Goal: Use online tool/utility: Utilize a website feature to perform a specific function

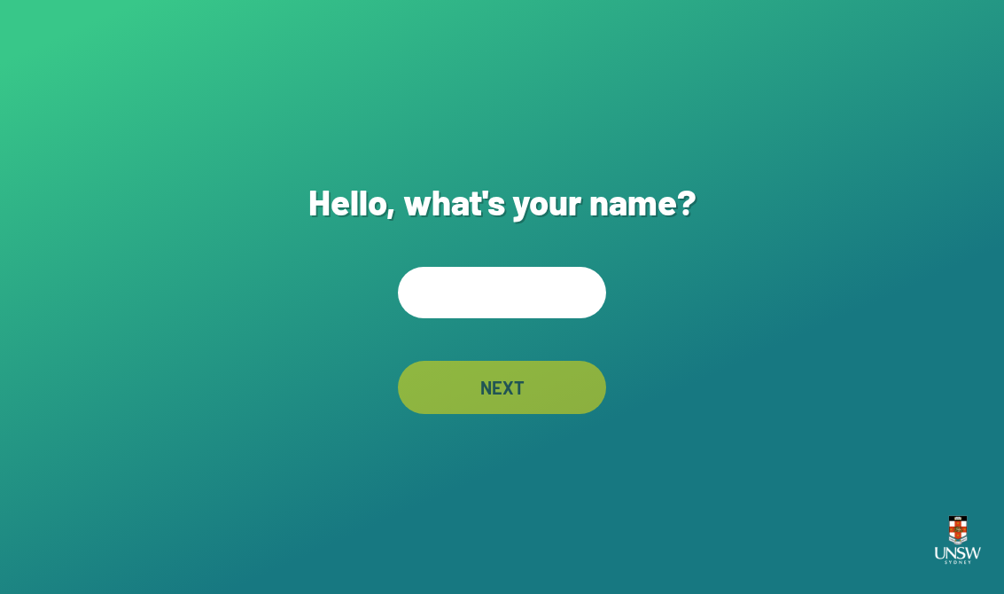
click at [549, 308] on input "text" at bounding box center [502, 292] width 208 height 51
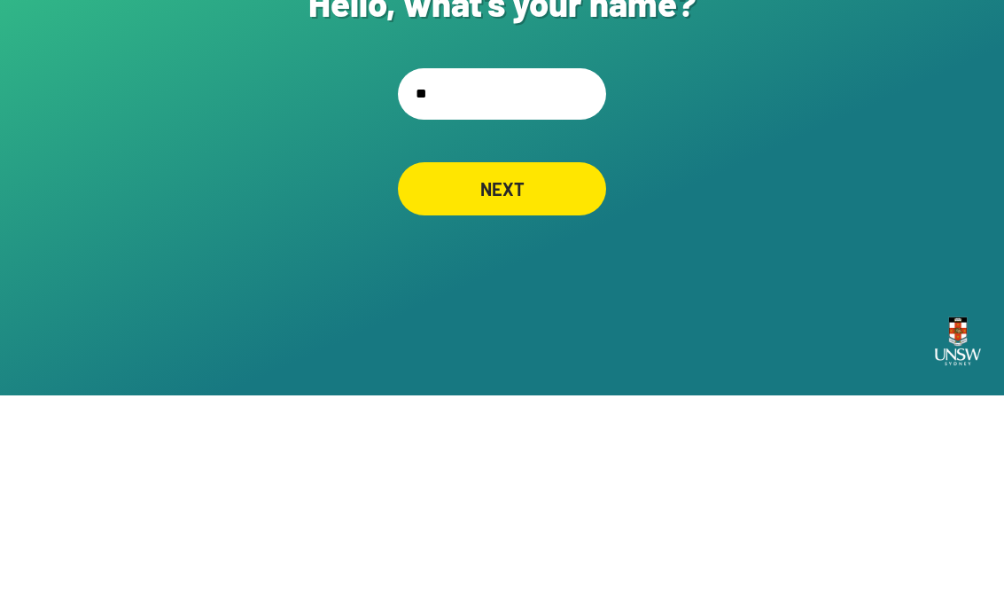
type input "*"
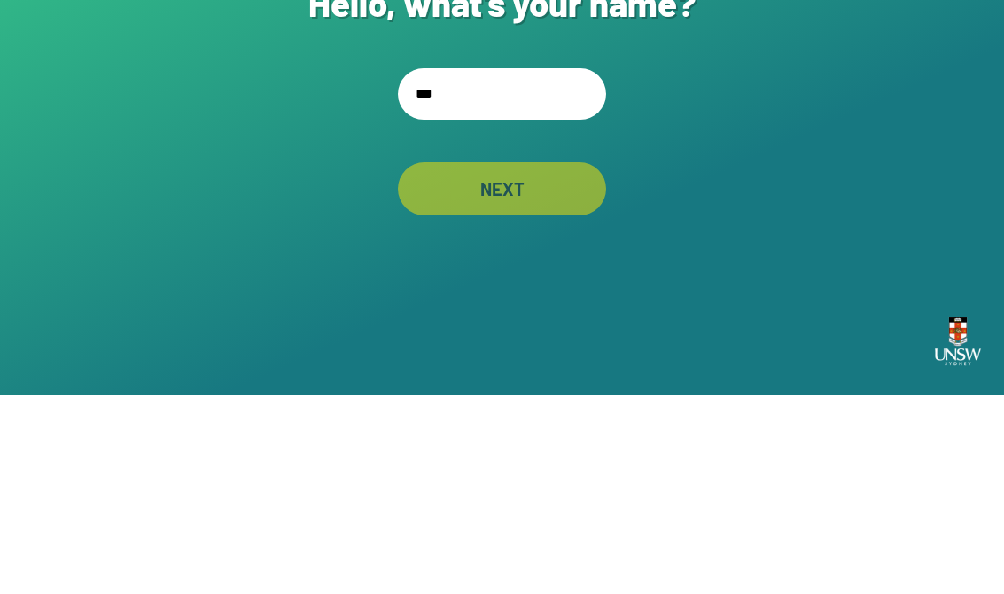
type input "****"
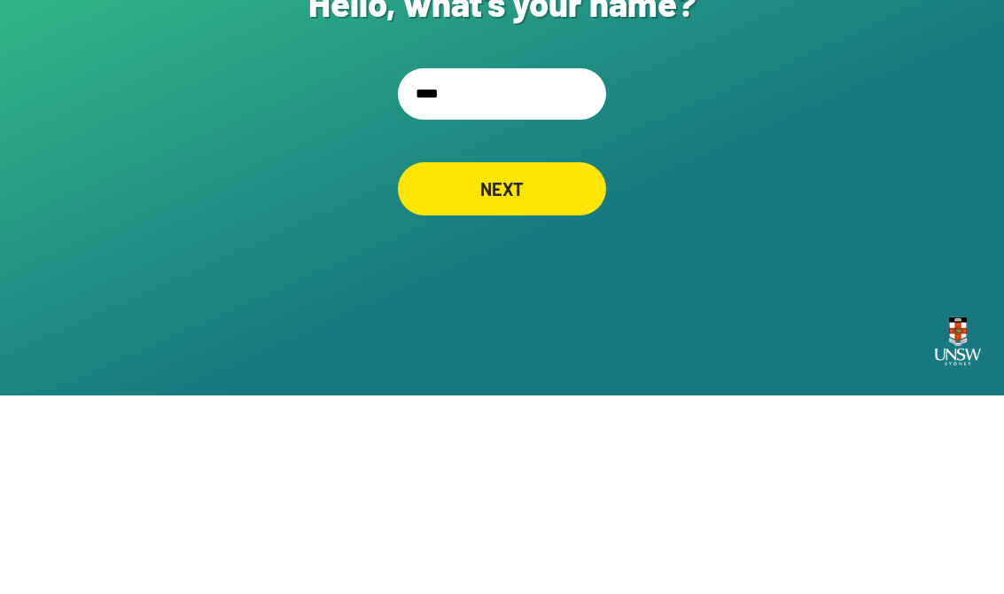
click at [579, 361] on div "NEXT" at bounding box center [502, 387] width 208 height 53
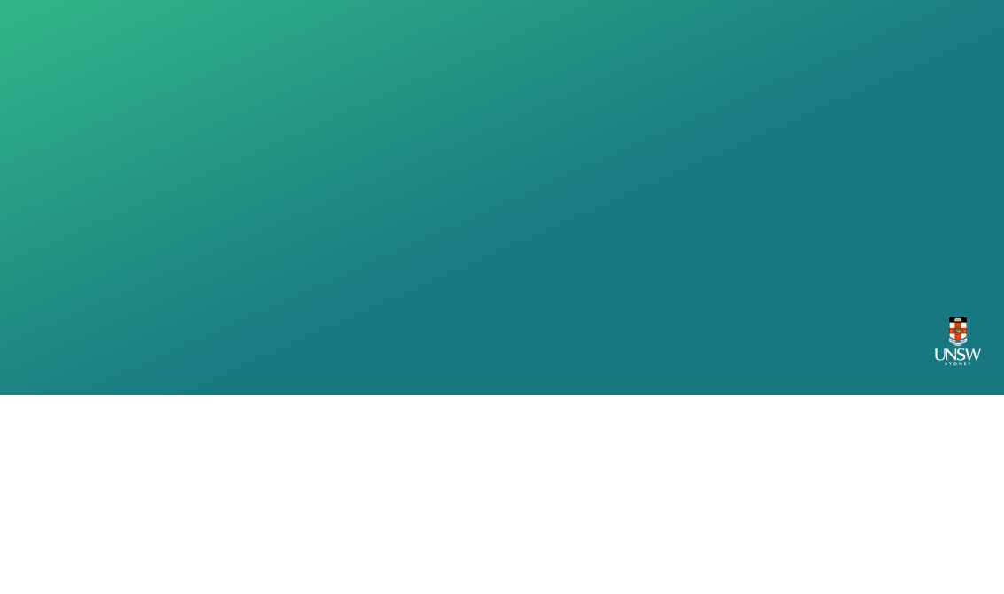
scroll to position [27, 0]
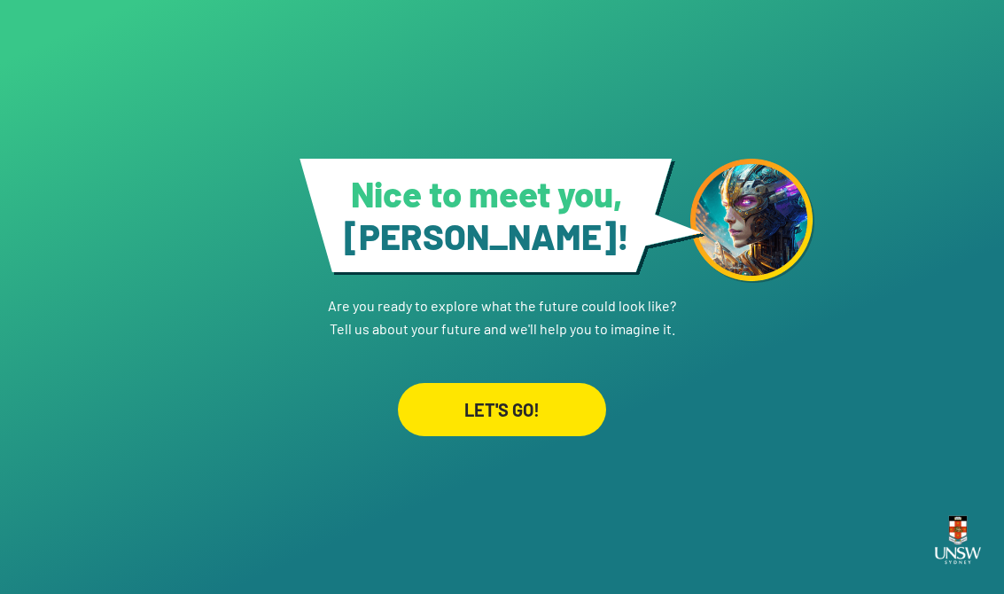
click at [553, 402] on div "LET'S GO!" at bounding box center [502, 409] width 208 height 53
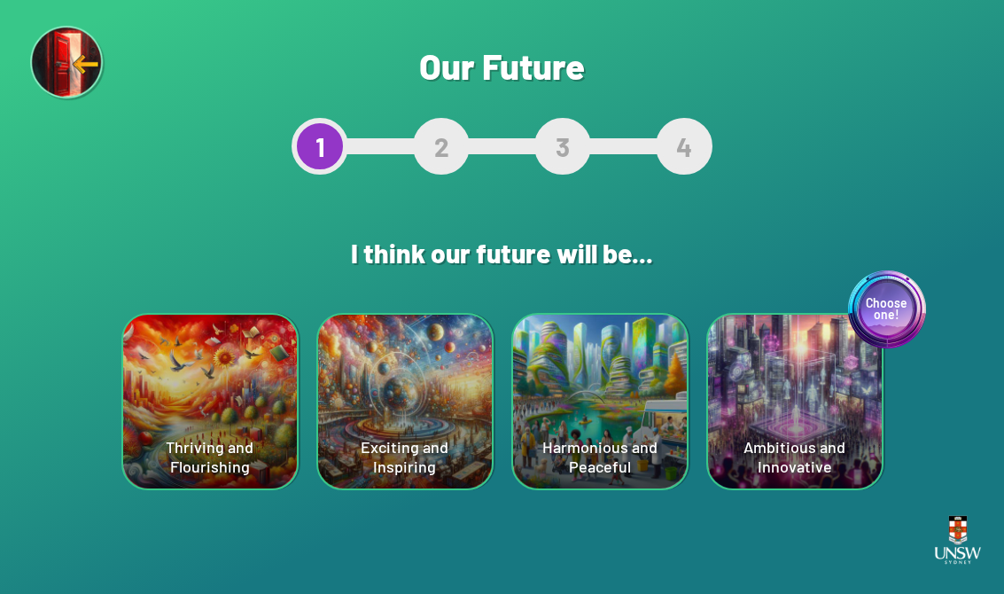
click at [376, 422] on div "Exciting and Inspiring" at bounding box center [405, 402] width 174 height 174
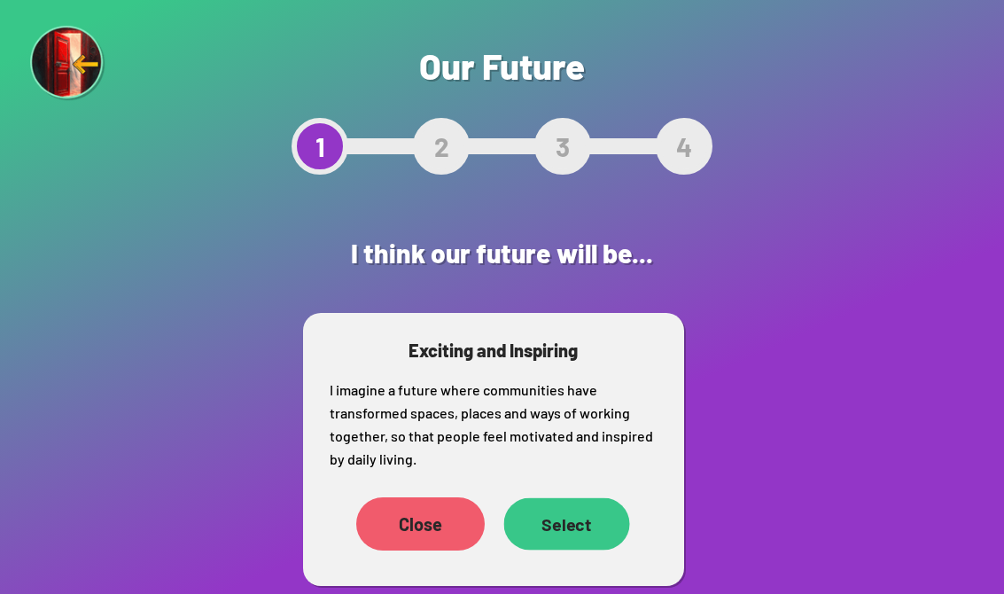
click at [574, 527] on div "Select" at bounding box center [567, 524] width 126 height 52
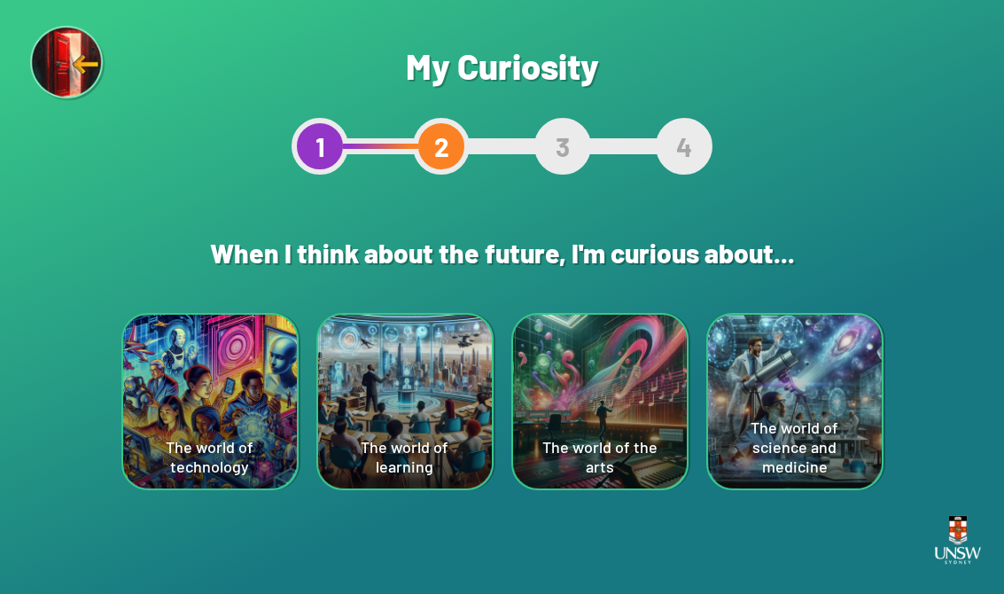
click at [832, 357] on div "The world of science and medicine" at bounding box center [795, 402] width 174 height 174
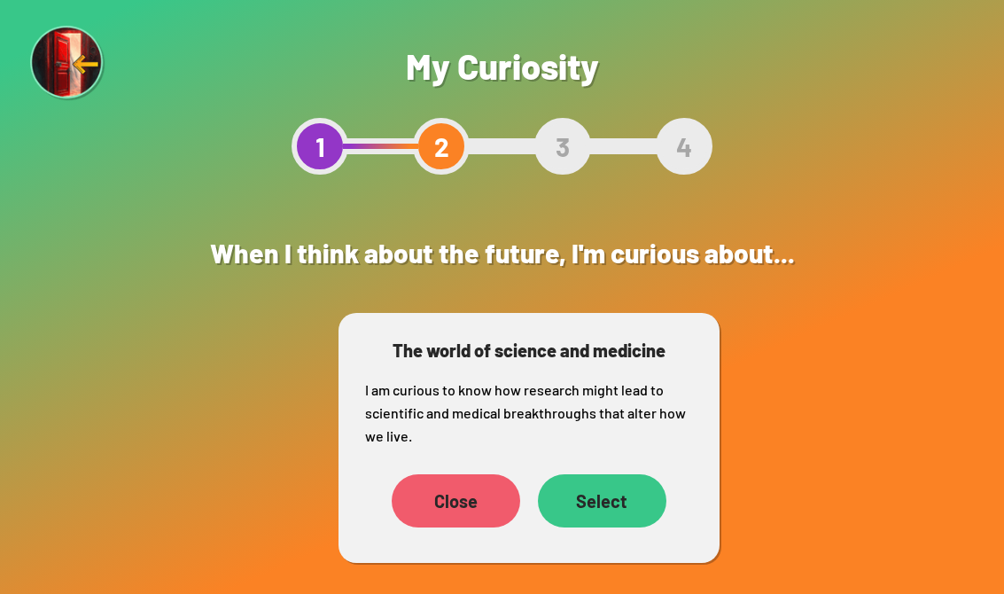
click at [609, 494] on div "Select" at bounding box center [602, 500] width 129 height 53
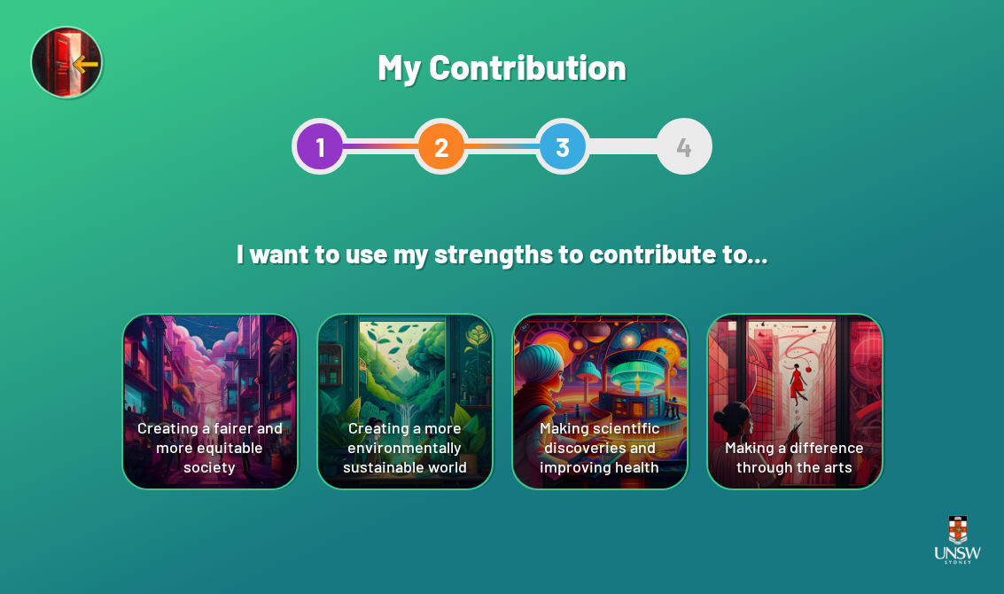
click at [171, 378] on div "Creating a fairer and more equitable society" at bounding box center [210, 402] width 174 height 174
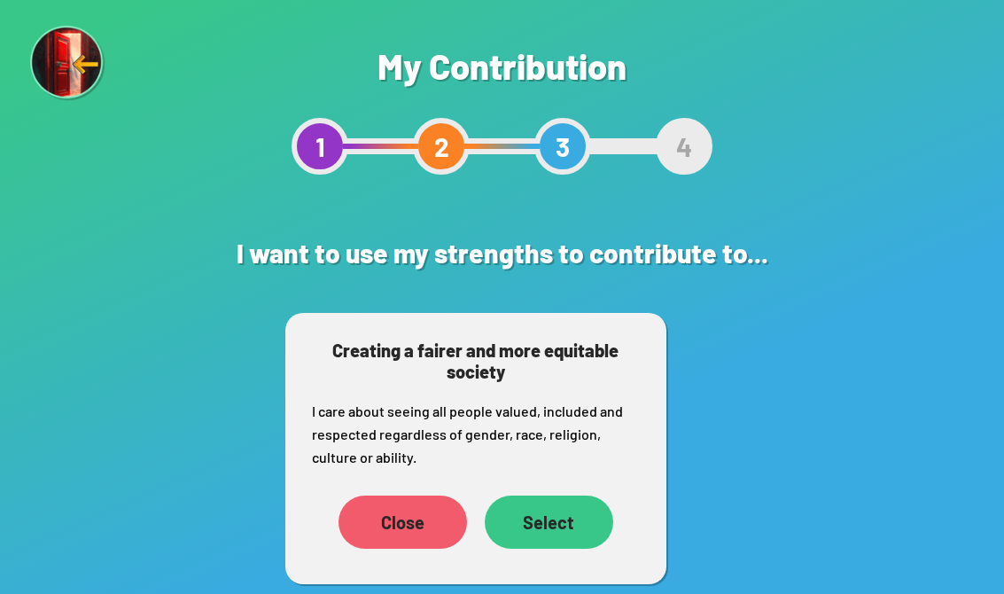
click at [605, 518] on div "Select" at bounding box center [549, 522] width 129 height 53
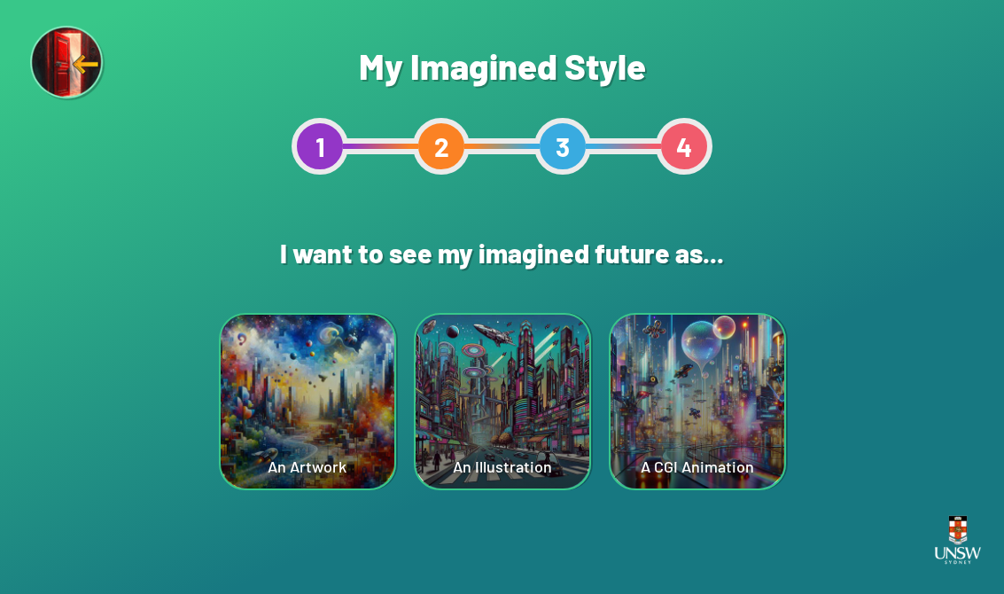
click at [603, 535] on div "Are you sure? This will reset your answers Yes, Redo Never mind My Imagined Sty…" at bounding box center [502, 297] width 1004 height 594
click at [501, 407] on div "An Illustration" at bounding box center [503, 402] width 174 height 174
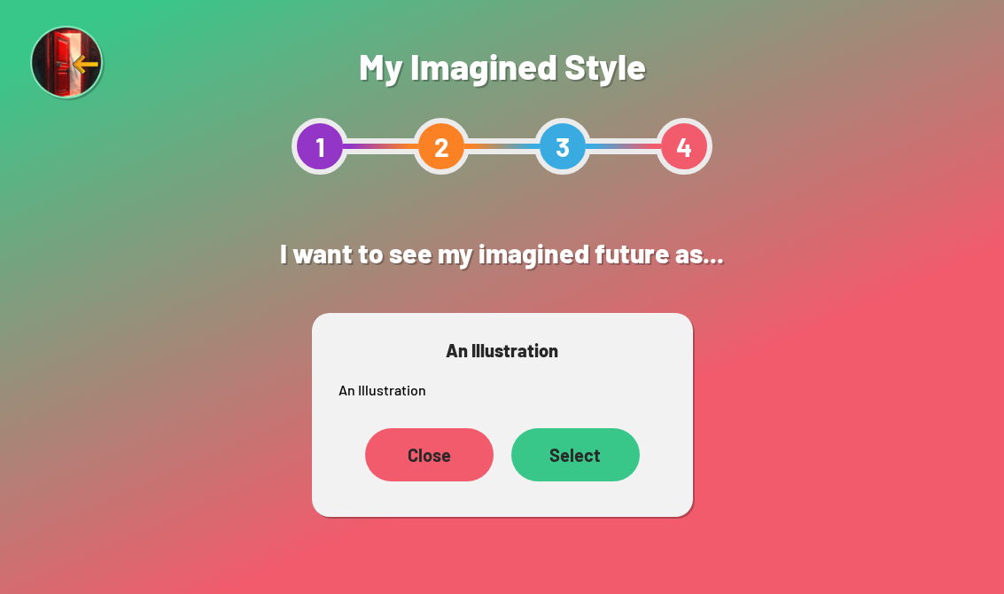
click at [628, 453] on div "Select" at bounding box center [576, 454] width 129 height 53
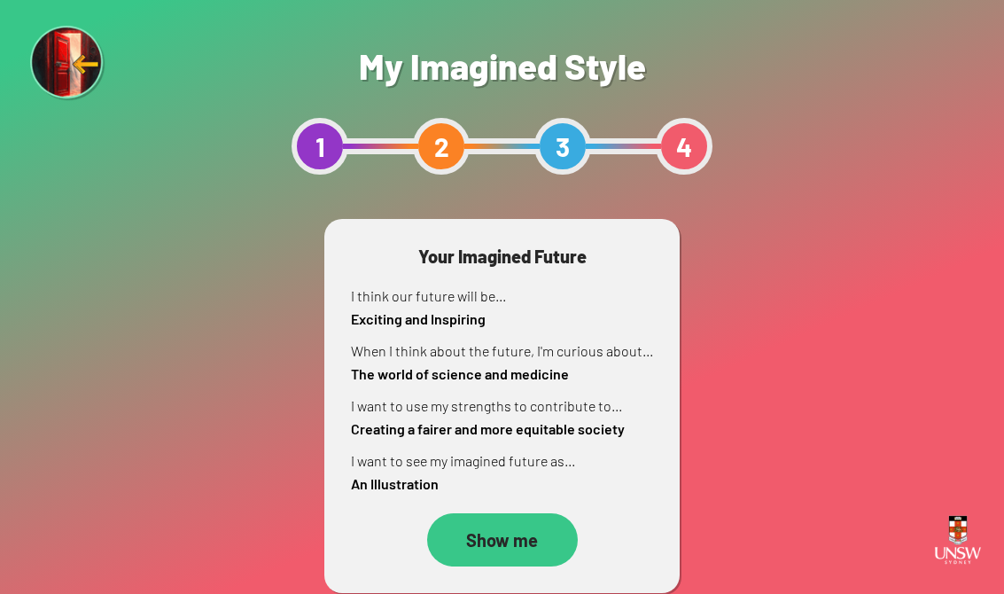
scroll to position [27, 0]
click at [551, 522] on div "Show me" at bounding box center [502, 539] width 151 height 53
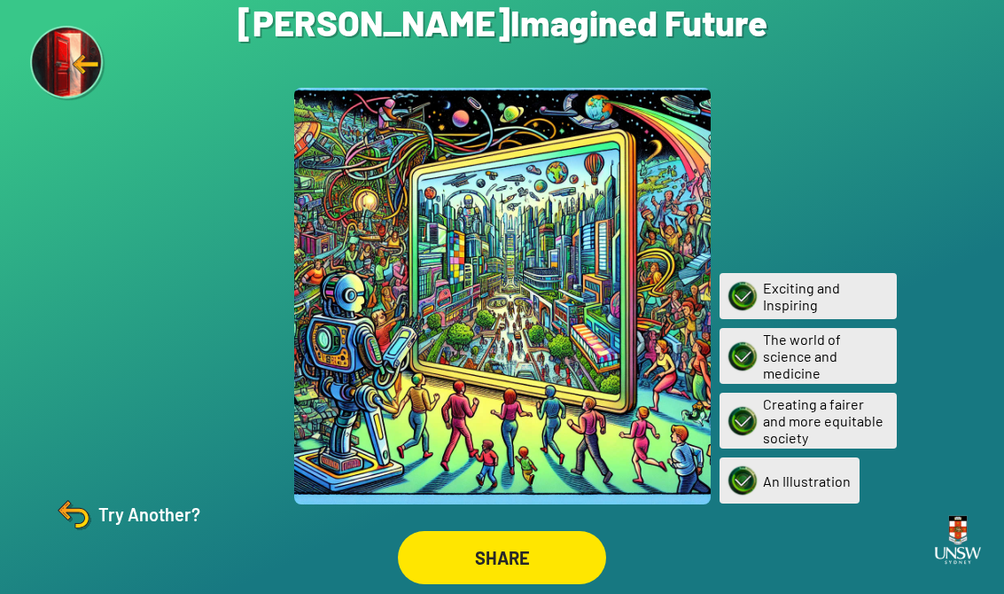
scroll to position [27, 0]
click at [92, 495] on img at bounding box center [73, 514] width 43 height 43
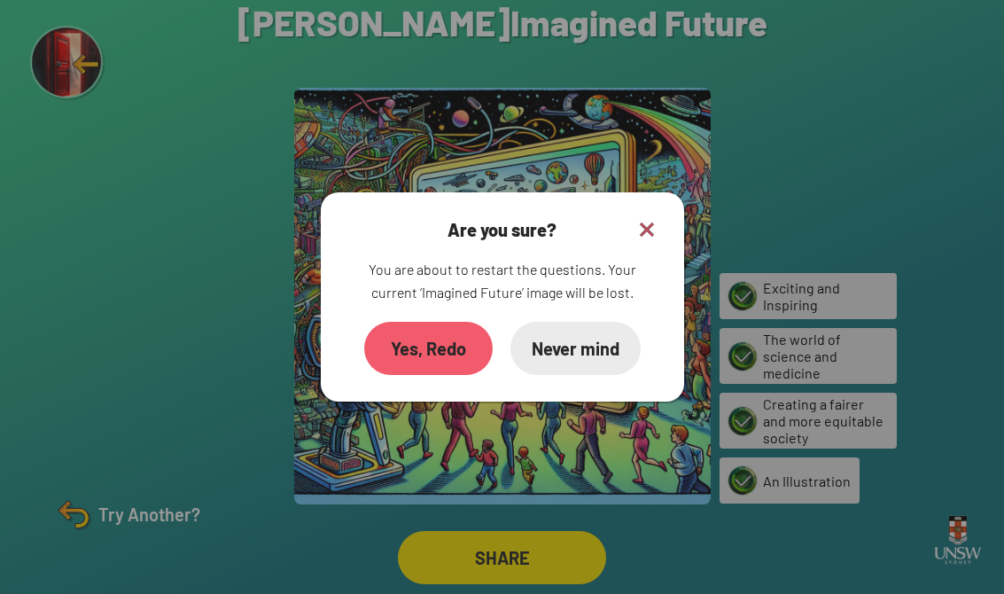
click at [427, 324] on div "Yes, Redo" at bounding box center [428, 348] width 129 height 53
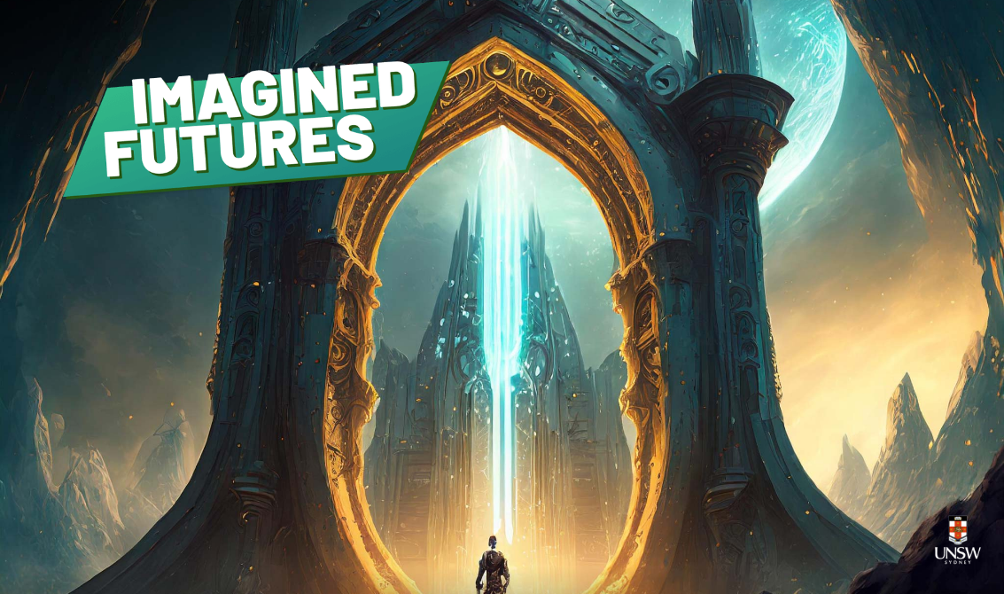
click at [533, 389] on div "GET STARTED" at bounding box center [502, 363] width 217 height 53
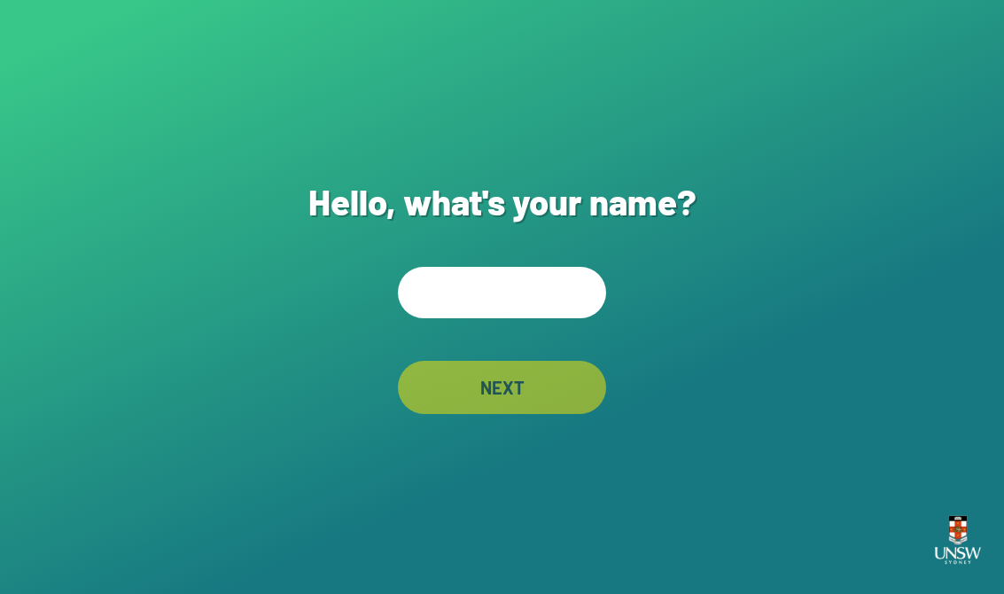
click at [541, 303] on input "text" at bounding box center [502, 292] width 208 height 51
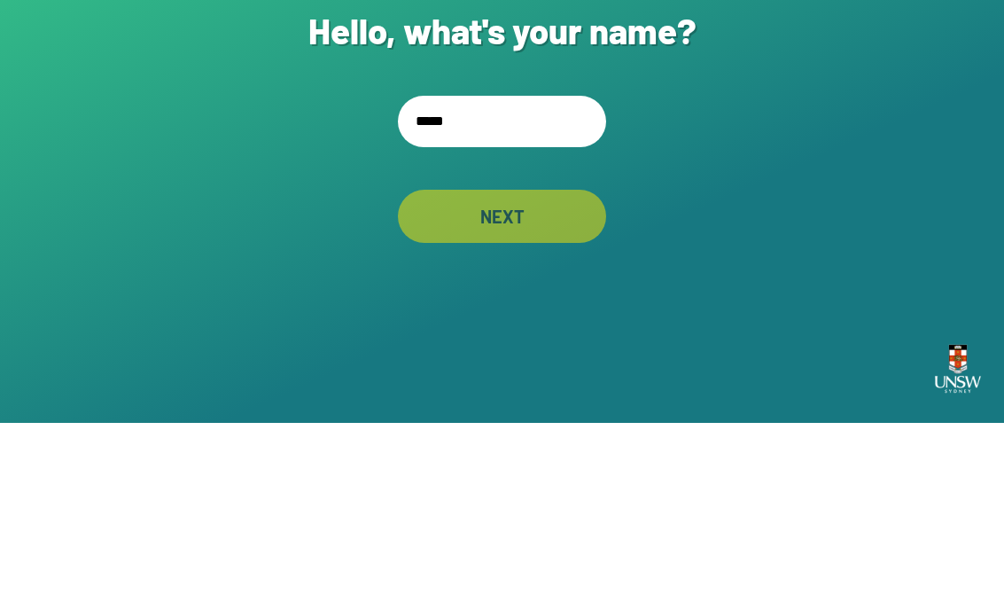
type input "*****"
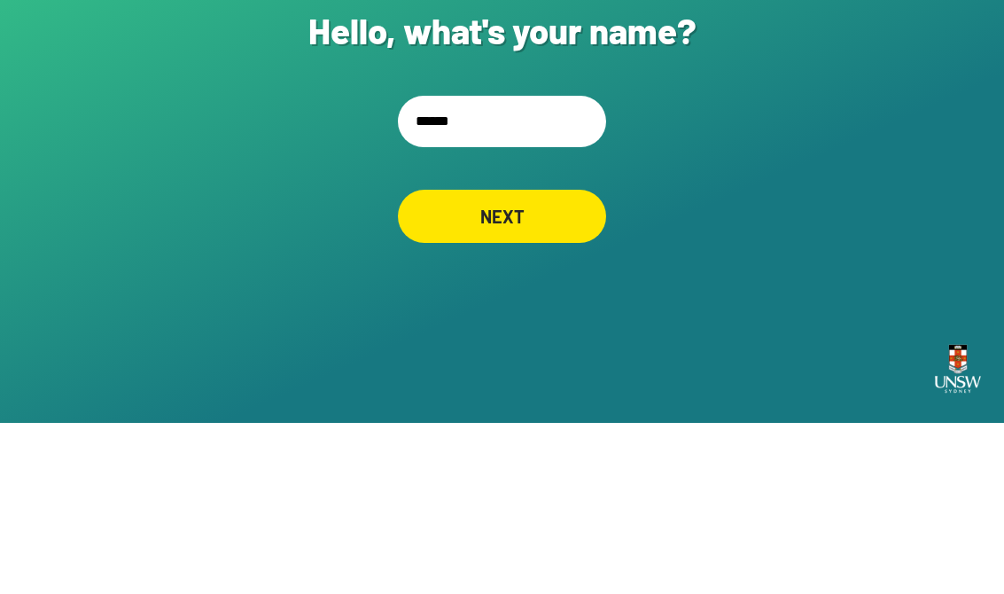
click at [559, 361] on div "NEXT" at bounding box center [502, 387] width 208 height 53
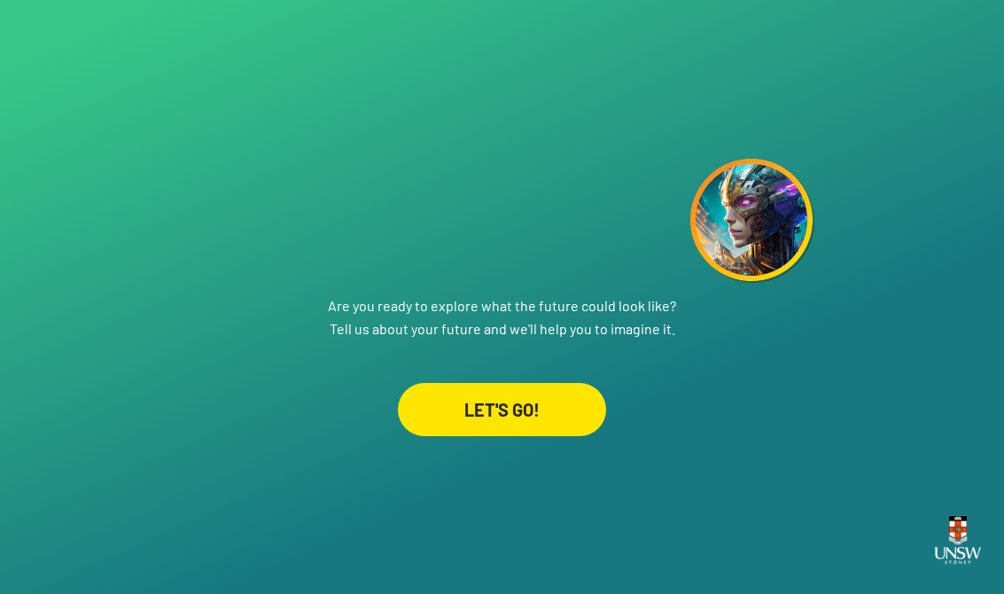
click at [544, 390] on div "LET'S GO!" at bounding box center [502, 409] width 208 height 53
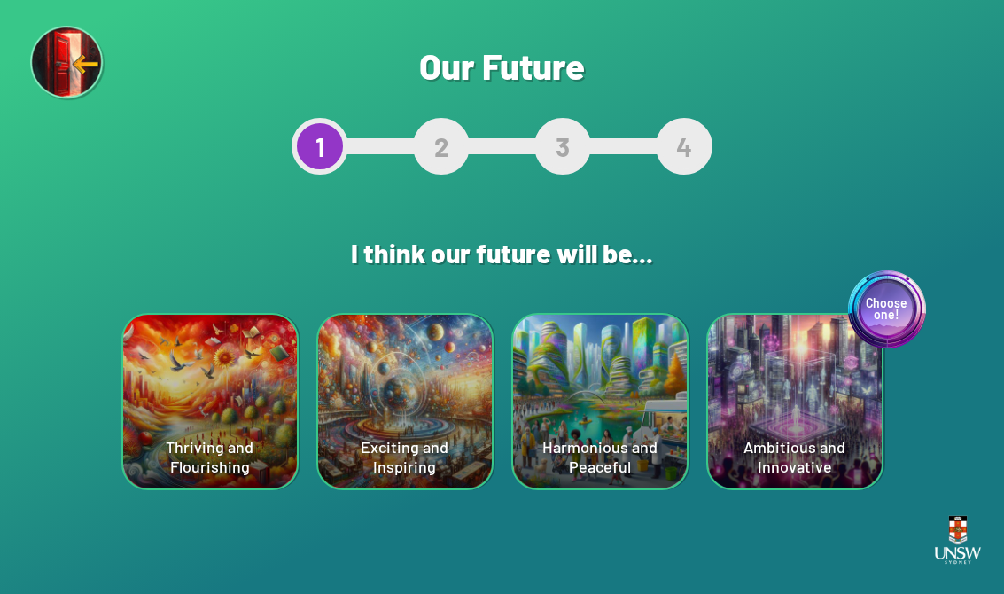
click at [807, 382] on div "Choose one! Ambitious and Innovative" at bounding box center [795, 402] width 174 height 174
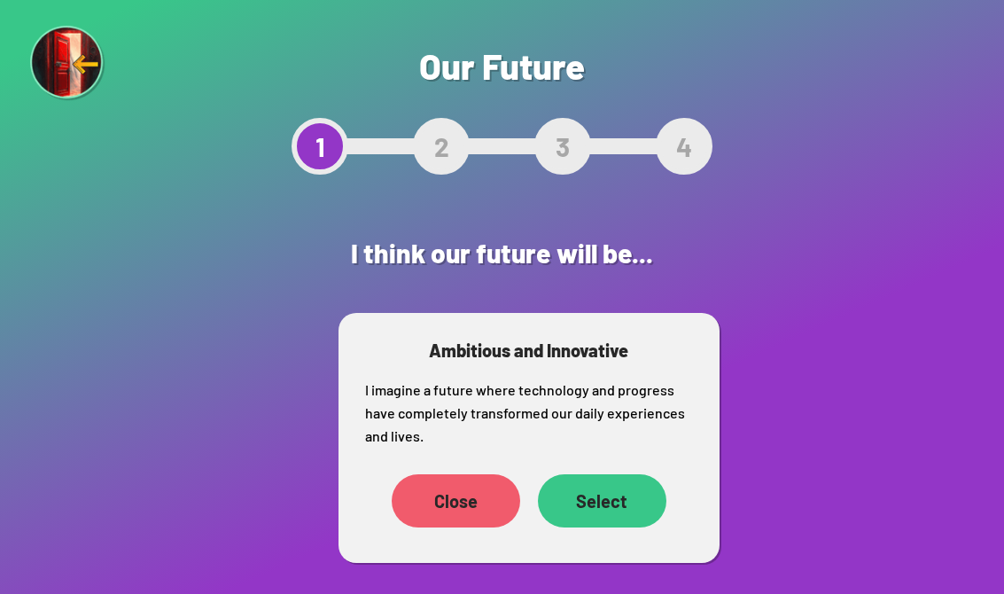
click at [603, 495] on div "Select" at bounding box center [602, 500] width 129 height 53
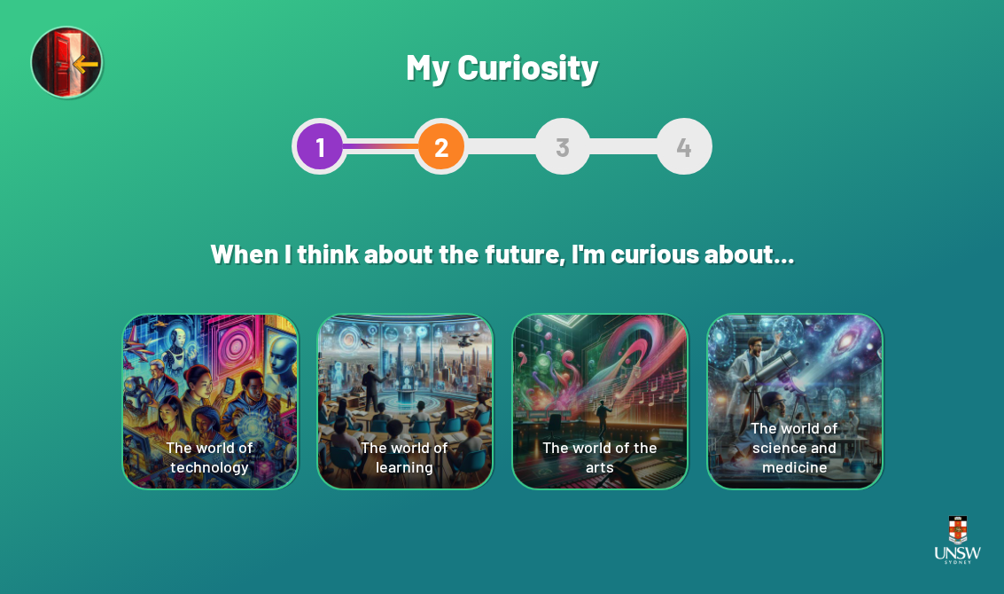
click at [793, 387] on div "The world of science and medicine" at bounding box center [795, 402] width 174 height 174
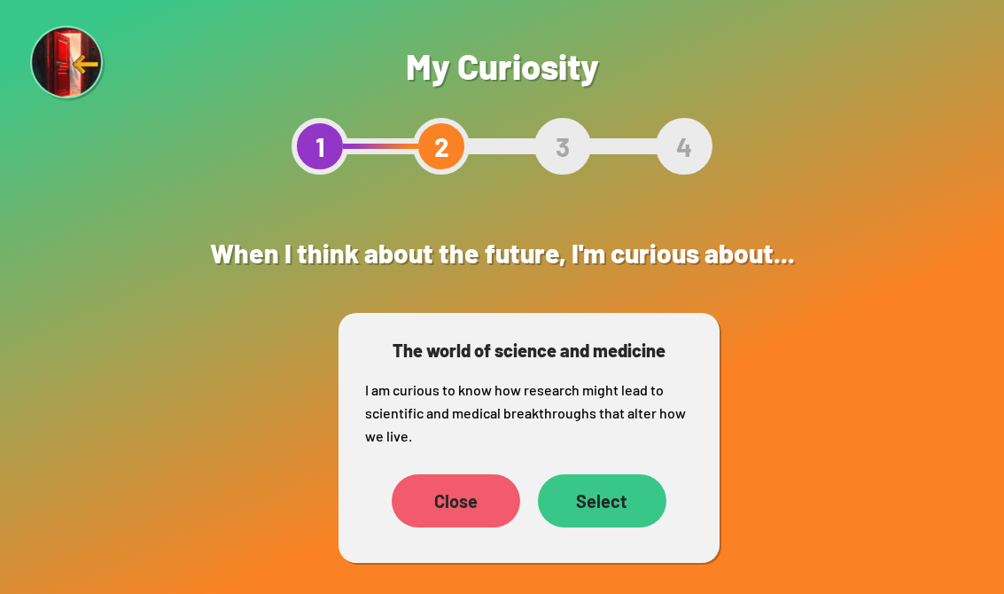
click at [593, 521] on div "Select" at bounding box center [602, 500] width 129 height 53
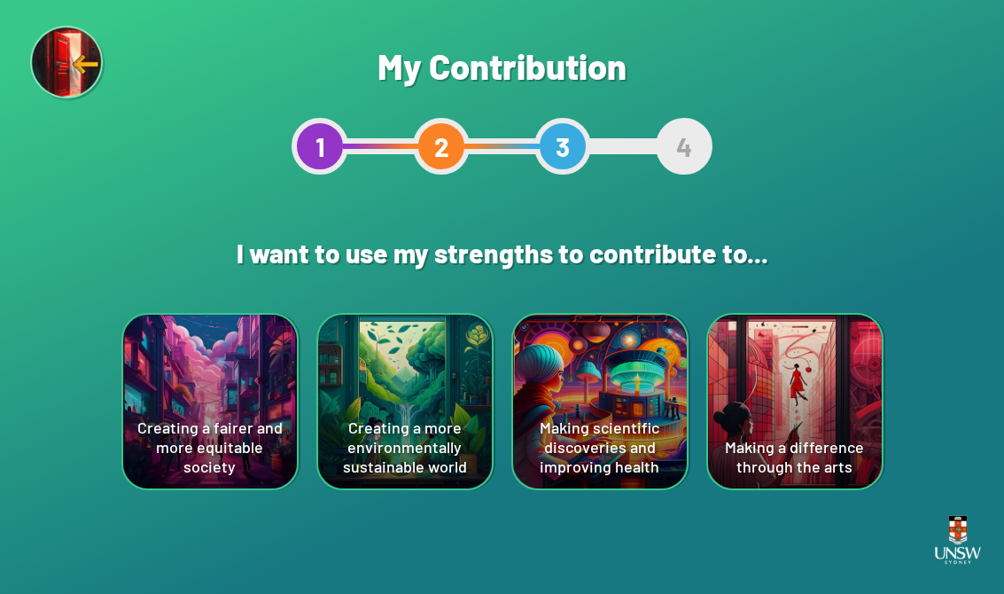
click at [202, 357] on div "Creating a fairer and more equitable society" at bounding box center [210, 402] width 174 height 174
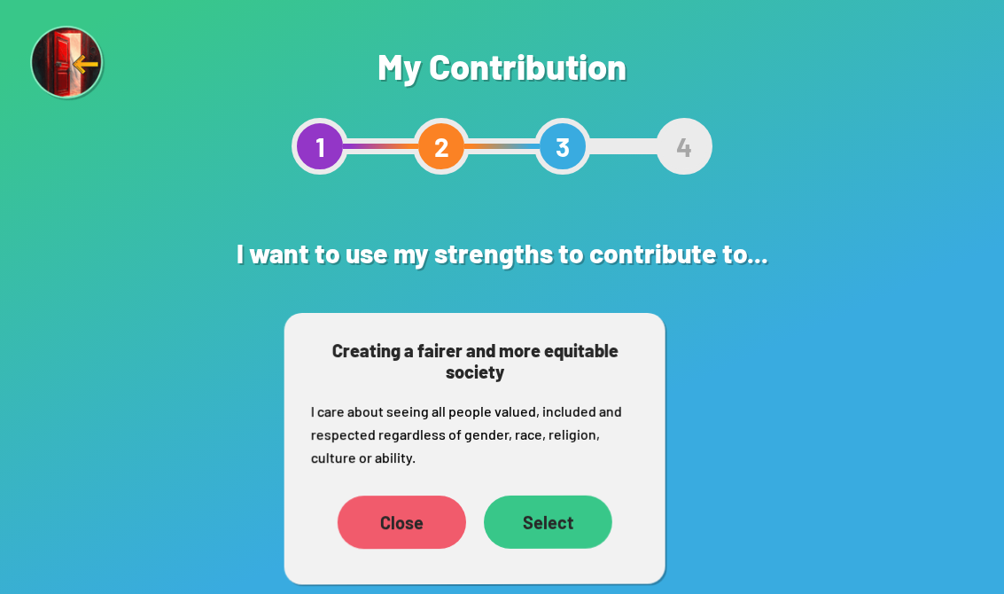
click at [572, 496] on div "Select" at bounding box center [548, 522] width 129 height 53
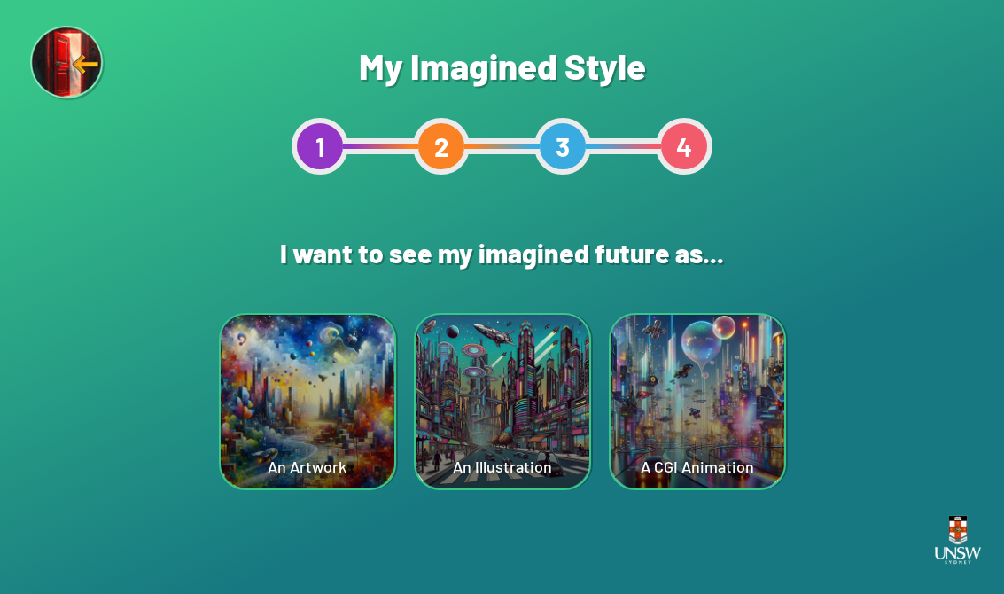
click at [523, 441] on div "An Illustration" at bounding box center [503, 402] width 174 height 174
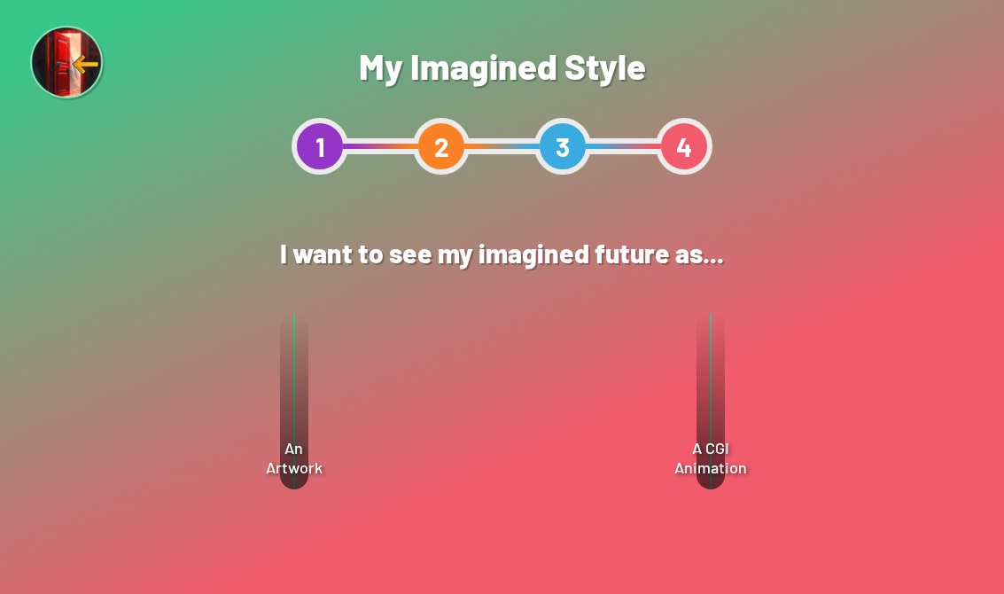
click at [597, 439] on div "Select" at bounding box center [576, 454] width 129 height 53
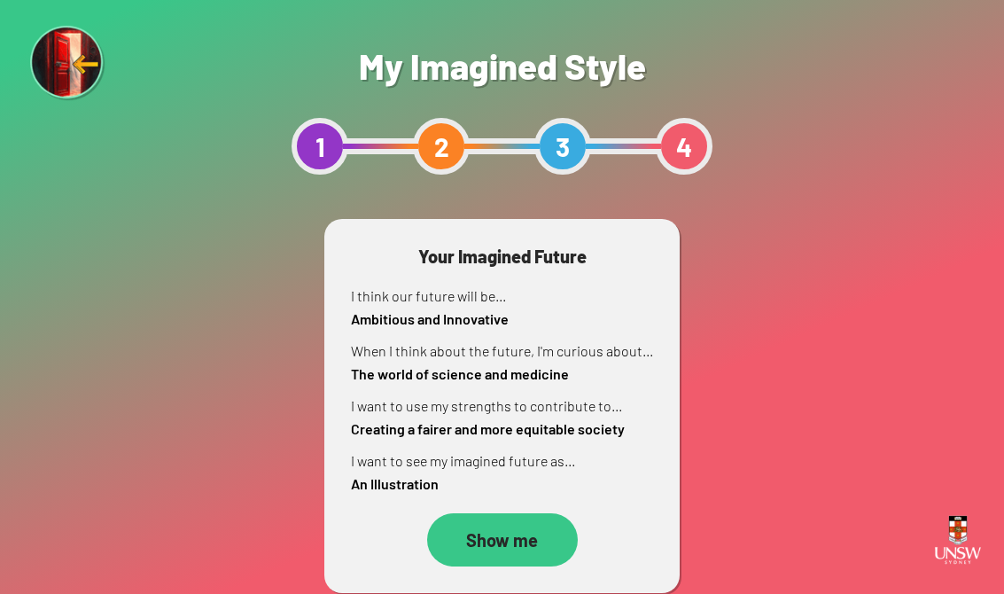
click at [535, 527] on div "Show me" at bounding box center [502, 539] width 151 height 53
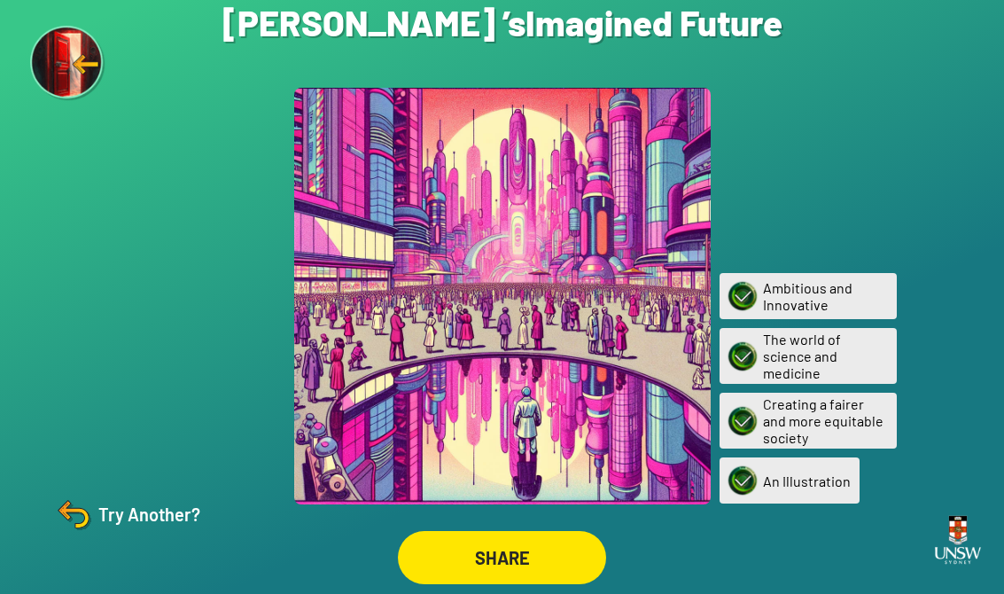
click at [116, 534] on div "Try Another?" at bounding box center [126, 514] width 148 height 43
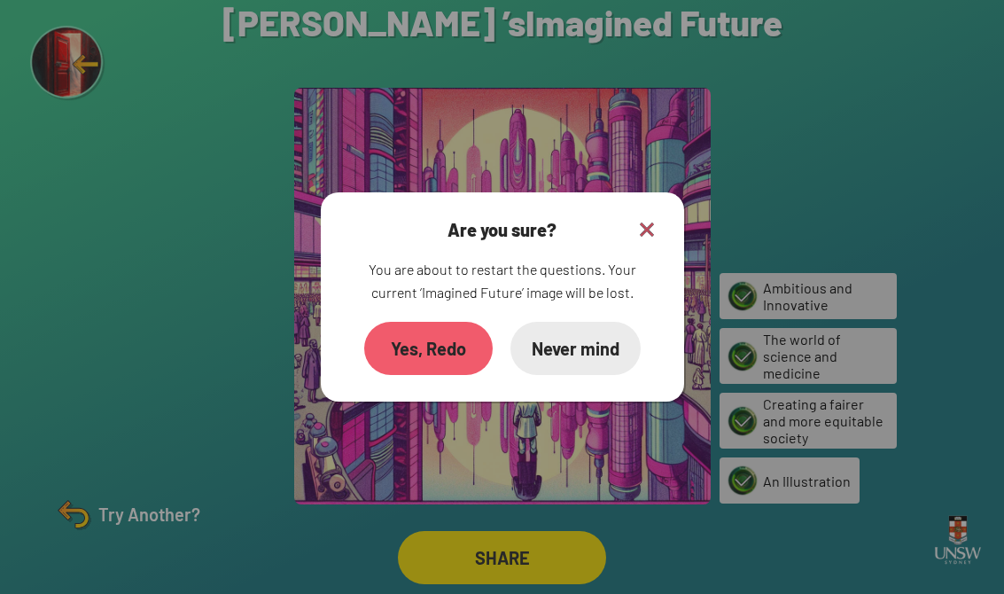
click at [392, 365] on div "Yes, Redo" at bounding box center [428, 348] width 129 height 53
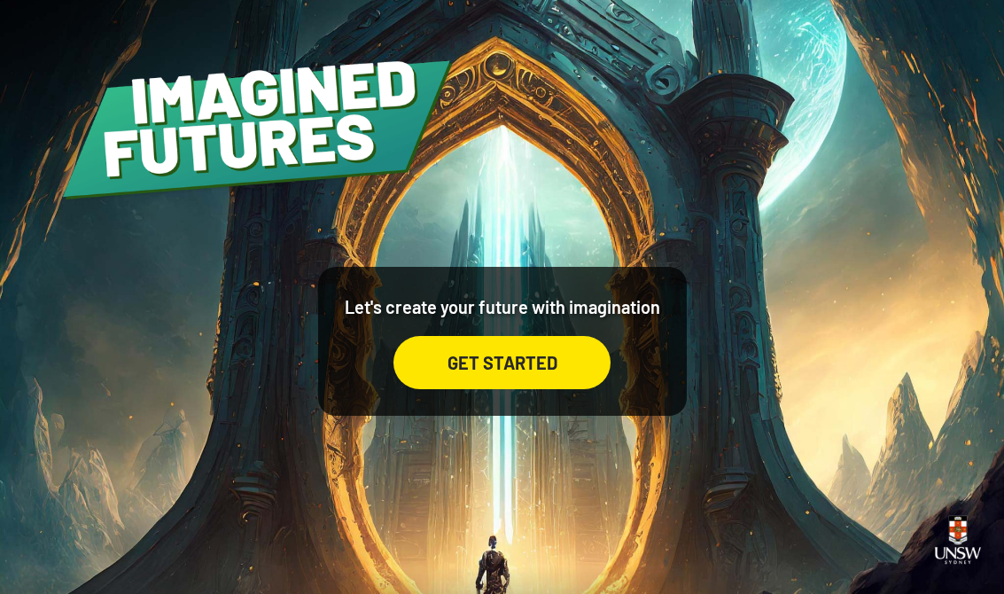
click at [451, 375] on div "GET STARTED" at bounding box center [502, 362] width 217 height 53
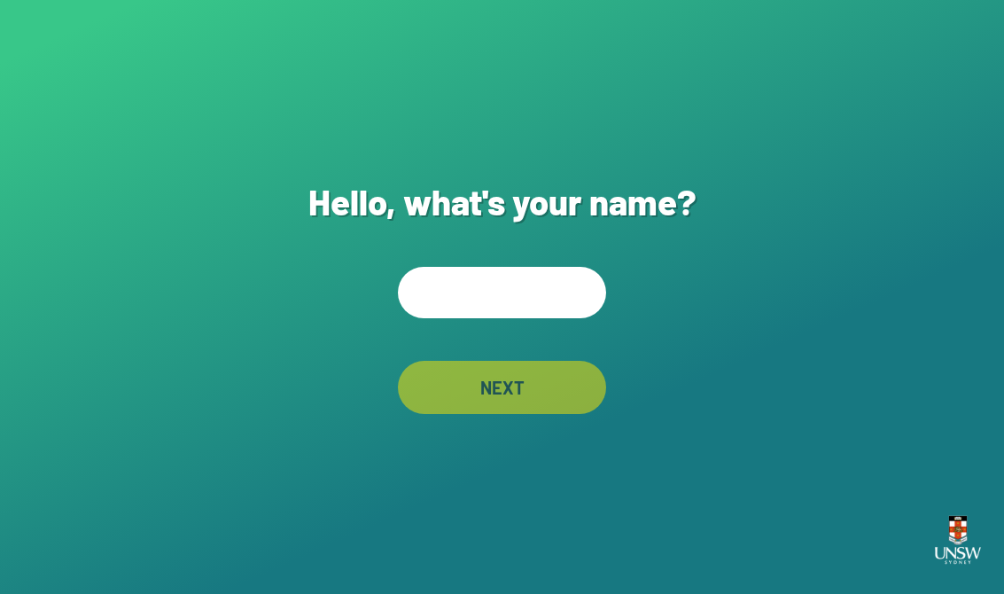
click at [448, 301] on input "text" at bounding box center [502, 292] width 208 height 51
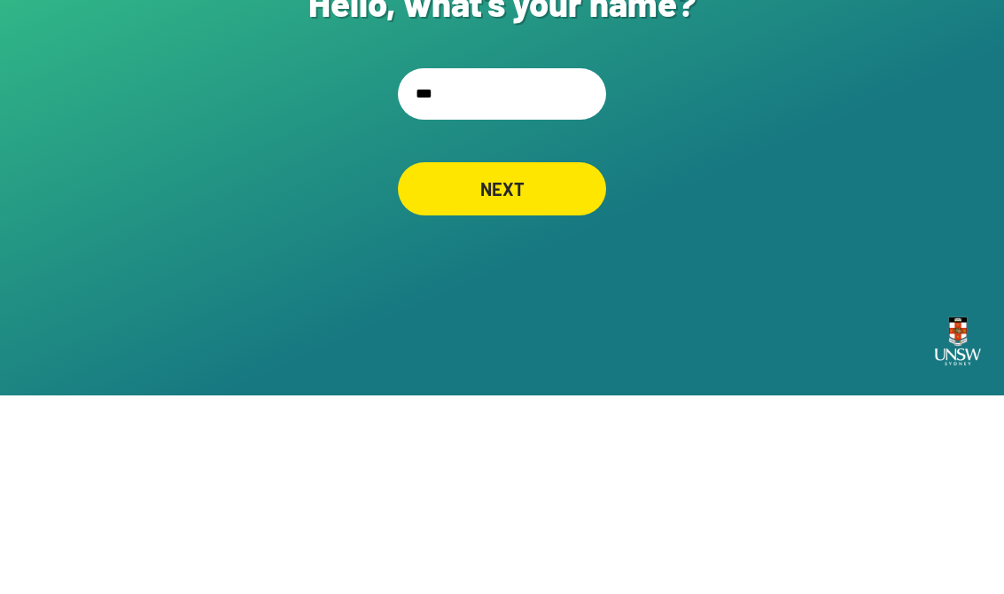
type input "****"
click at [434, 361] on div "NEXT" at bounding box center [502, 387] width 208 height 53
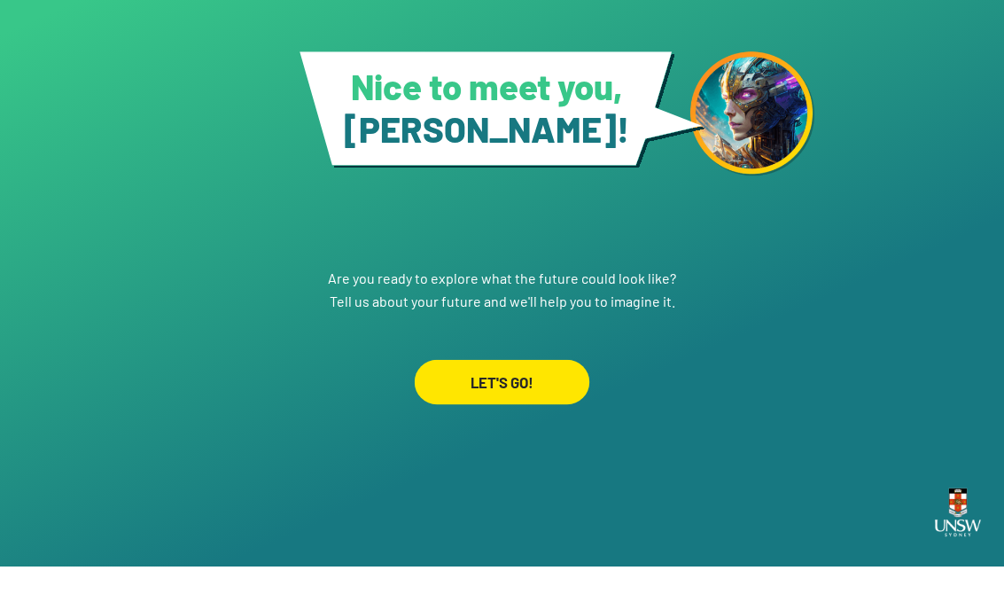
scroll to position [27, 0]
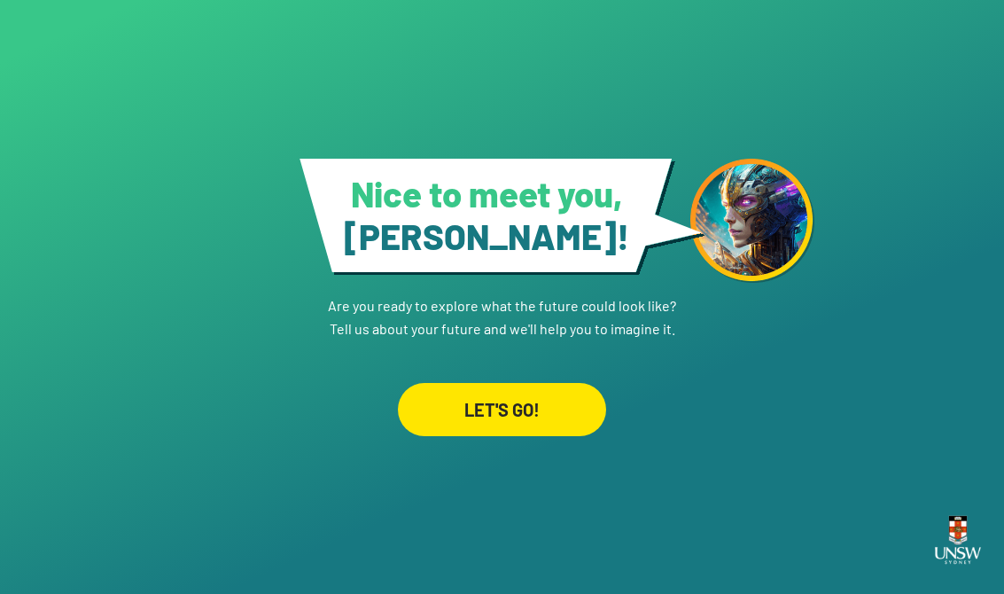
click at [452, 404] on div "LET'S GO!" at bounding box center [502, 409] width 208 height 53
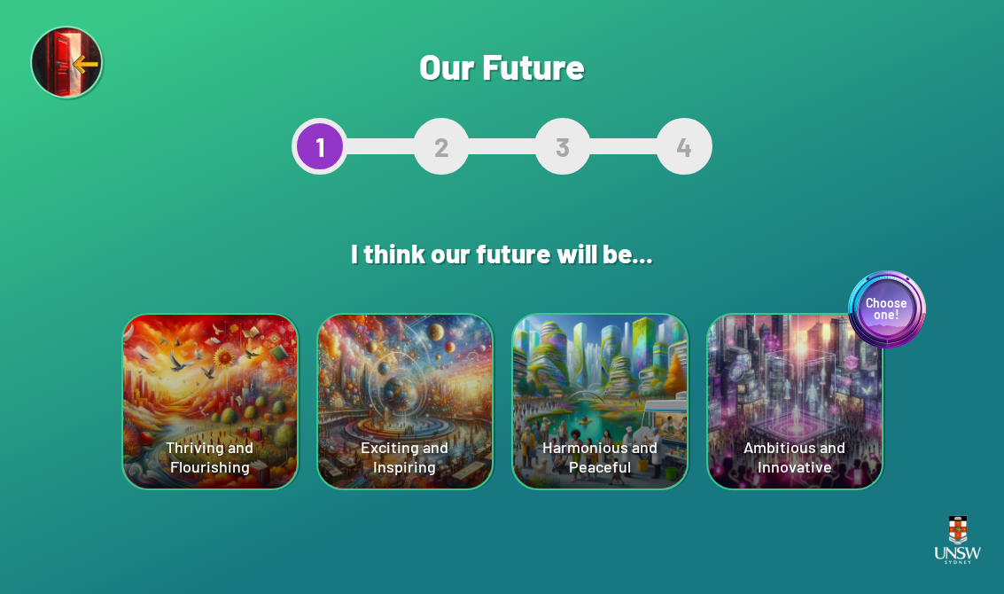
click at [891, 317] on div "Choose one!" at bounding box center [887, 309] width 78 height 78
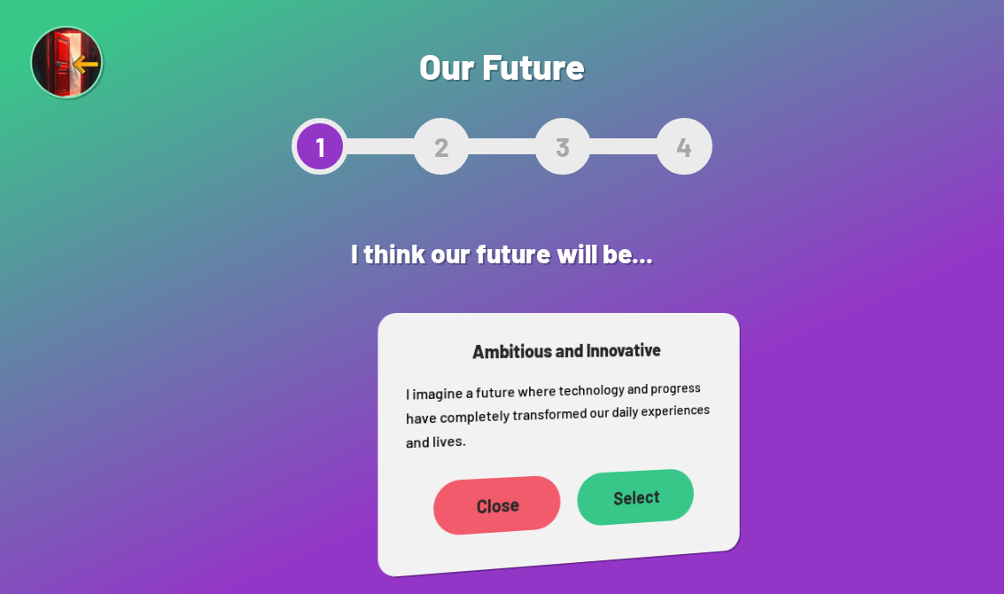
click at [891, 316] on div "Are you sure? This will reset your answers Yes, Redo Never mind Our Future 1 2 …" at bounding box center [502, 297] width 1004 height 594
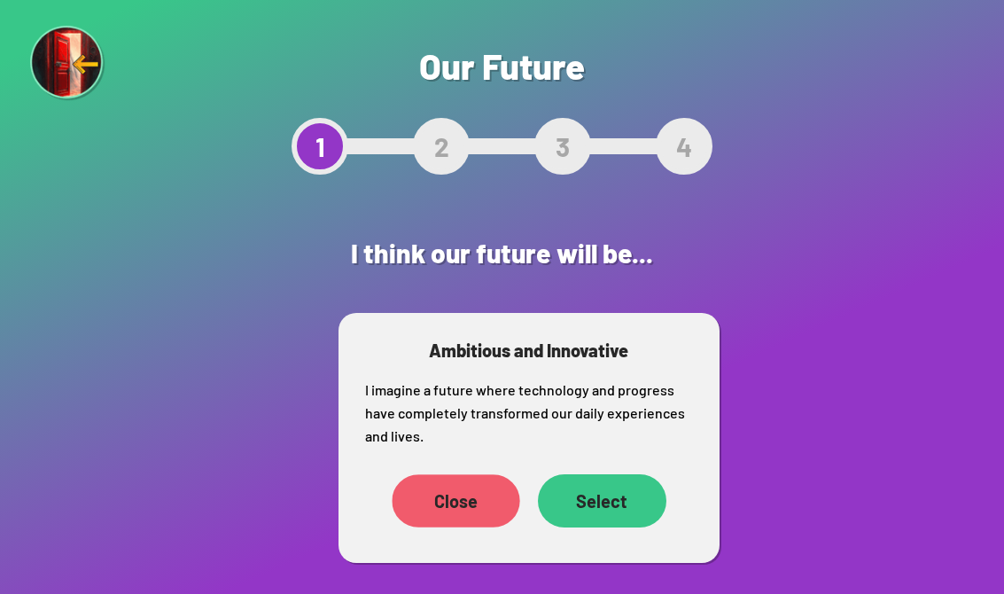
click at [418, 502] on div "Close" at bounding box center [456, 500] width 128 height 53
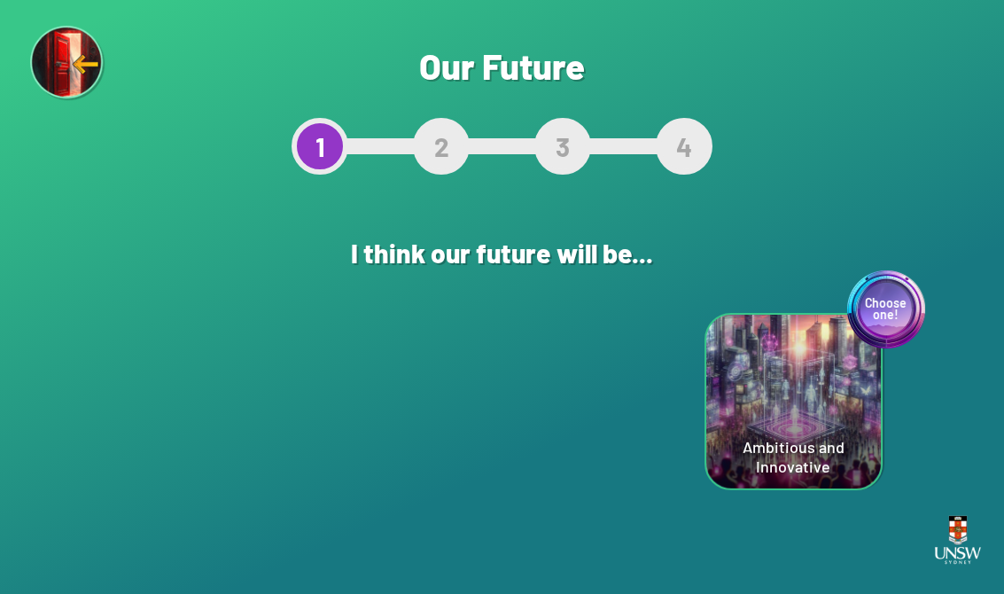
click at [901, 293] on div "Choose one!" at bounding box center [887, 309] width 78 height 78
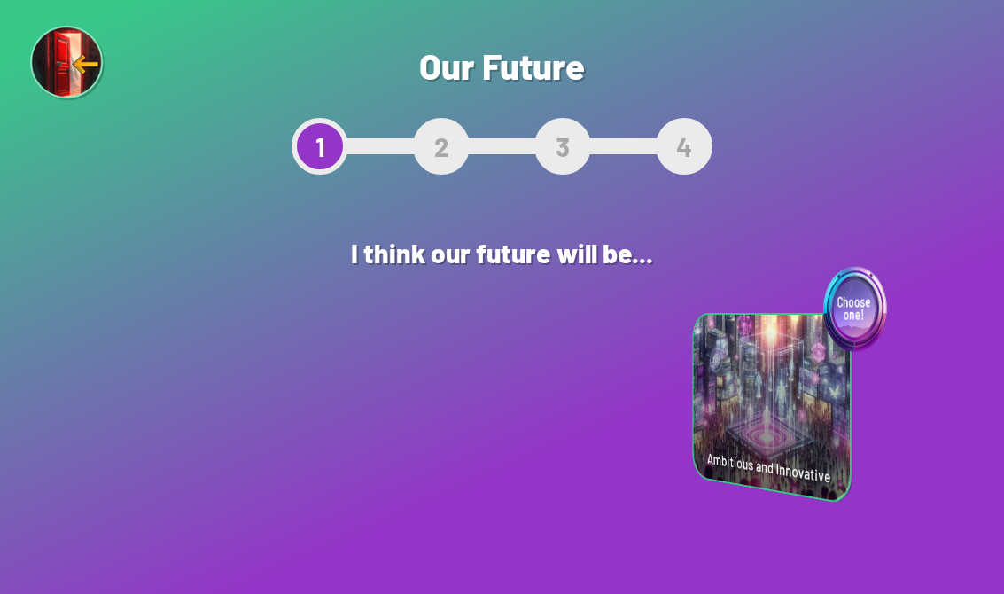
click at [906, 296] on div "Are you sure? This will reset your answers Yes, Redo Never mind Our Future 1 2 …" at bounding box center [502, 297] width 1004 height 594
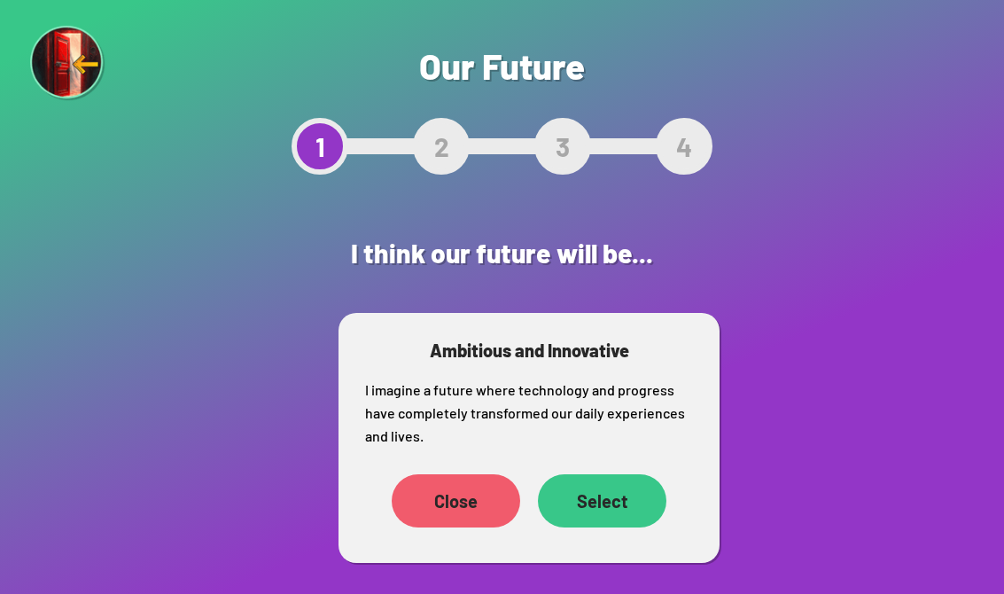
click at [426, 504] on div "Close" at bounding box center [456, 500] width 129 height 53
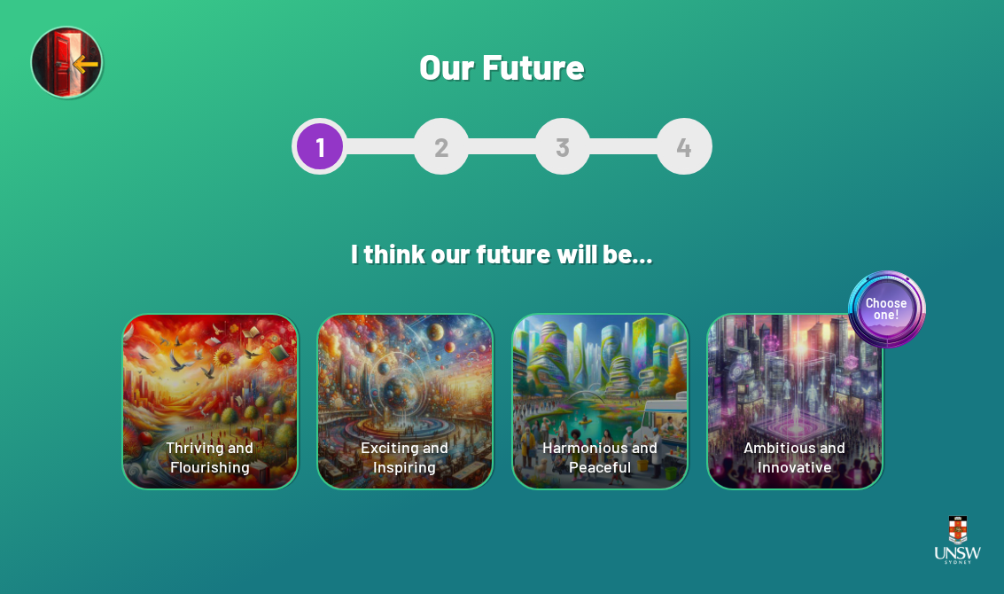
click at [613, 396] on div "Harmonious and Peaceful" at bounding box center [600, 402] width 174 height 174
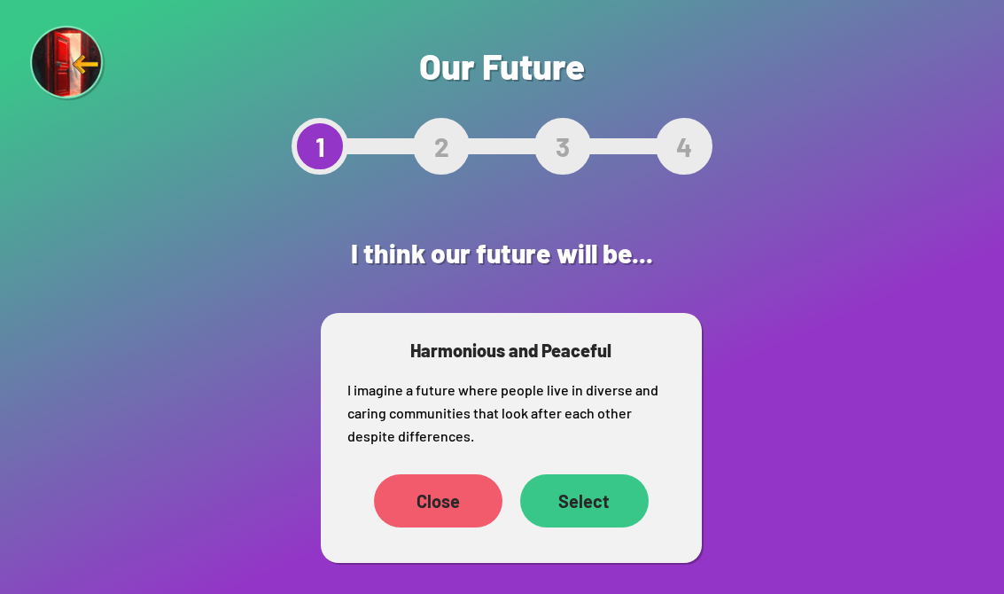
click at [598, 494] on div "Select" at bounding box center [584, 500] width 129 height 53
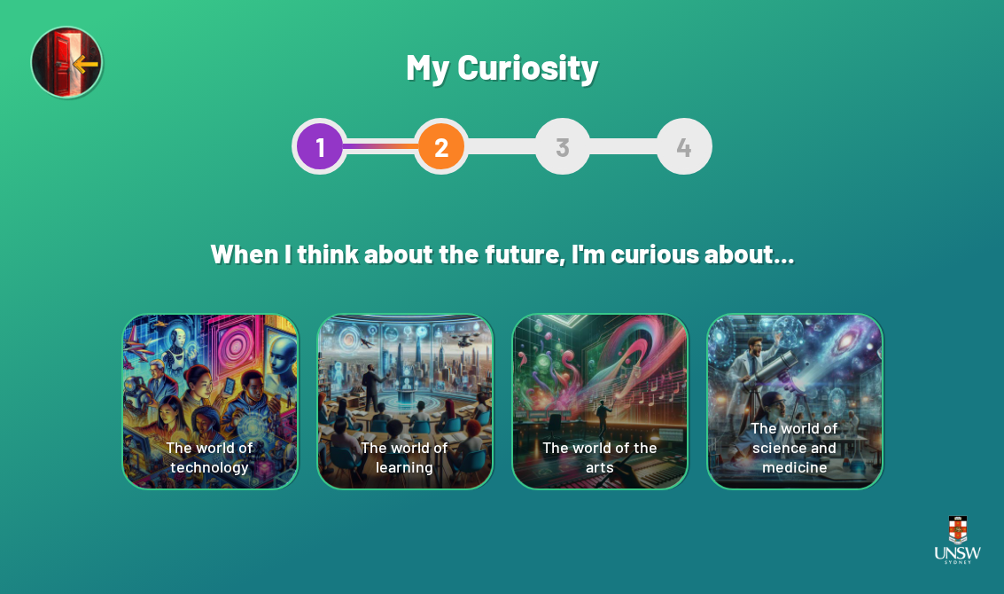
click at [941, 309] on div "Are you sure? This will reset your answers Yes, Redo Never mind My Curiosity 1 …" at bounding box center [502, 297] width 1004 height 594
click at [819, 393] on div "The world of science and medicine" at bounding box center [795, 402] width 174 height 174
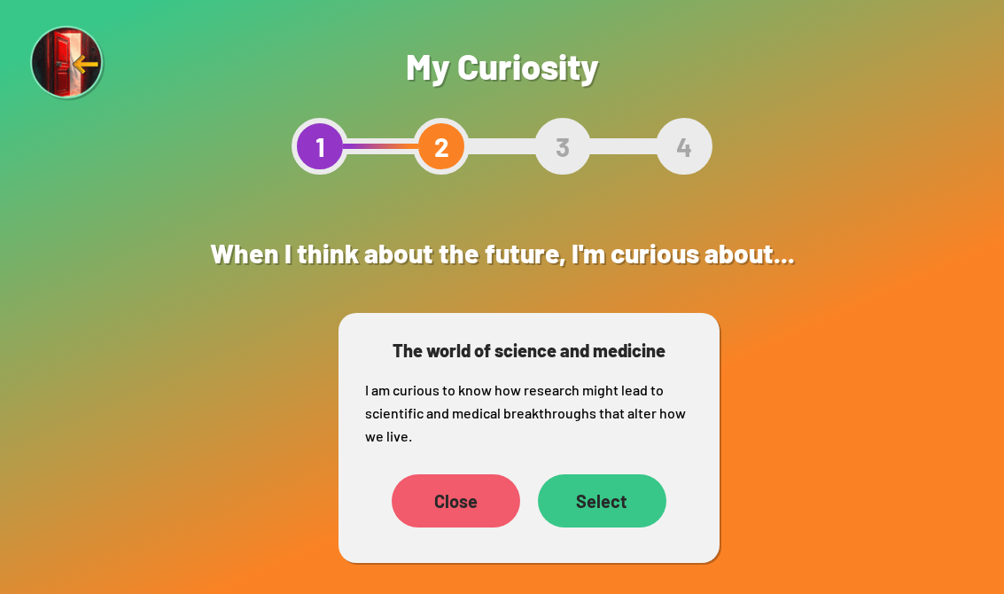
click at [629, 507] on div "Select" at bounding box center [602, 500] width 129 height 53
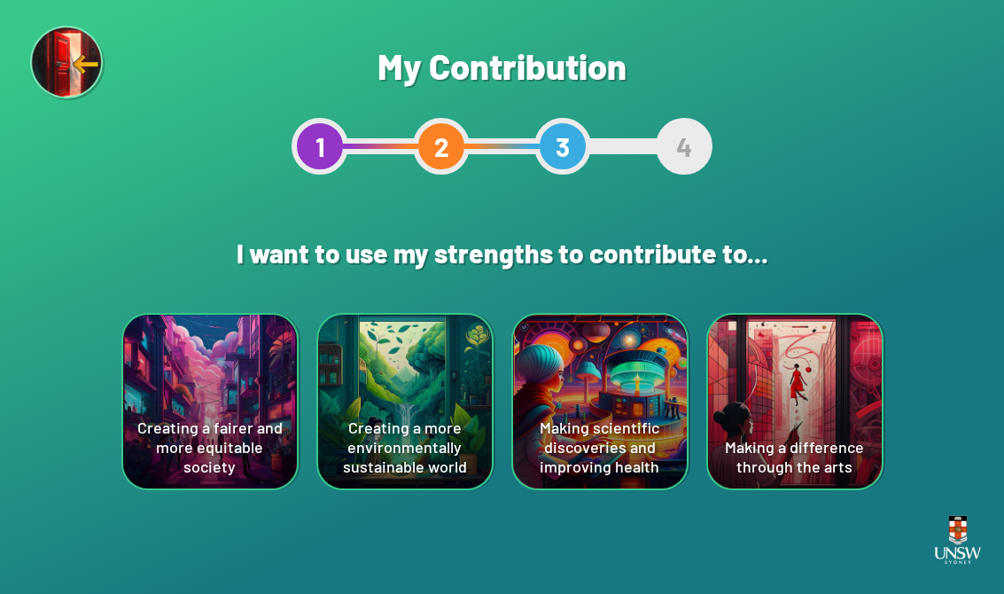
click at [646, 455] on div "Making scientific discoveries and improving health" at bounding box center [600, 402] width 174 height 174
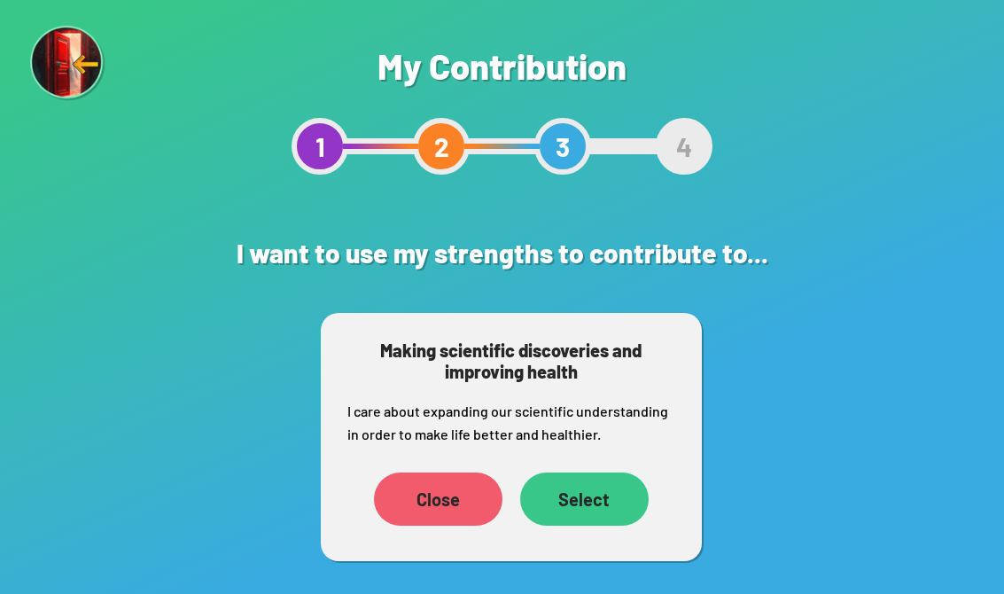
click at [610, 498] on div "Select" at bounding box center [584, 499] width 129 height 53
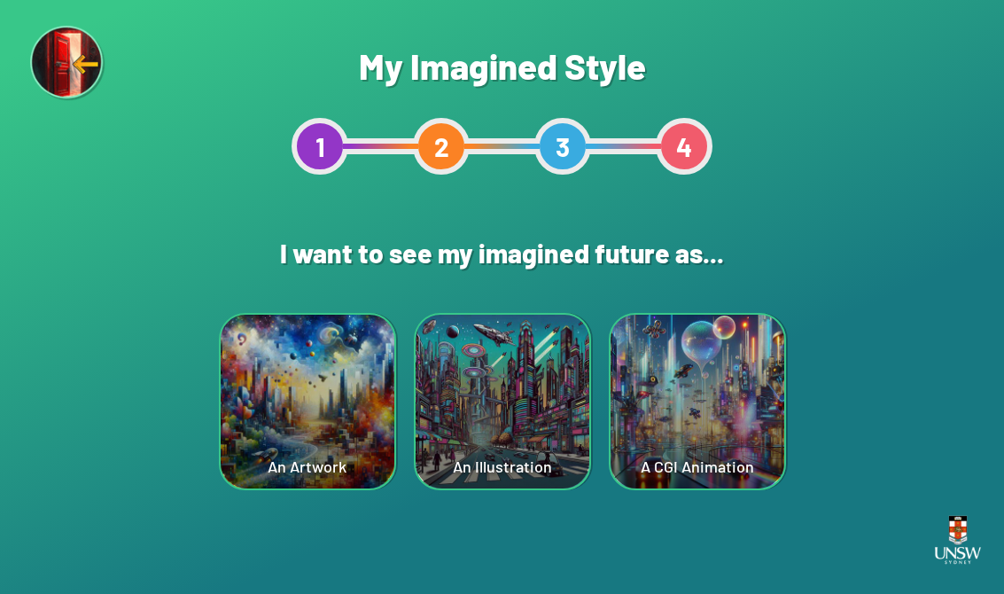
click at [474, 426] on div "An Illustration" at bounding box center [503, 402] width 174 height 174
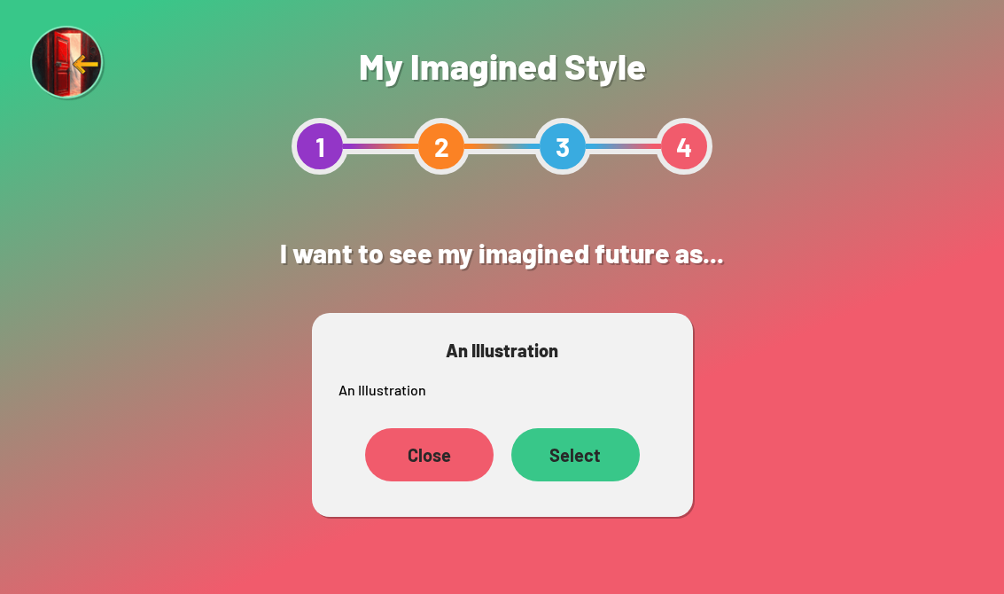
click at [577, 450] on div "Select" at bounding box center [576, 454] width 129 height 53
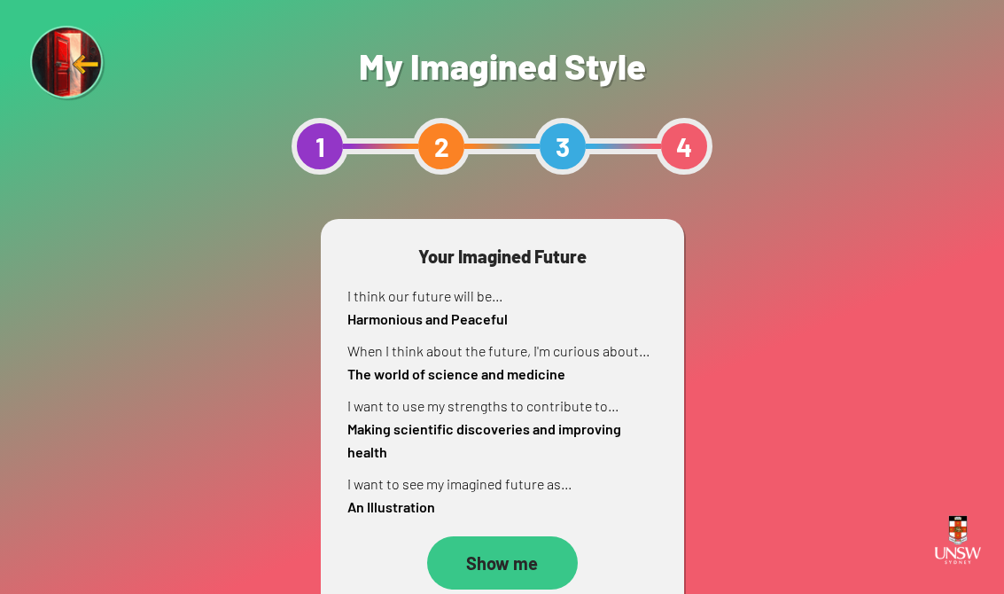
click at [524, 560] on div "Show me" at bounding box center [502, 562] width 151 height 53
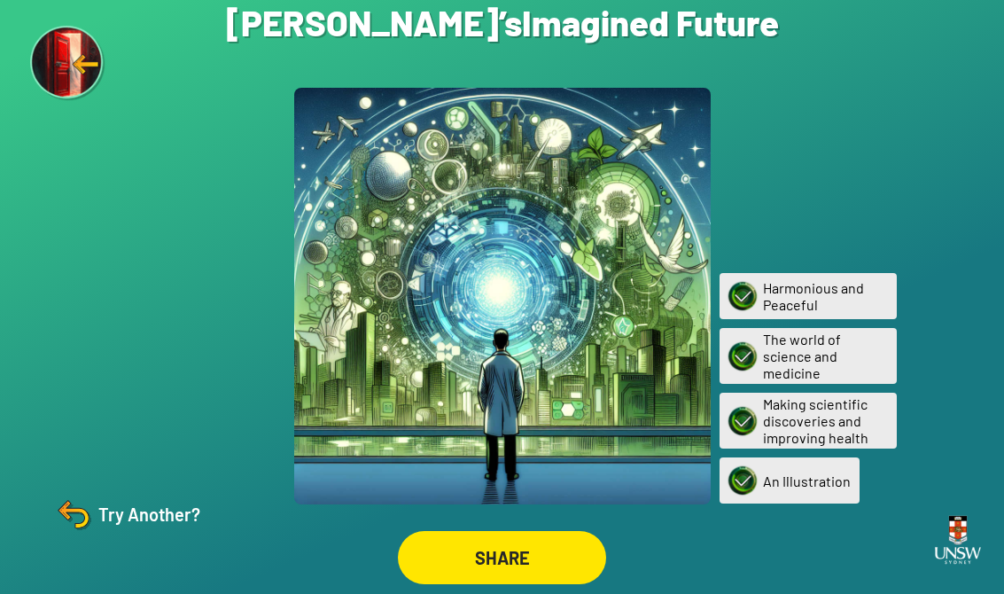
click at [82, 532] on img at bounding box center [73, 514] width 43 height 43
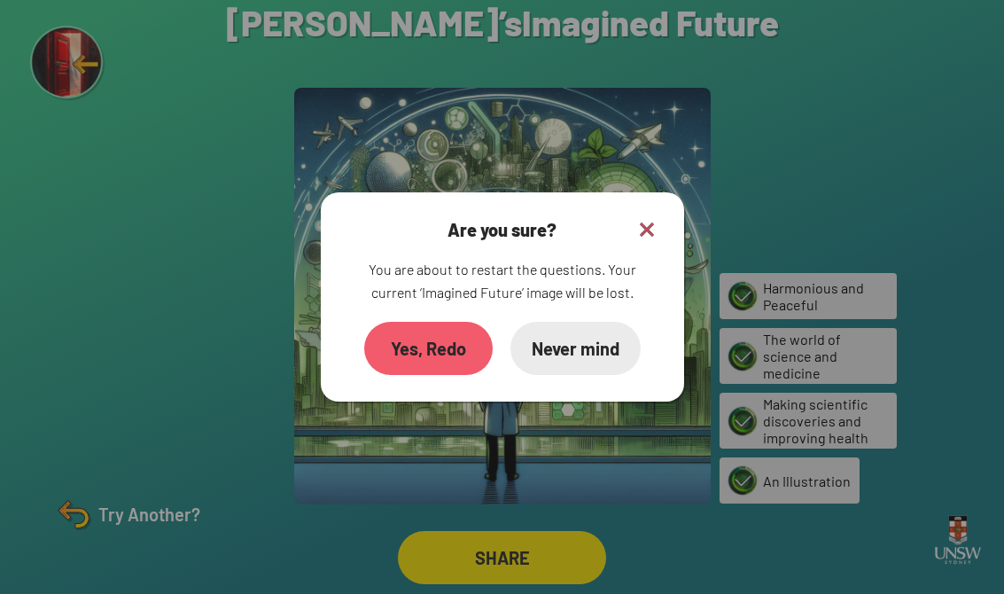
click at [395, 356] on div "Yes, Redo" at bounding box center [428, 348] width 129 height 53
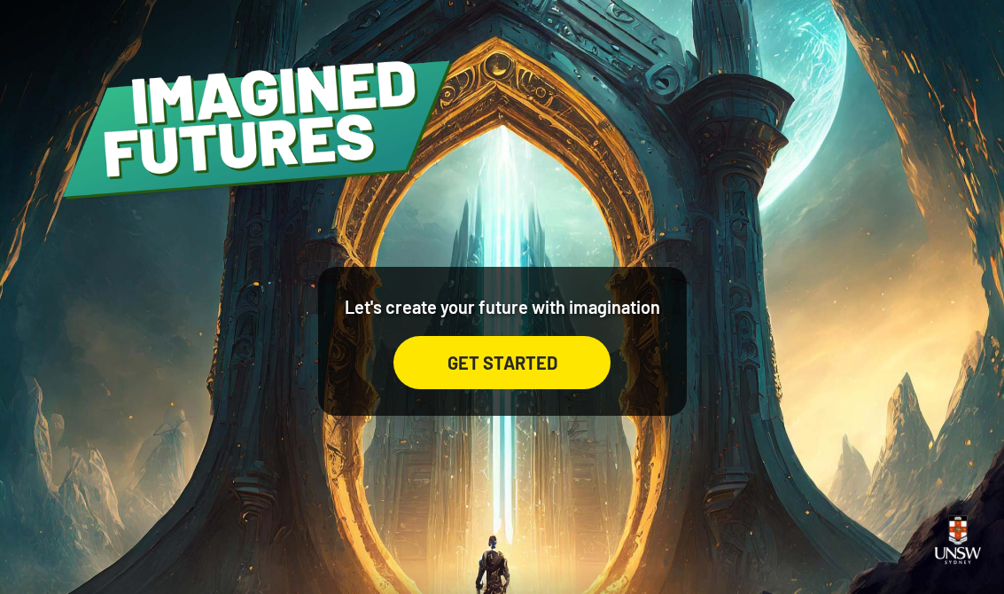
click at [554, 389] on div "GET STARTED" at bounding box center [502, 362] width 217 height 53
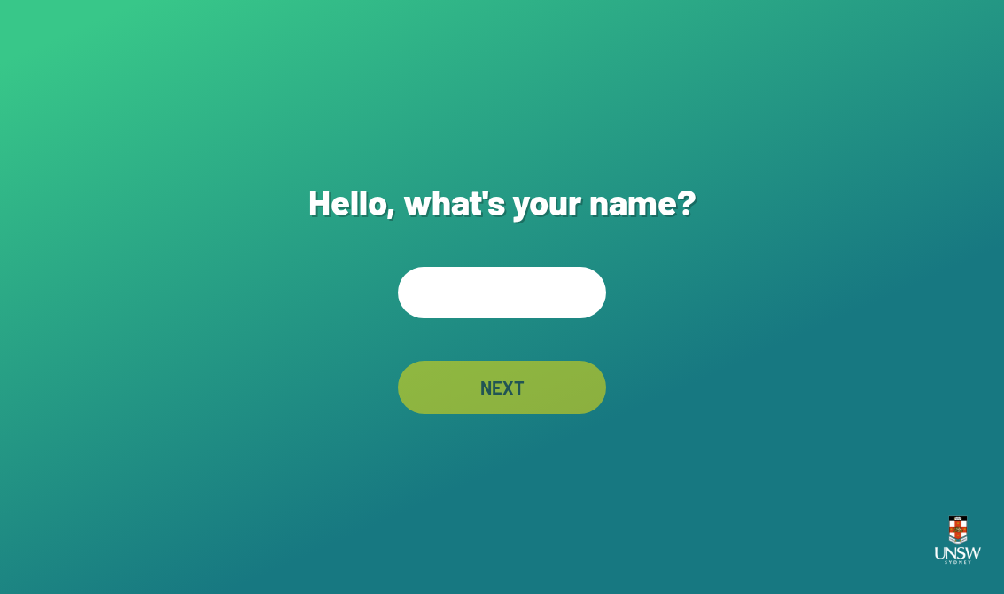
click at [573, 318] on input "text" at bounding box center [502, 292] width 208 height 51
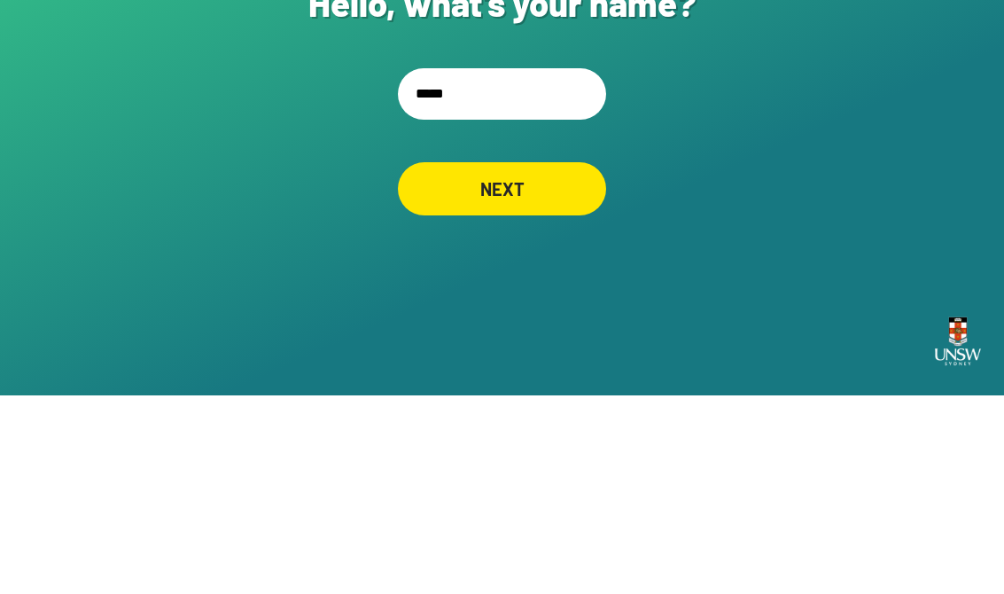
type input "*****"
click at [776, 119] on div "Hello, what's your name? ***** NEXT" at bounding box center [502, 297] width 1004 height 594
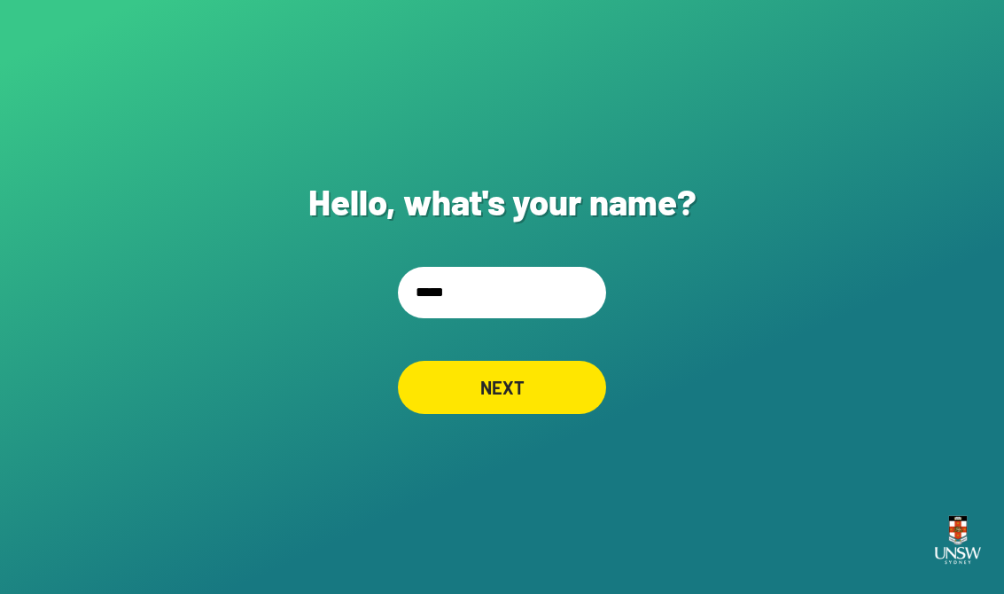
click at [504, 384] on div "NEXT" at bounding box center [502, 387] width 208 height 53
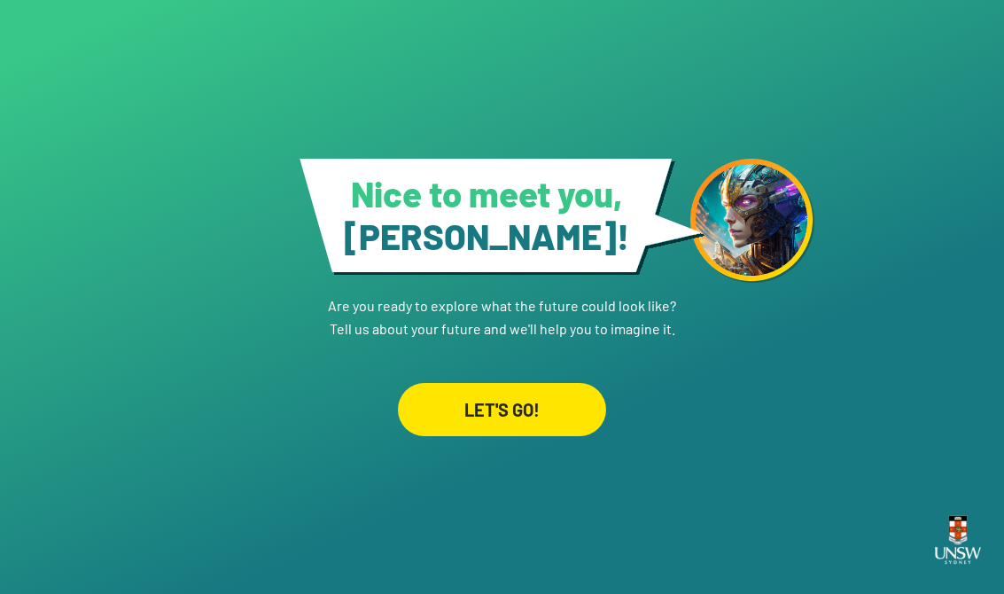
click at [509, 407] on div "LET'S GO!" at bounding box center [502, 409] width 208 height 53
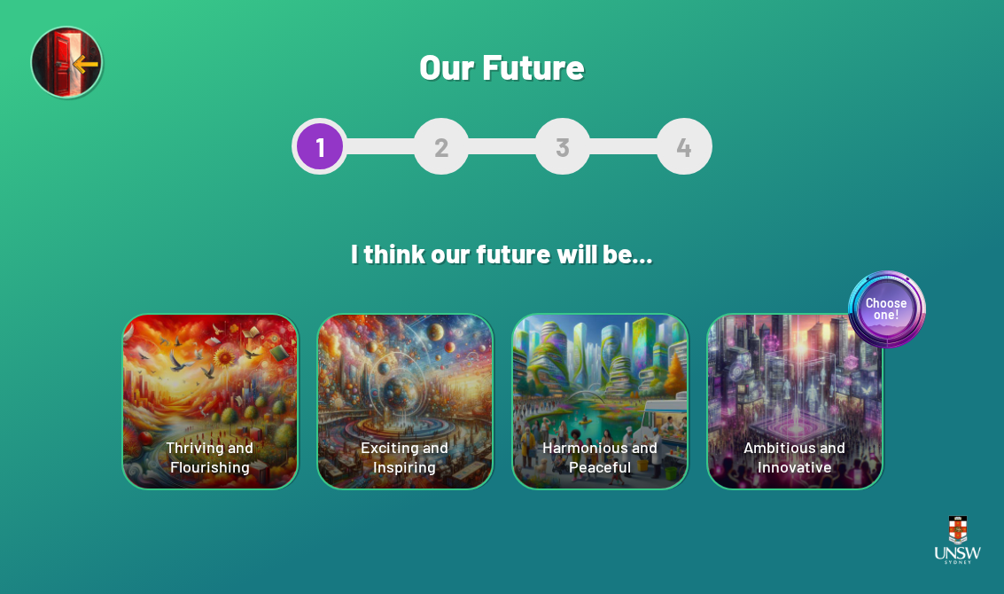
click at [759, 396] on div "Choose one! Ambitious and Innovative" at bounding box center [795, 402] width 174 height 174
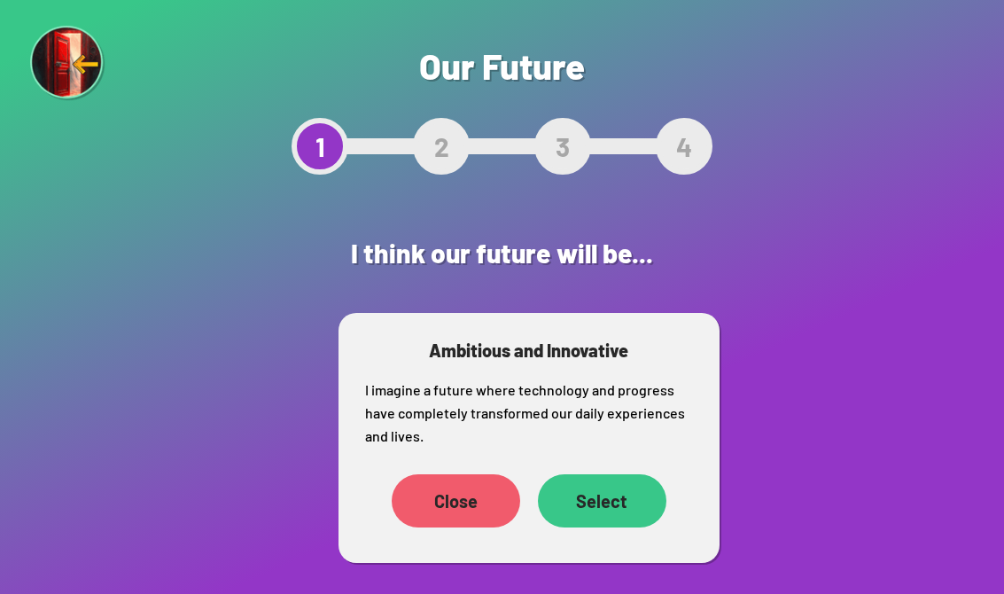
click at [582, 500] on div "Select" at bounding box center [602, 500] width 129 height 53
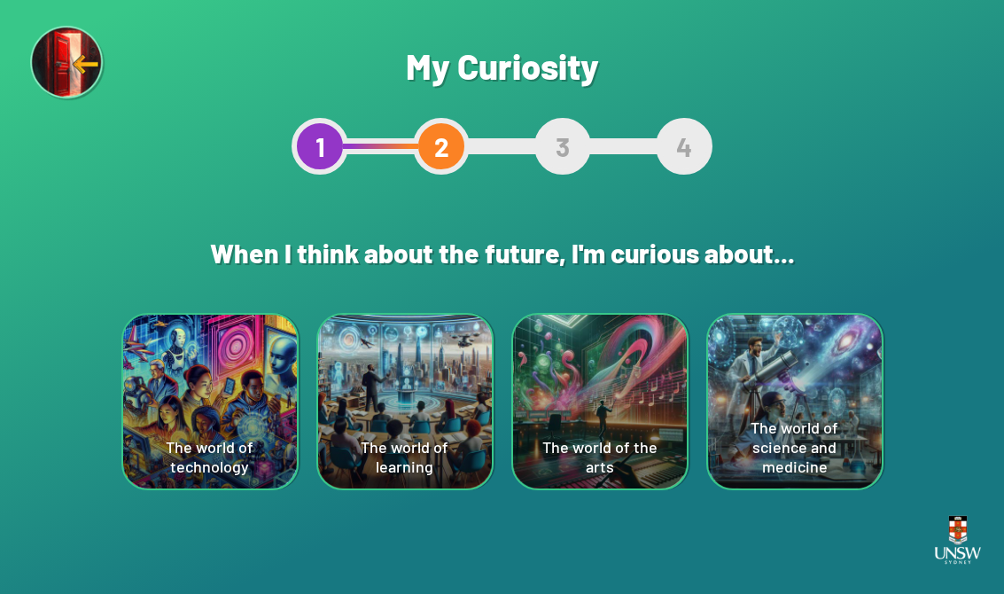
click at [839, 421] on div "The world of science and medicine" at bounding box center [795, 402] width 174 height 174
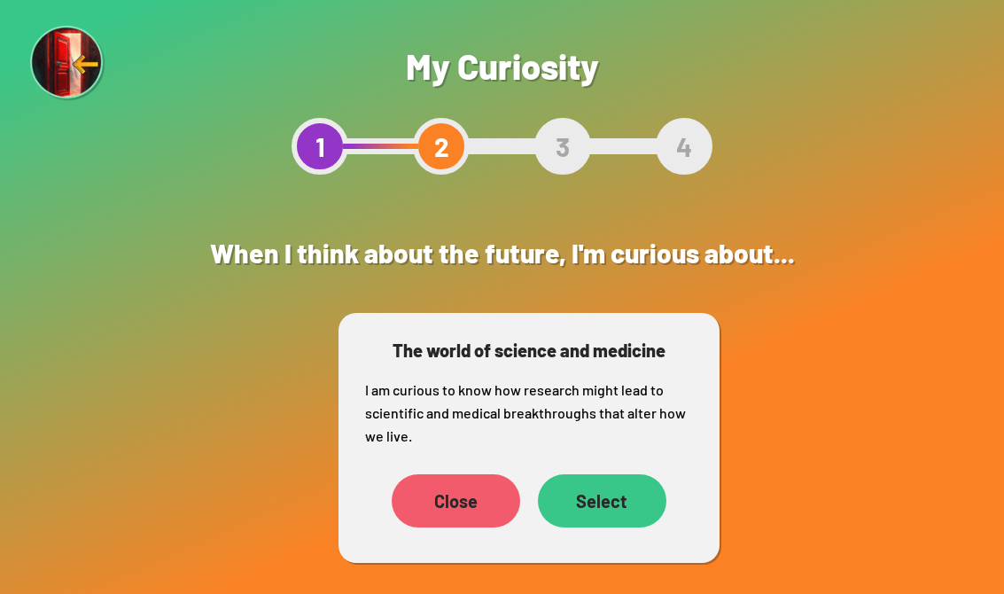
click at [588, 503] on div "Select" at bounding box center [602, 500] width 129 height 53
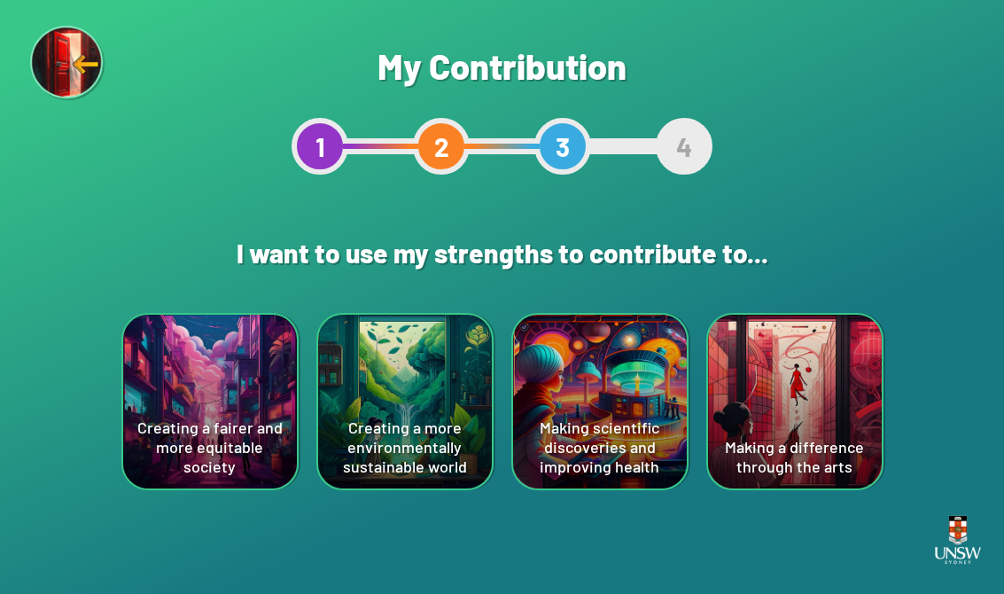
click at [838, 410] on div "Making a difference through the arts" at bounding box center [795, 402] width 174 height 174
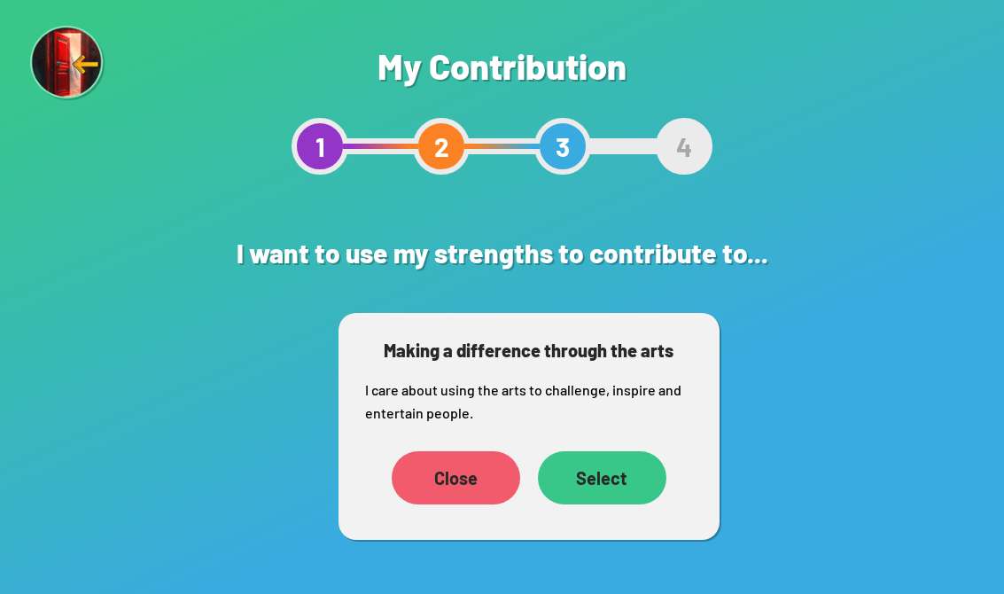
click at [610, 485] on div "Select" at bounding box center [602, 477] width 129 height 53
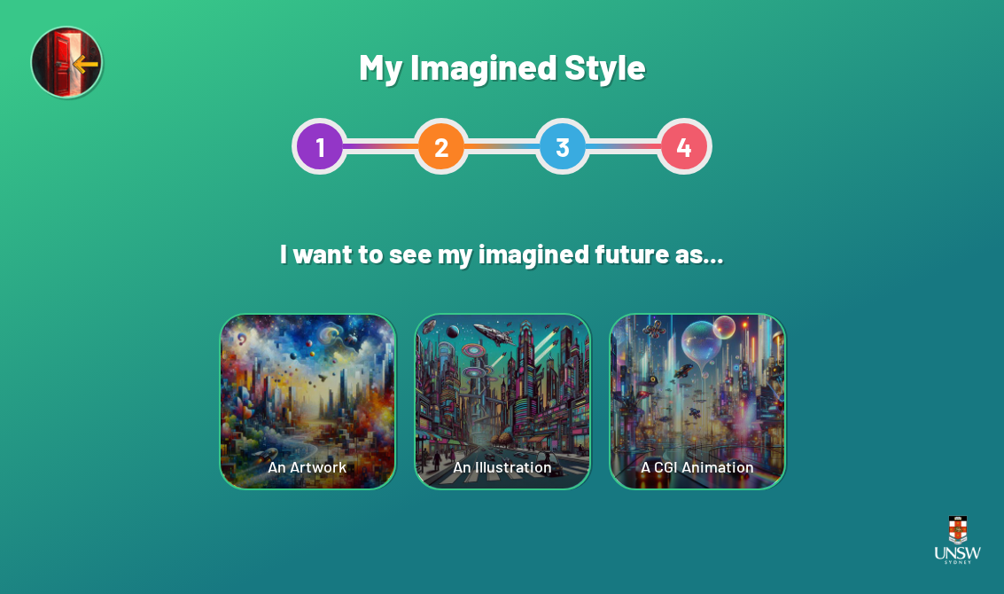
click at [526, 472] on div "An Illustration" at bounding box center [503, 402] width 174 height 174
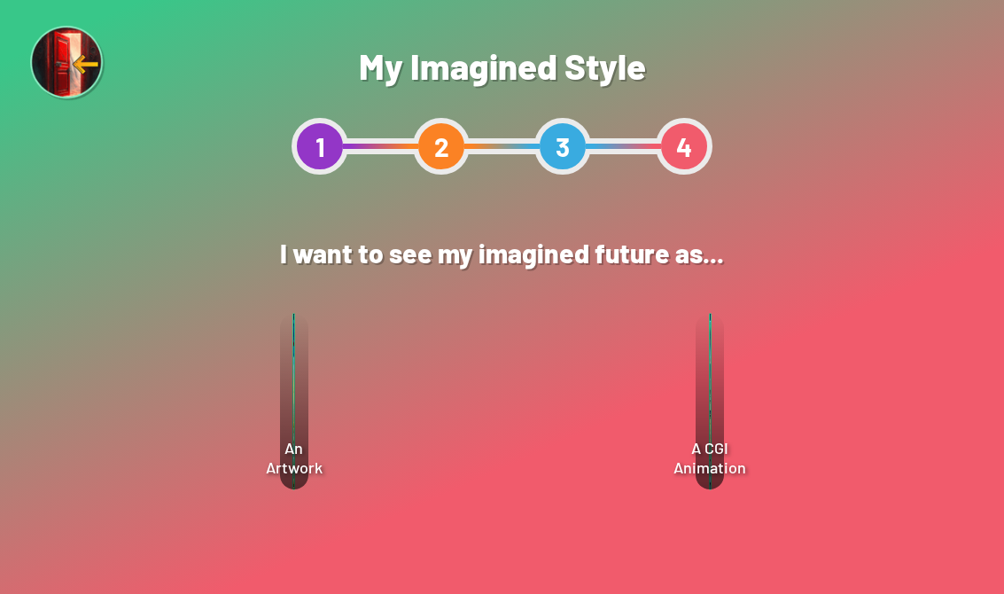
click at [558, 457] on div "Select" at bounding box center [576, 454] width 128 height 54
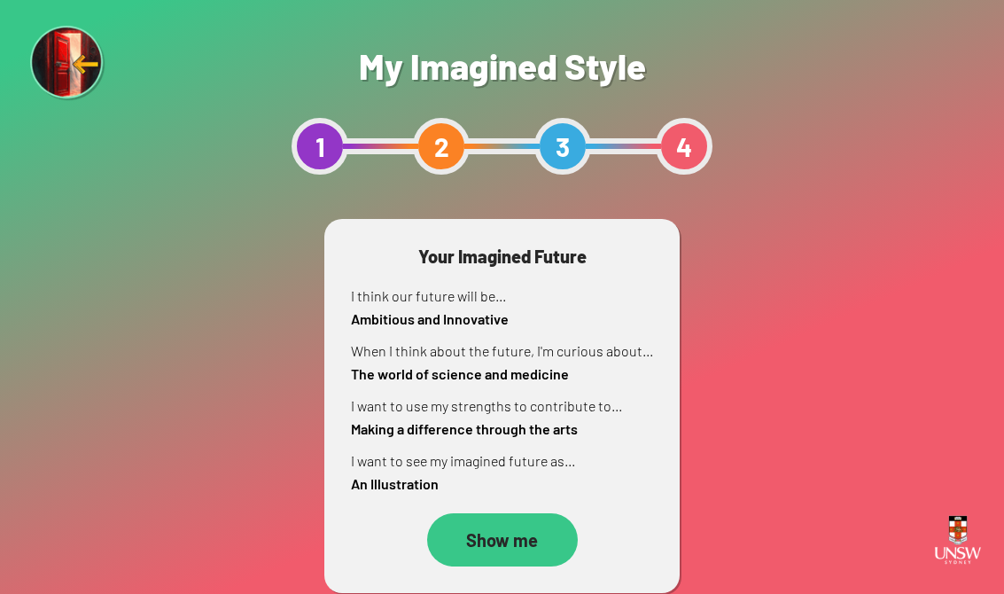
click at [515, 554] on div "Show me" at bounding box center [502, 539] width 151 height 53
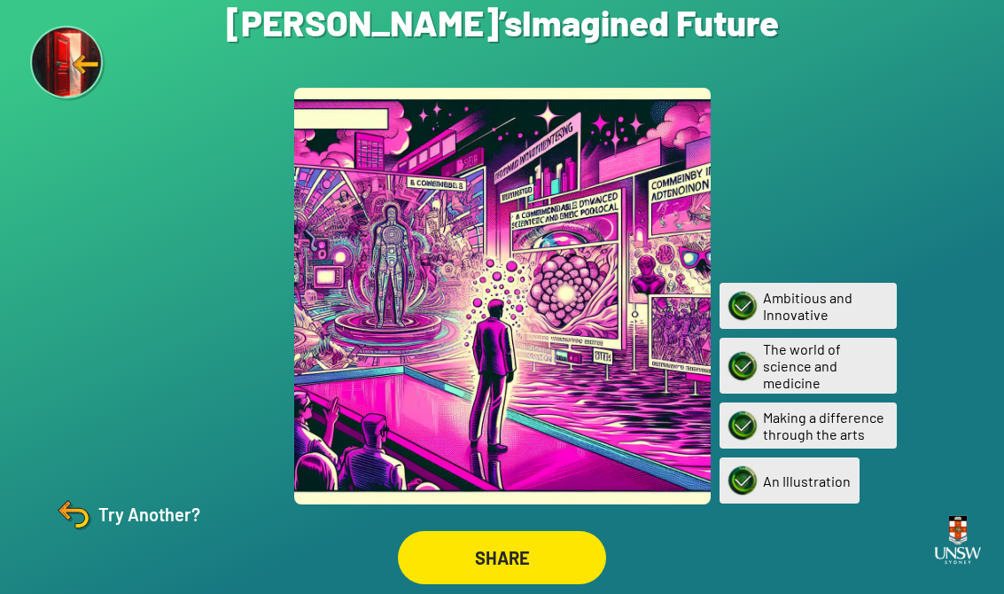
click at [454, 563] on div "SHARE" at bounding box center [502, 557] width 208 height 53
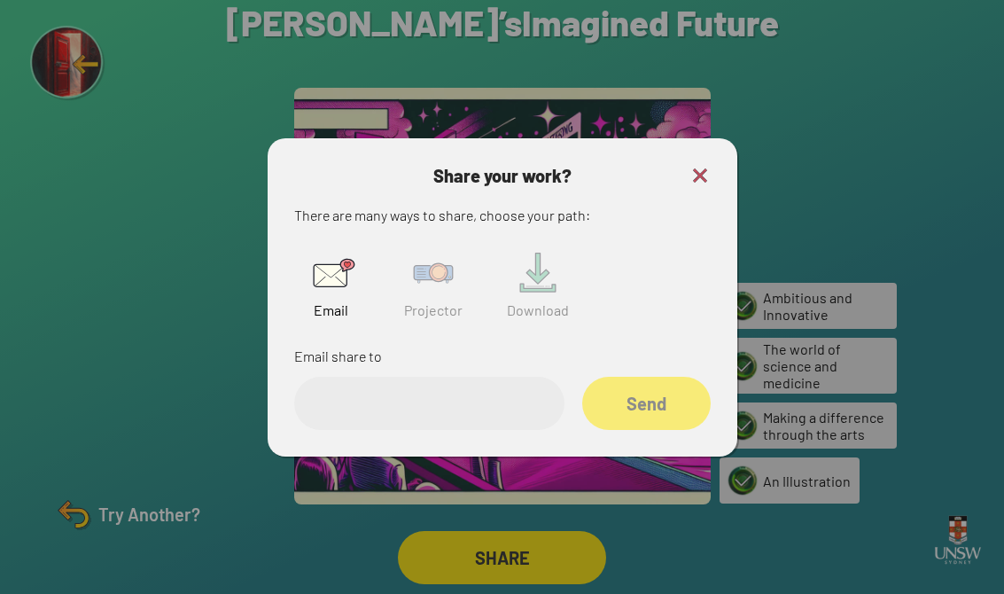
click at [705, 186] on img at bounding box center [700, 175] width 21 height 21
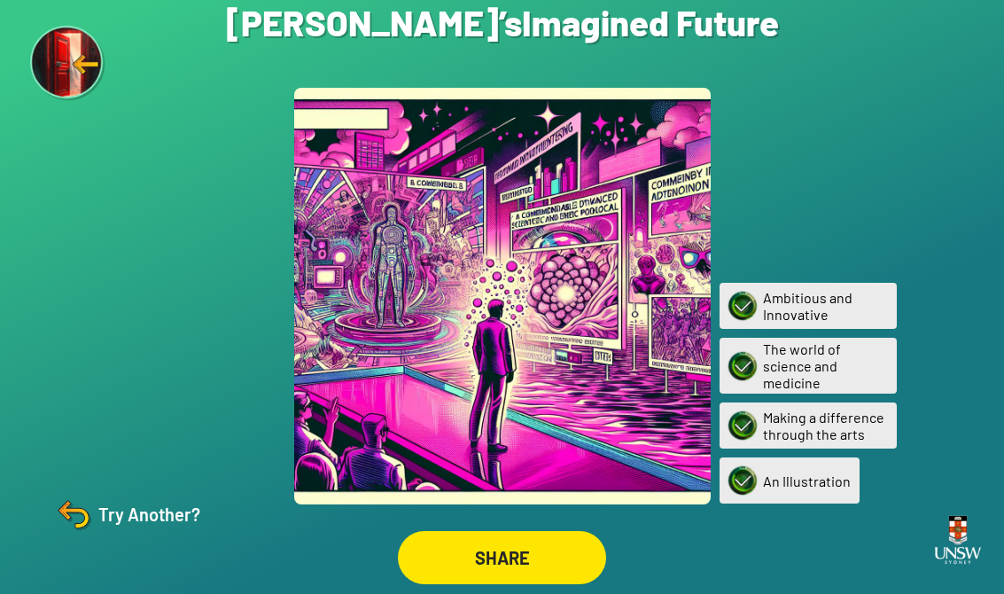
click at [82, 531] on img at bounding box center [73, 514] width 43 height 43
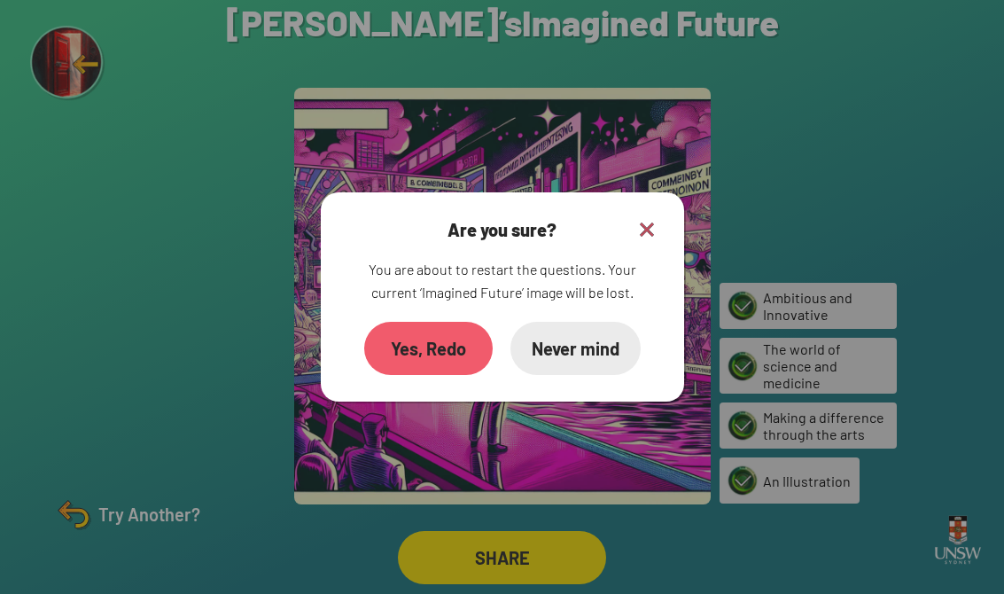
click at [424, 364] on div "Yes, Redo" at bounding box center [428, 348] width 129 height 53
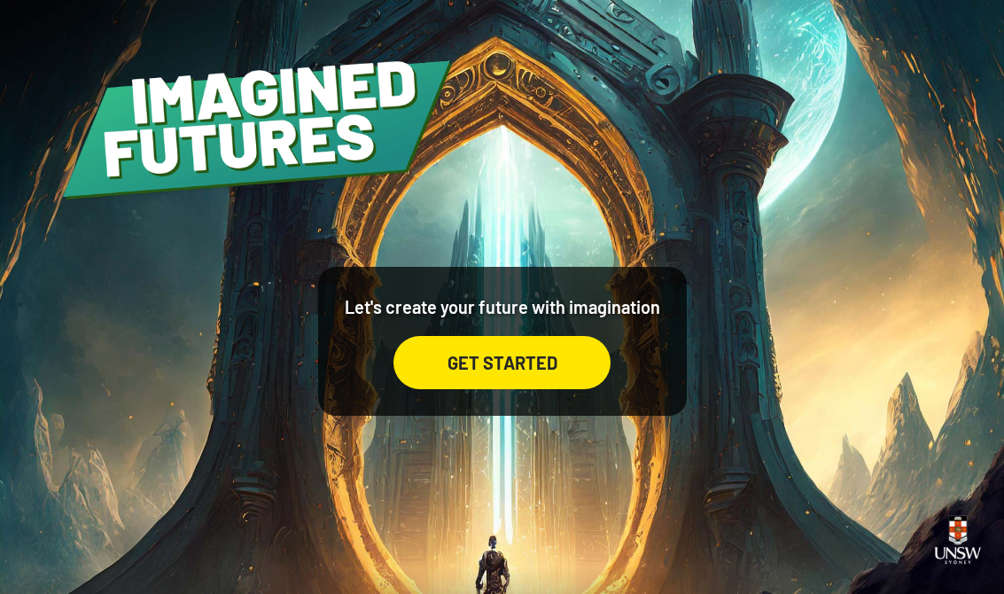
click at [523, 416] on div "Let's create your future with imagination GET STARTED" at bounding box center [502, 341] width 369 height 149
click at [552, 389] on div "GET STARTED" at bounding box center [502, 362] width 217 height 53
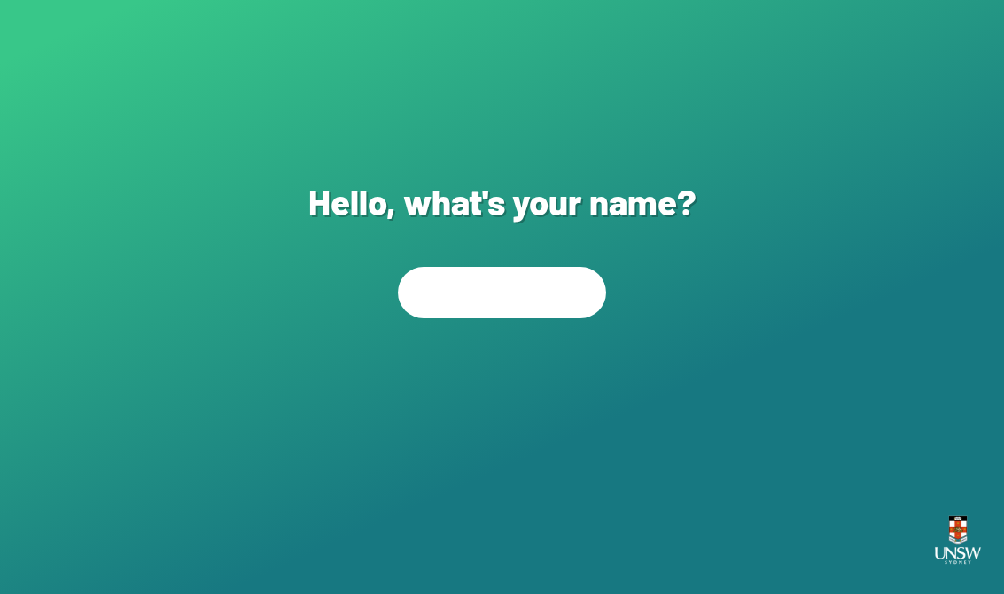
click at [544, 356] on div "Hello, what's your name? NEXT" at bounding box center [502, 297] width 1004 height 594
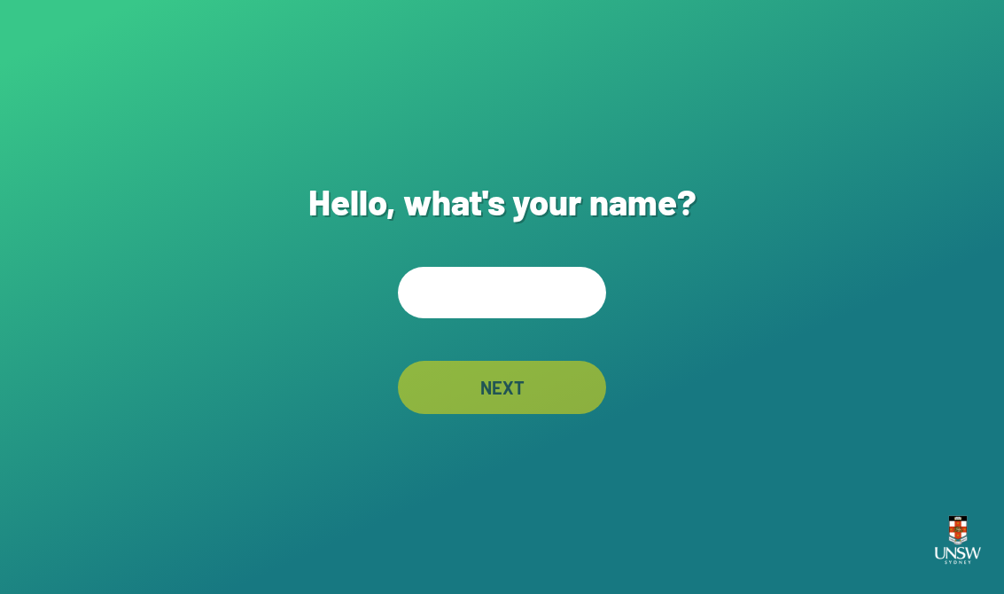
click at [539, 259] on div "Hello, what's your name? NEXT" at bounding box center [502, 297] width 1004 height 594
click at [559, 294] on input "text" at bounding box center [502, 292] width 208 height 51
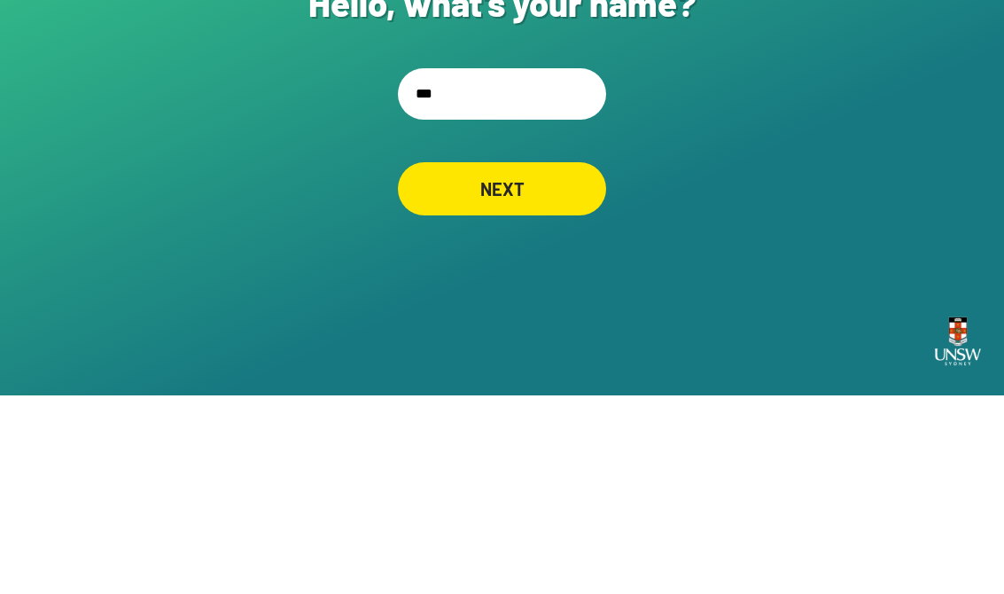
type input "***"
click at [531, 362] on div "NEXT" at bounding box center [503, 387] width 202 height 51
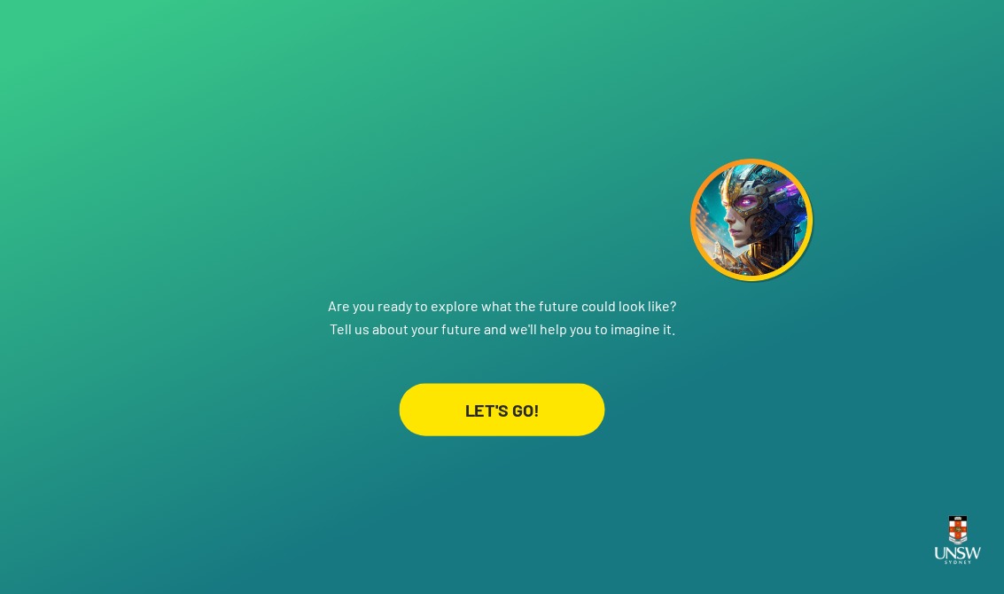
click at [555, 388] on div "LET'S GO!" at bounding box center [502, 409] width 206 height 52
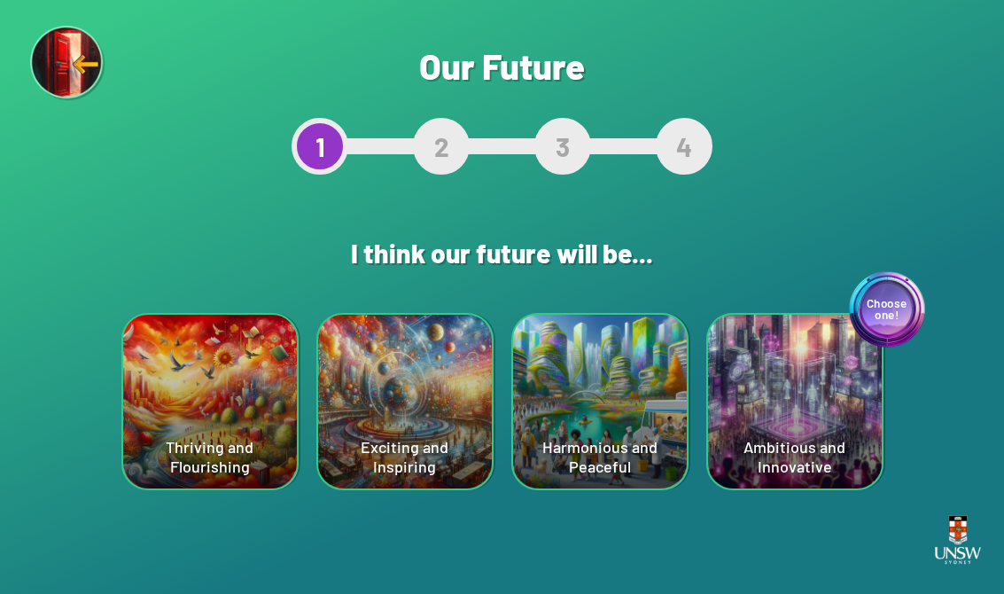
click at [828, 396] on div "Choose one! Ambitious and Innovative" at bounding box center [795, 402] width 174 height 174
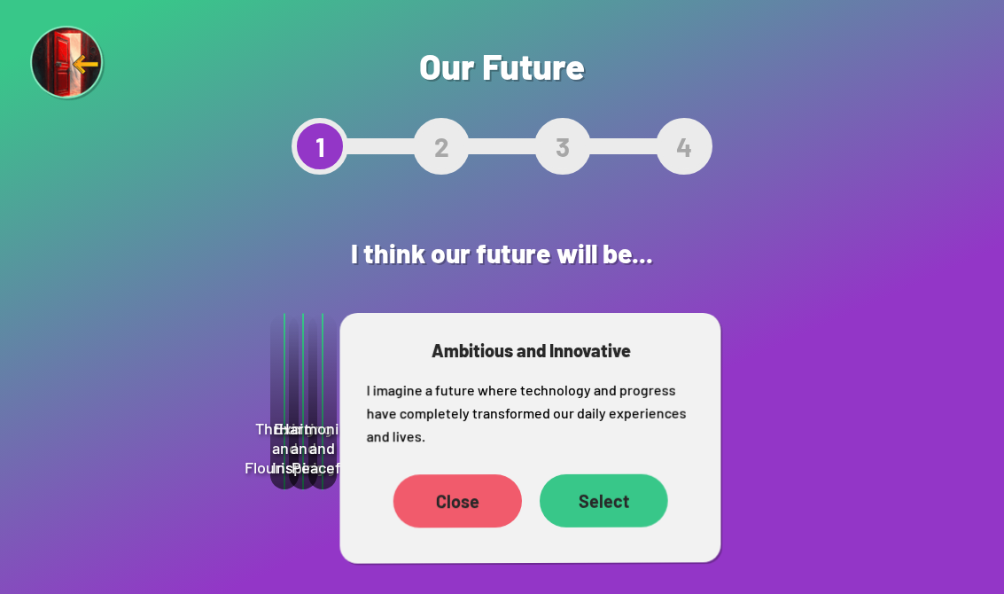
click at [641, 496] on div "Select" at bounding box center [604, 500] width 129 height 53
click at [641, 496] on div "Are you sure? This will reset your answers Yes, Redo Never mind Our Future 1 2 …" at bounding box center [502, 297] width 1004 height 594
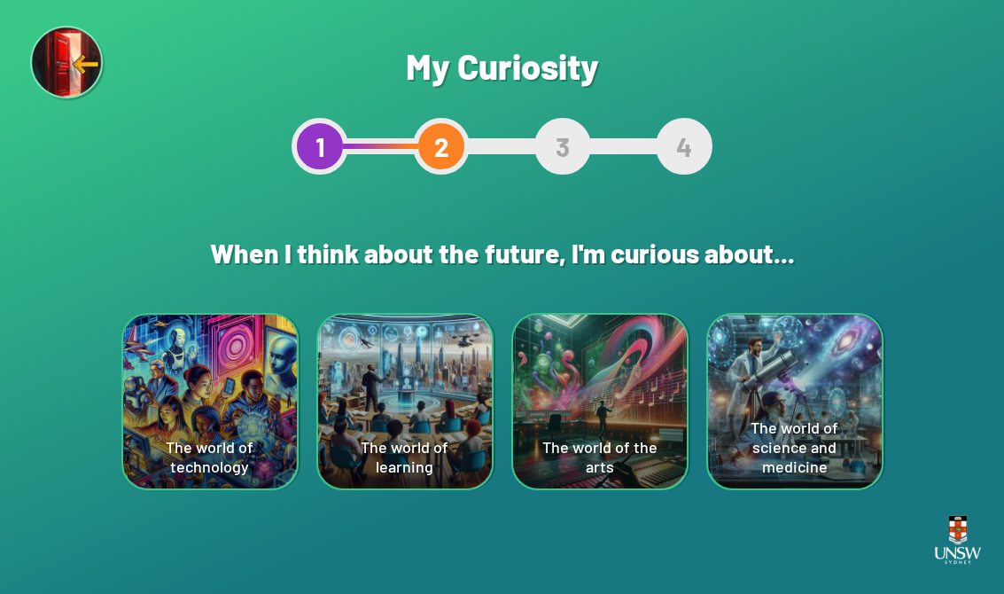
click at [598, 409] on div "The world of the arts" at bounding box center [600, 402] width 174 height 174
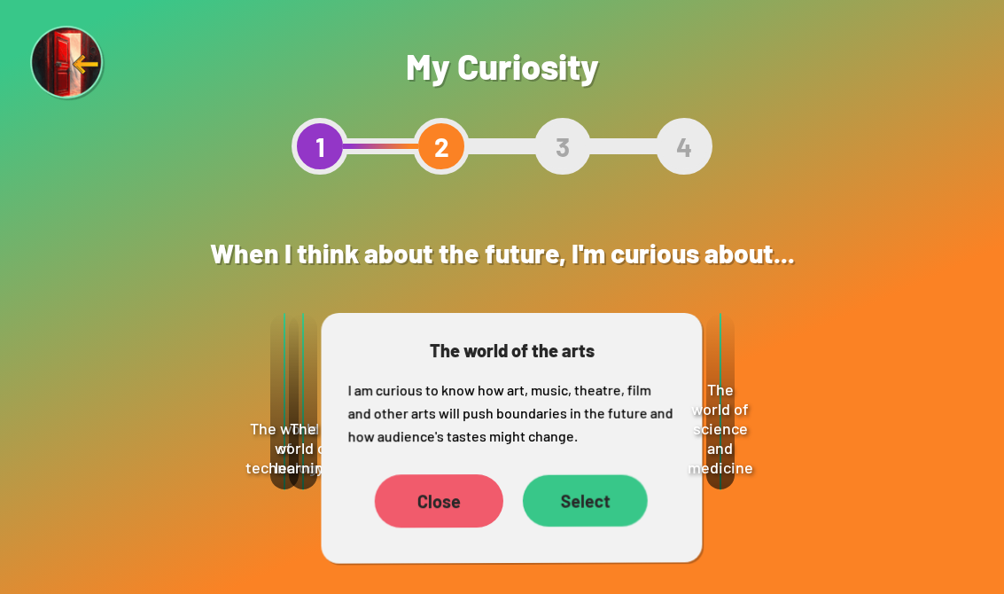
click at [600, 522] on div "Select" at bounding box center [584, 500] width 125 height 52
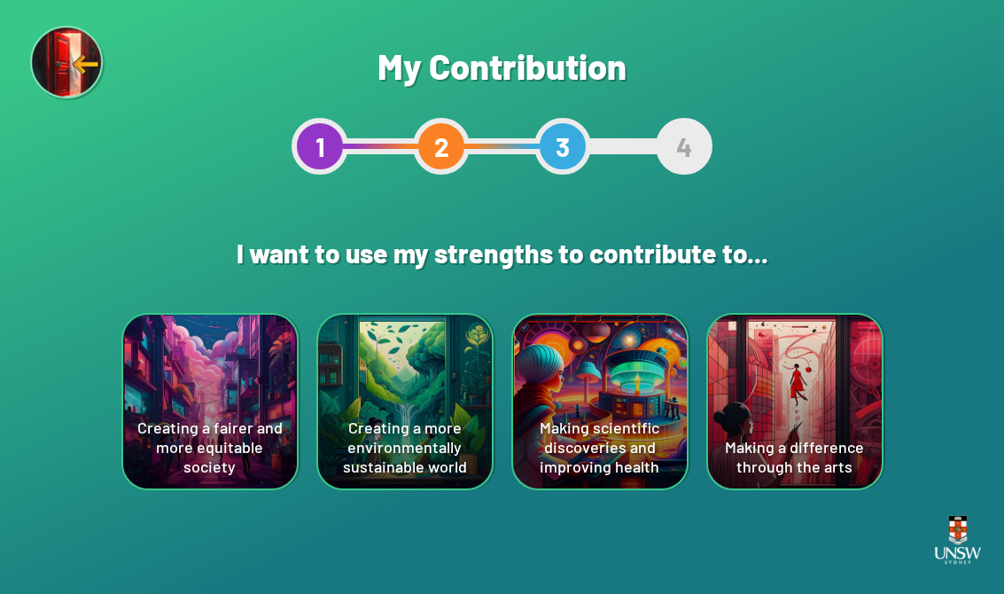
click at [426, 422] on div "Creating a more environmentally sustainable world" at bounding box center [405, 402] width 174 height 174
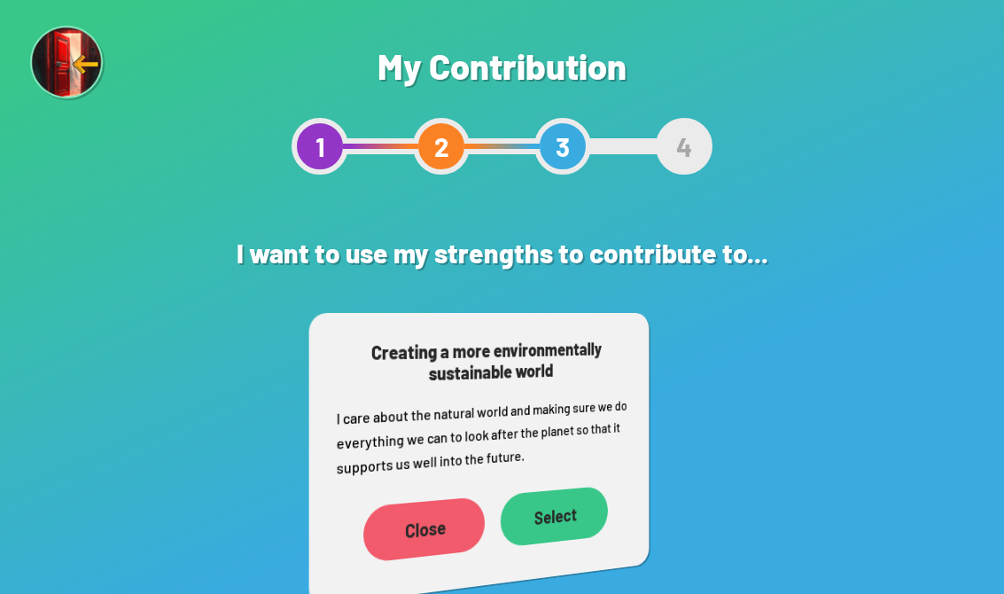
click at [622, 497] on div "Close Select" at bounding box center [483, 525] width 293 height 100
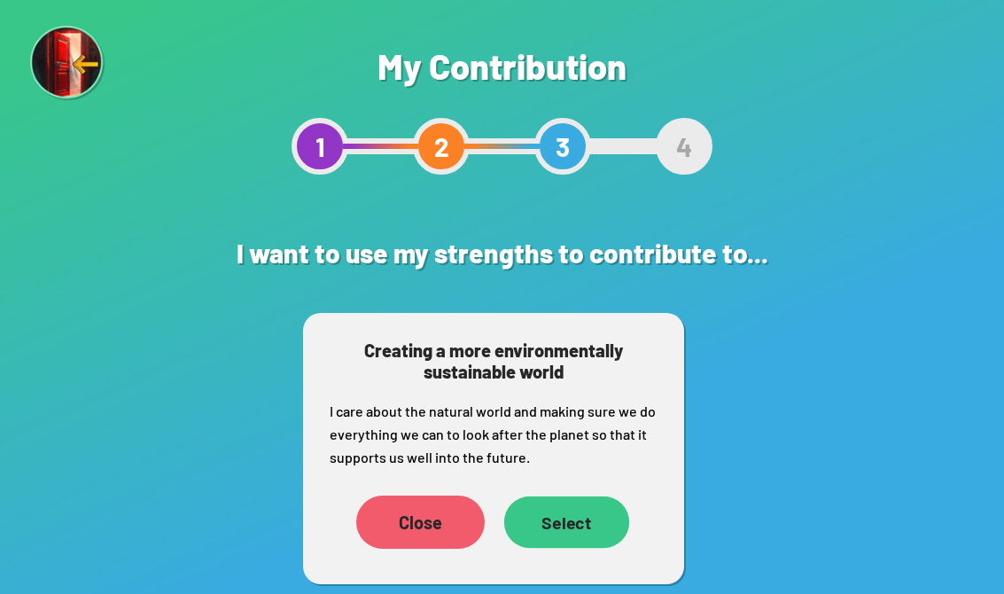
click at [593, 504] on div "Select" at bounding box center [566, 521] width 125 height 51
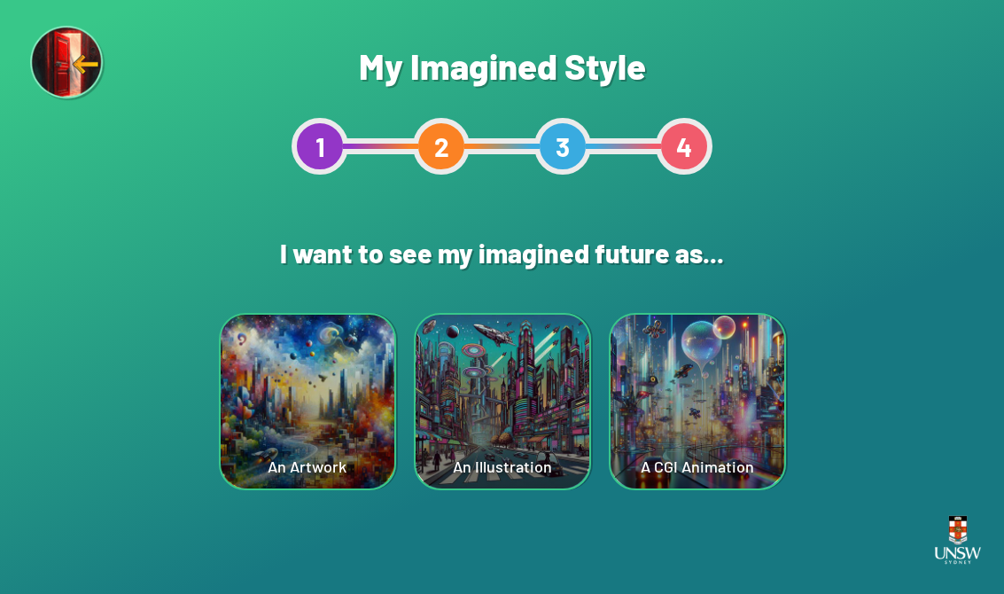
click at [525, 392] on div "An Illustration" at bounding box center [503, 402] width 174 height 174
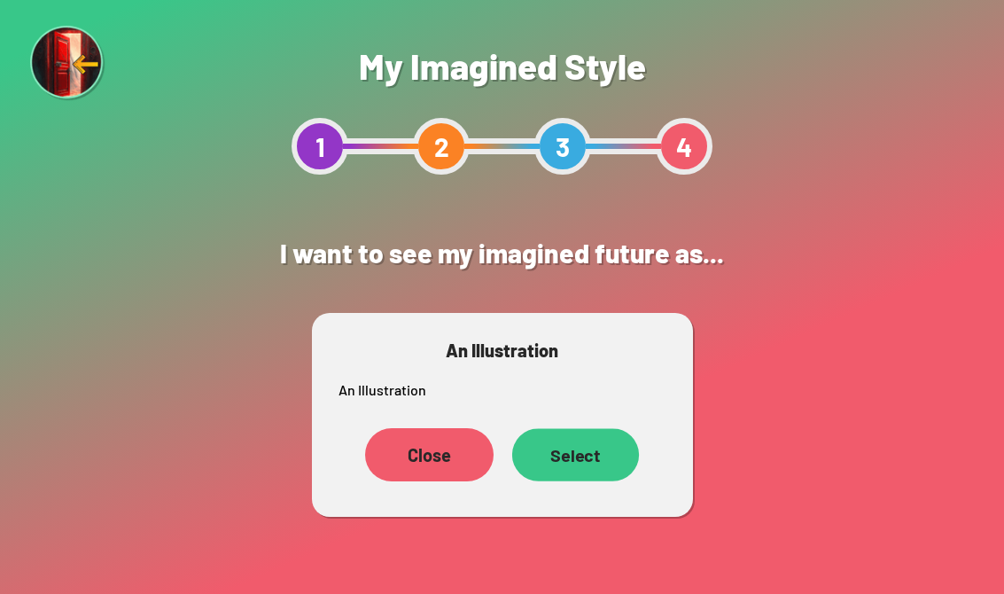
click at [565, 463] on div "Select" at bounding box center [575, 454] width 127 height 52
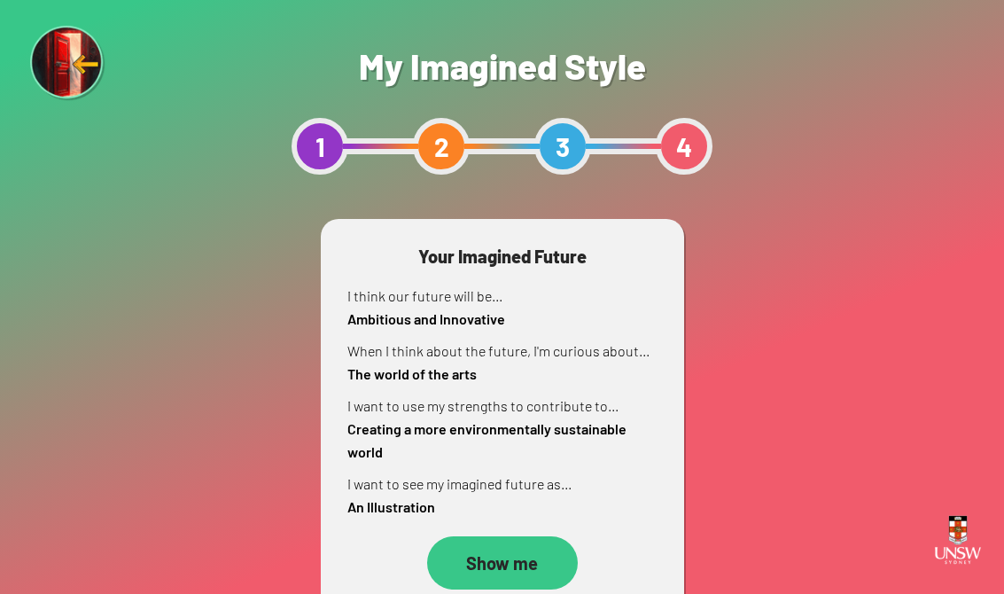
click at [512, 554] on div "Show me" at bounding box center [502, 562] width 151 height 53
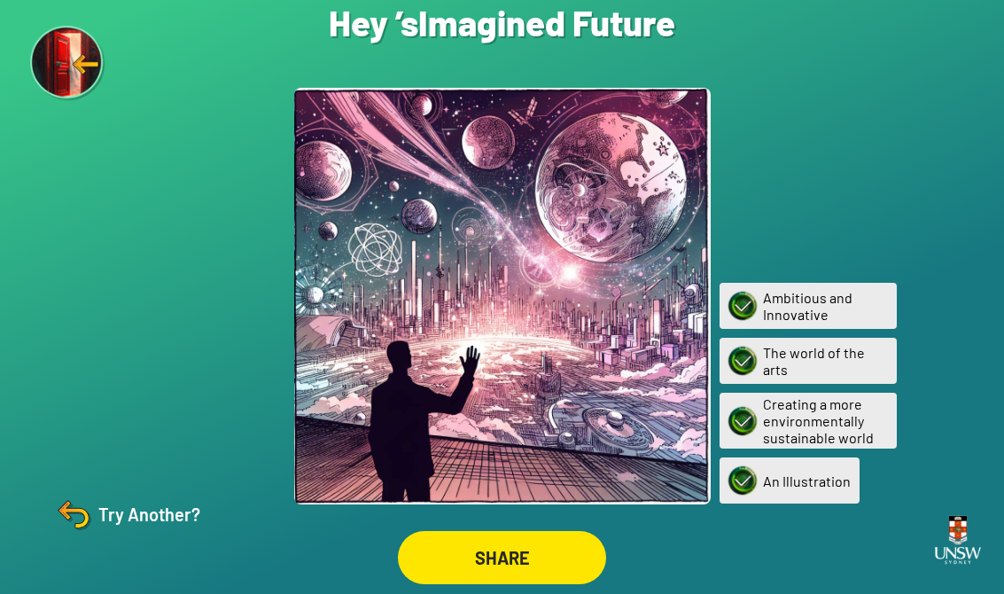
click at [141, 530] on div "Try Another?" at bounding box center [126, 514] width 148 height 43
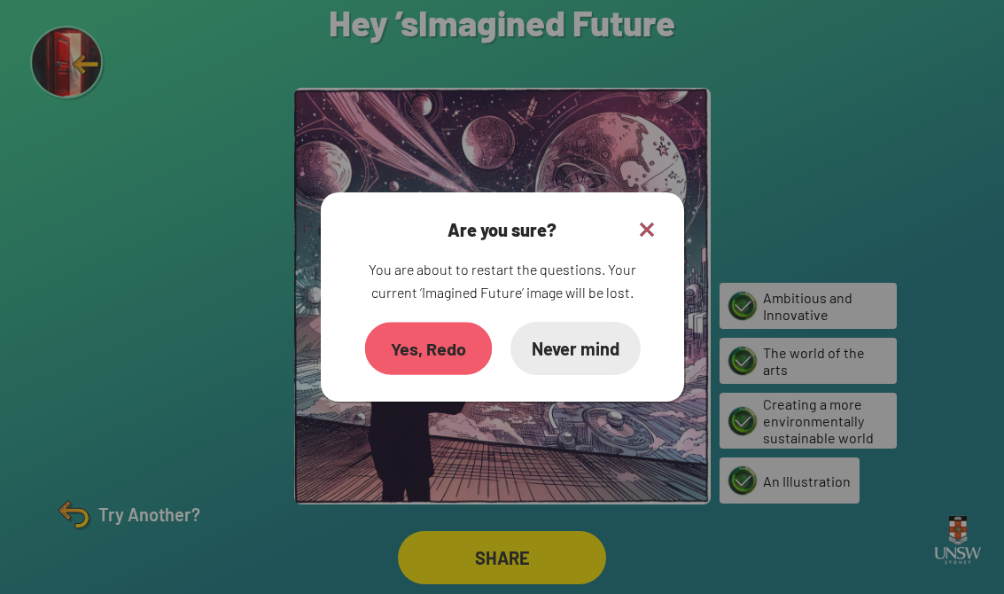
click at [415, 374] on div "Yes, Redo" at bounding box center [428, 348] width 128 height 52
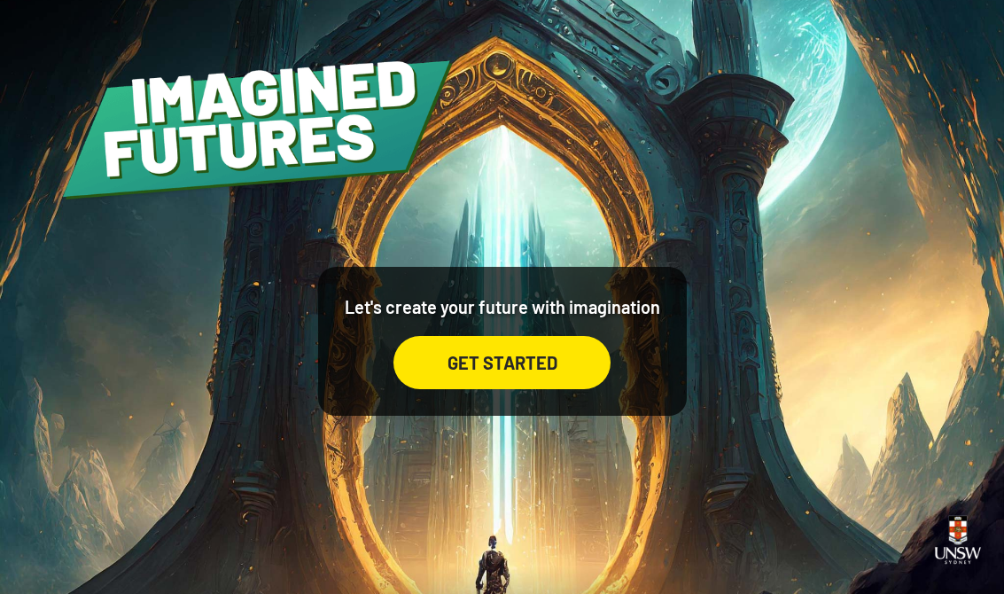
click at [491, 403] on div "Let's create your future with imagination GET STARTED" at bounding box center [502, 341] width 369 height 149
click at [451, 368] on div "GET STARTED" at bounding box center [502, 362] width 217 height 53
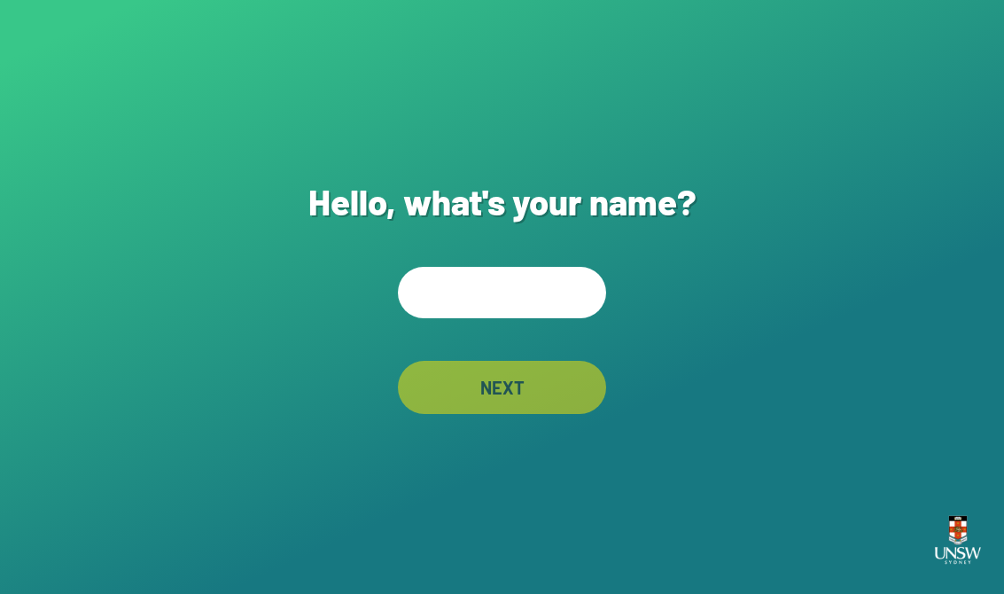
click at [443, 292] on input "text" at bounding box center [502, 292] width 208 height 51
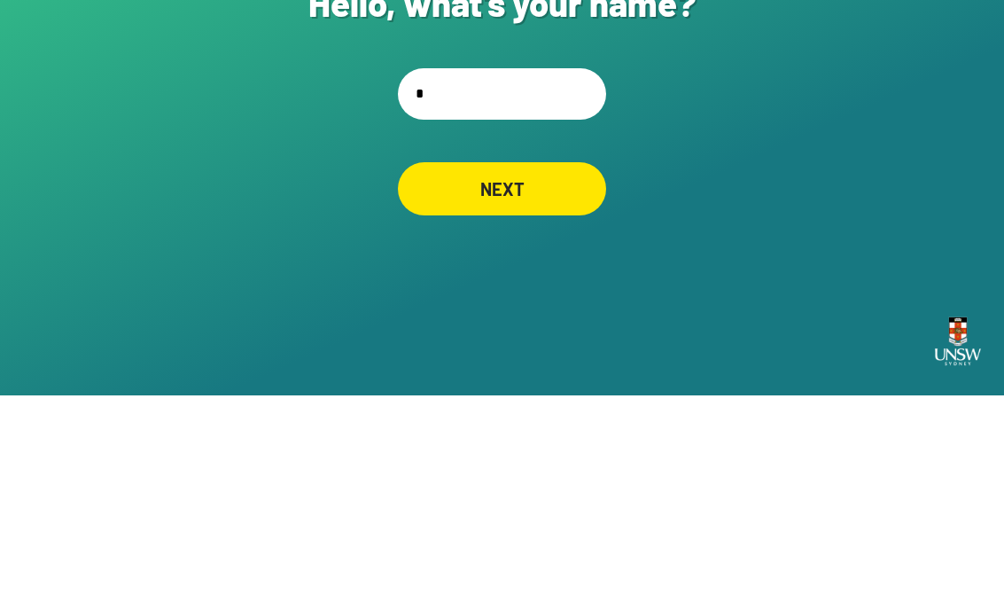
type input "*"
type input "****"
click at [535, 361] on div "NEXT" at bounding box center [502, 387] width 208 height 53
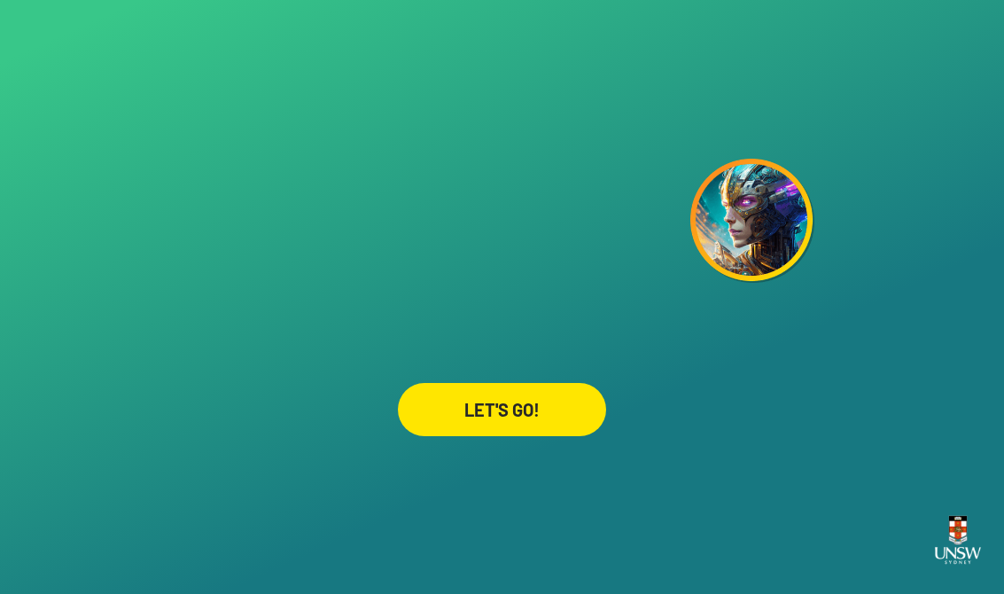
click at [456, 421] on div "LET'S GO!" at bounding box center [502, 409] width 208 height 53
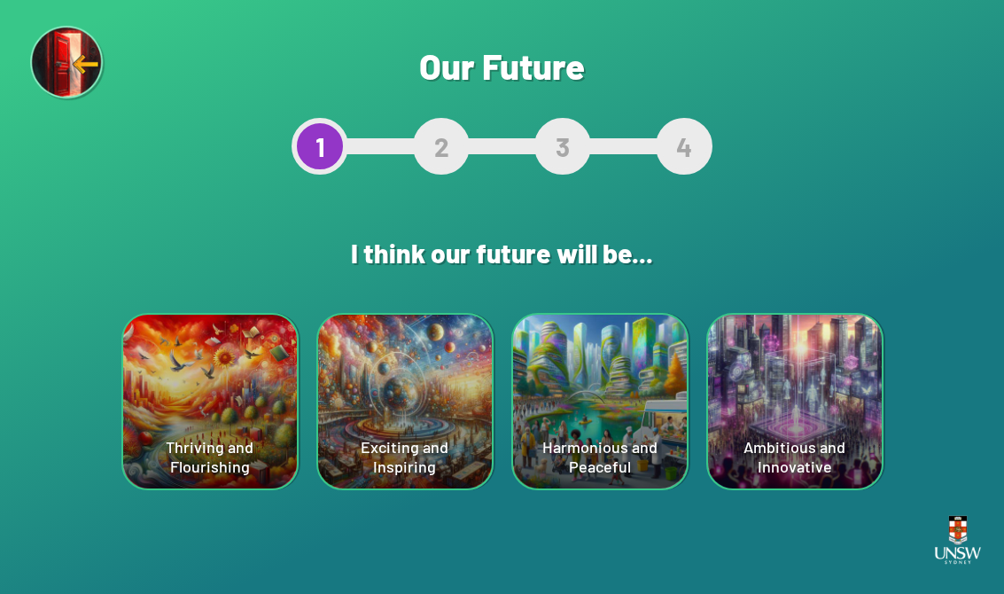
click at [393, 432] on div "Exciting and Inspiring" at bounding box center [405, 402] width 174 height 174
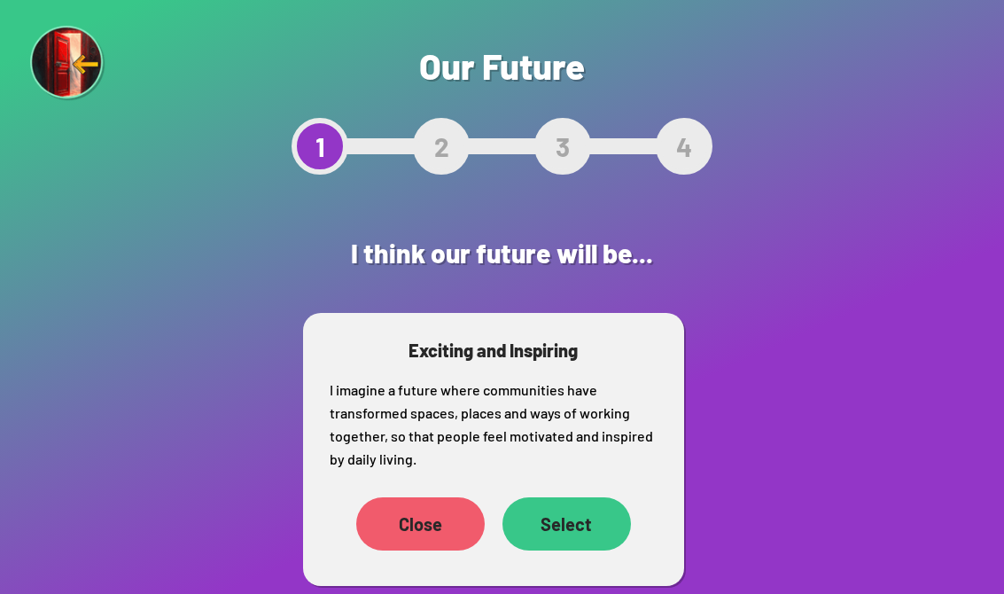
click at [581, 527] on div "Select" at bounding box center [567, 523] width 129 height 53
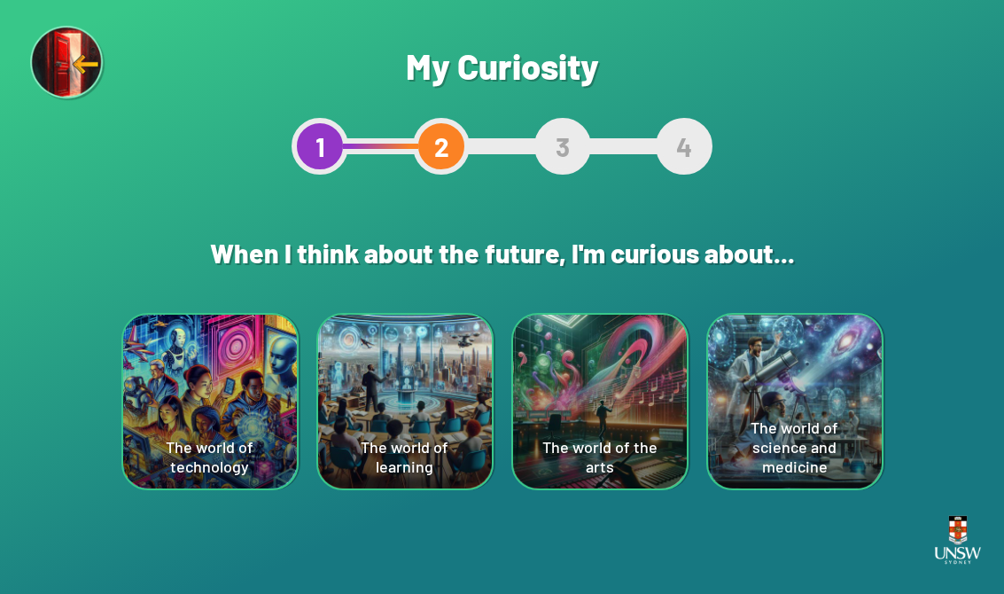
click at [715, 405] on div "The world of science and medicine" at bounding box center [795, 402] width 174 height 174
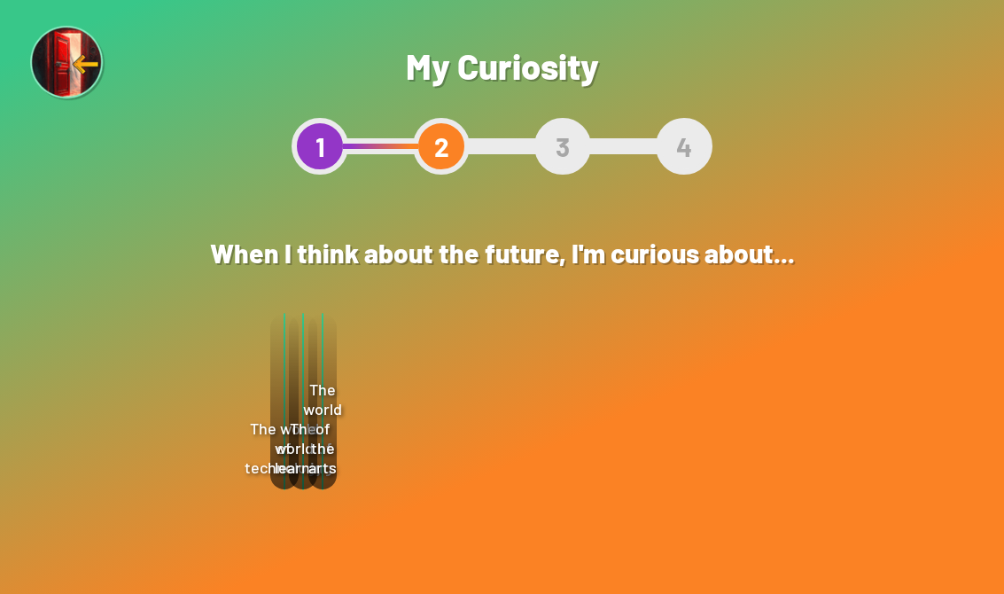
click at [535, 432] on p "I am curious to know how research might lead to scientific and medical breakthr…" at bounding box center [531, 414] width 328 height 70
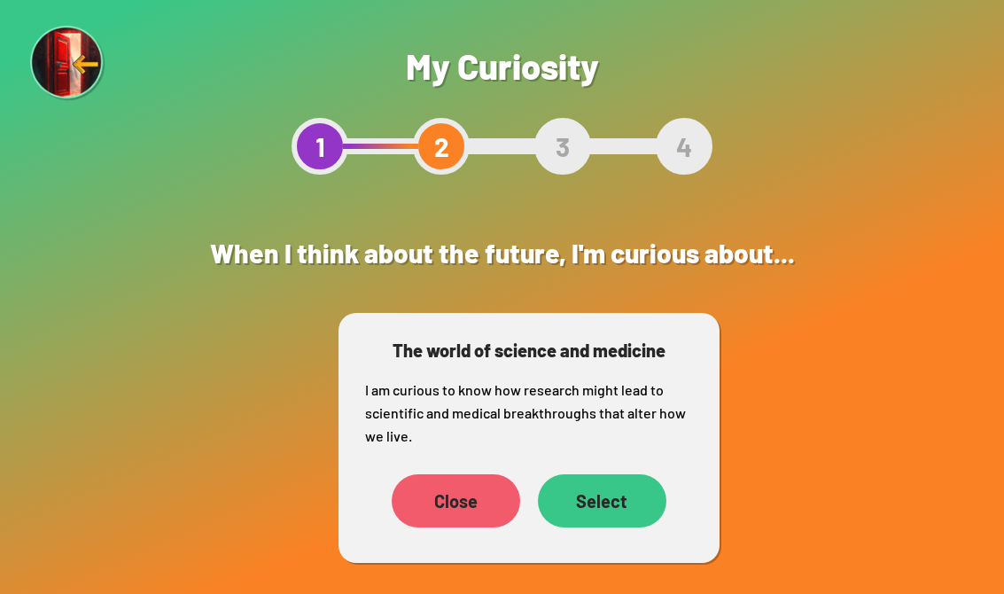
click at [624, 468] on div "Close Select" at bounding box center [529, 500] width 328 height 71
click at [601, 491] on div "Select" at bounding box center [602, 500] width 124 height 51
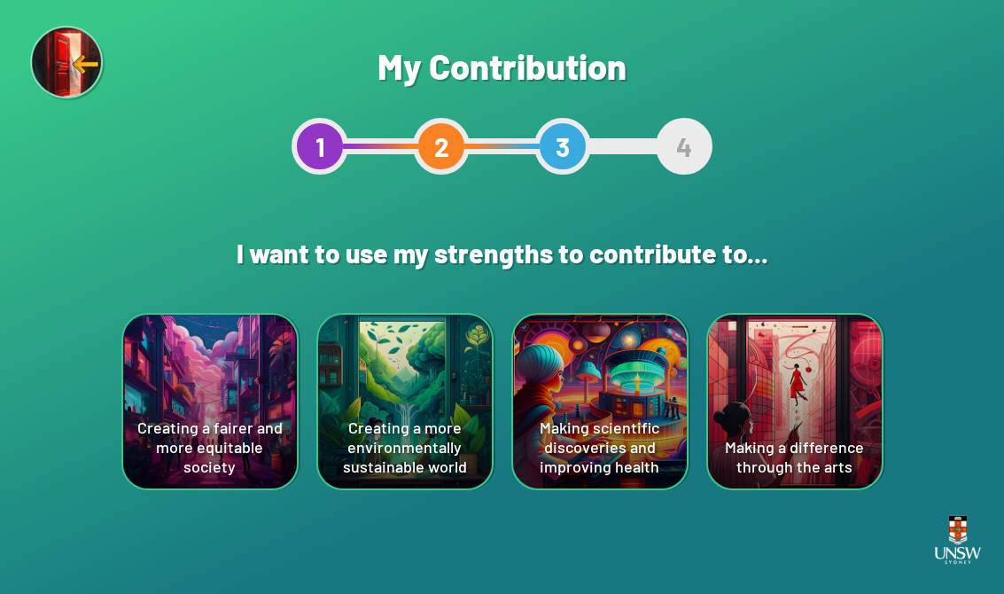
click at [202, 368] on div "Creating a fairer and more equitable society" at bounding box center [210, 402] width 174 height 174
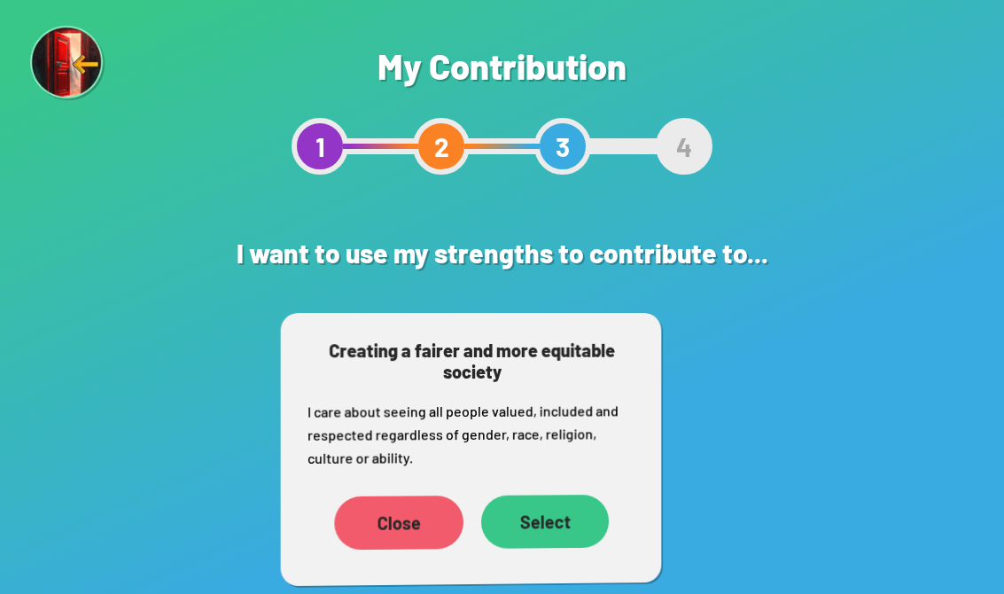
click at [616, 532] on div "Close Select" at bounding box center [473, 523] width 328 height 74
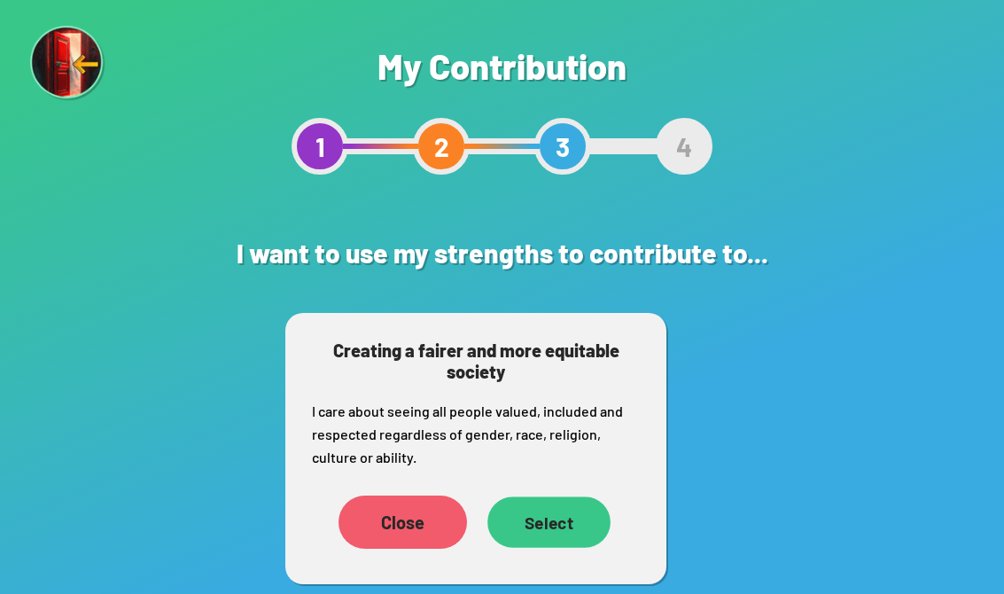
click at [572, 517] on div "Select" at bounding box center [549, 521] width 123 height 51
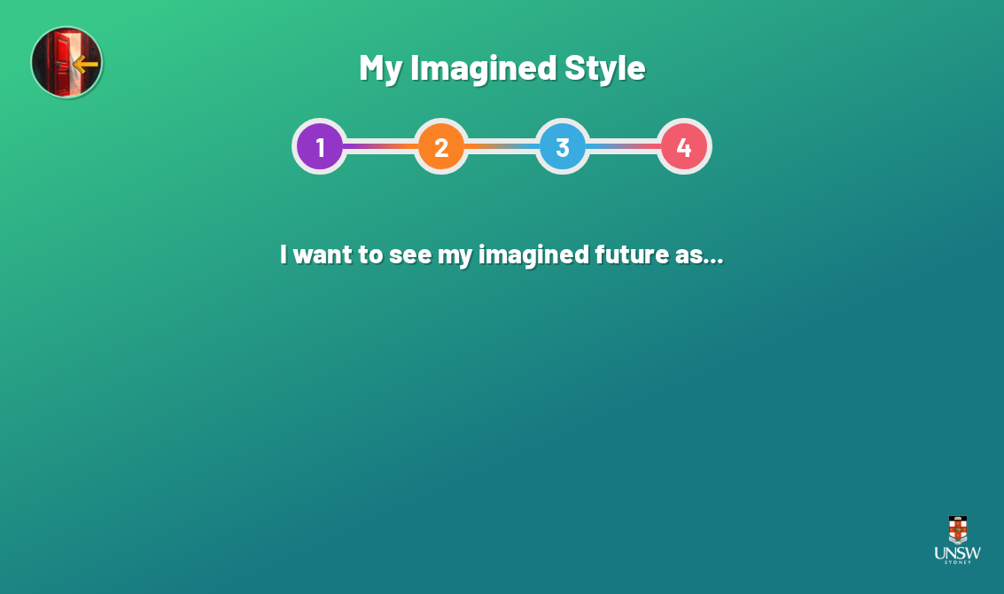
click at [498, 441] on div "An Illustration" at bounding box center [503, 402] width 174 height 174
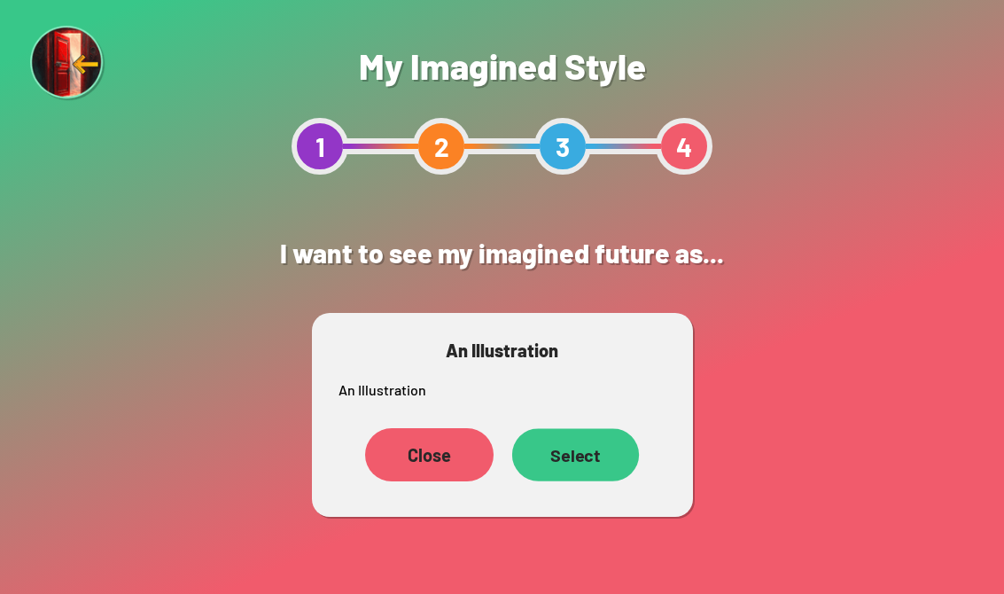
click at [581, 460] on div "Select" at bounding box center [575, 454] width 127 height 52
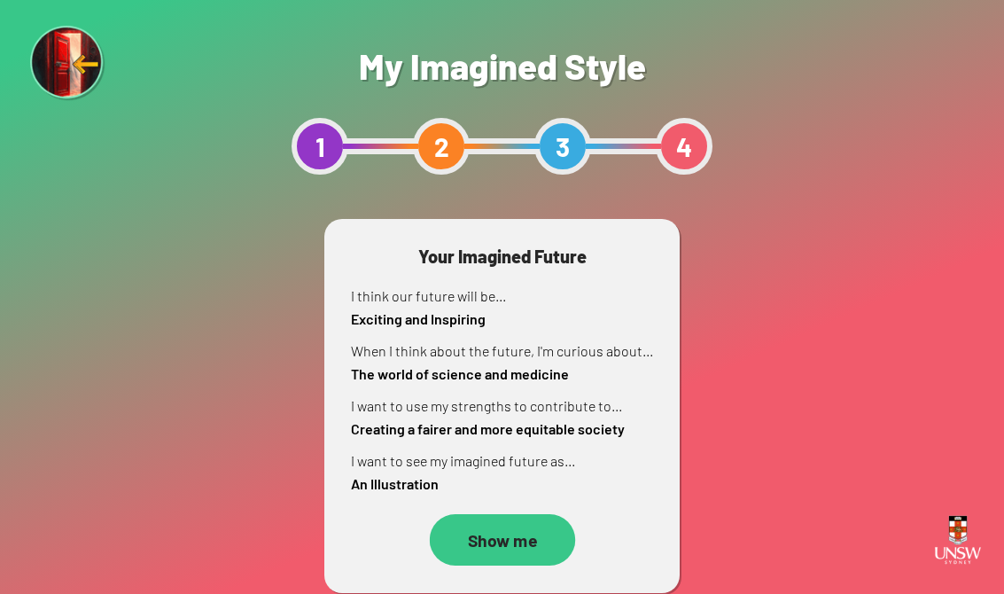
click at [512, 514] on div "Show me" at bounding box center [502, 539] width 146 height 51
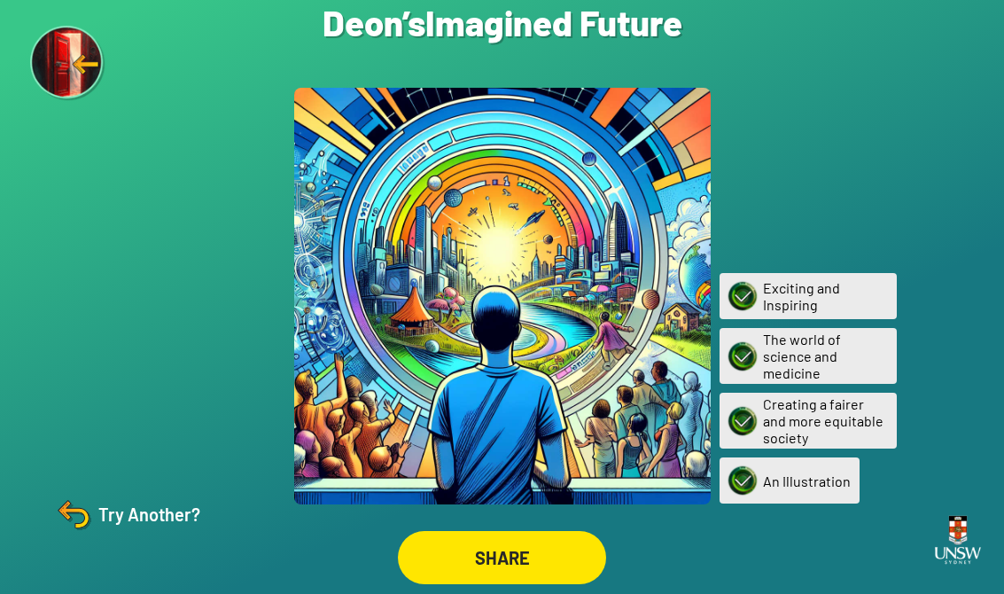
click at [456, 572] on div "SHARE" at bounding box center [502, 557] width 208 height 53
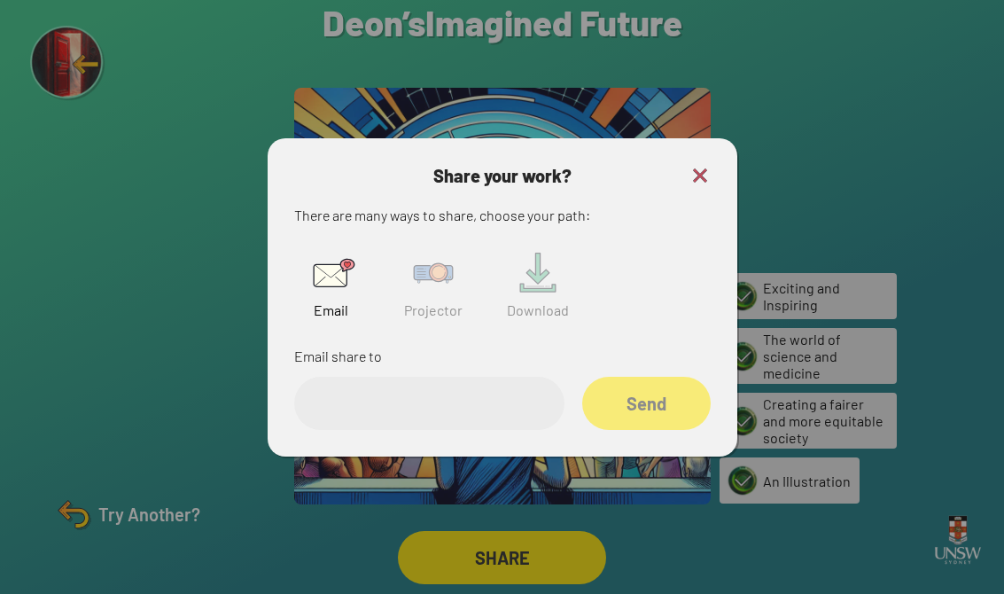
click at [331, 298] on img at bounding box center [331, 273] width 57 height 57
click at [332, 301] on img at bounding box center [331, 273] width 57 height 57
click at [378, 410] on input "email" at bounding box center [429, 403] width 270 height 53
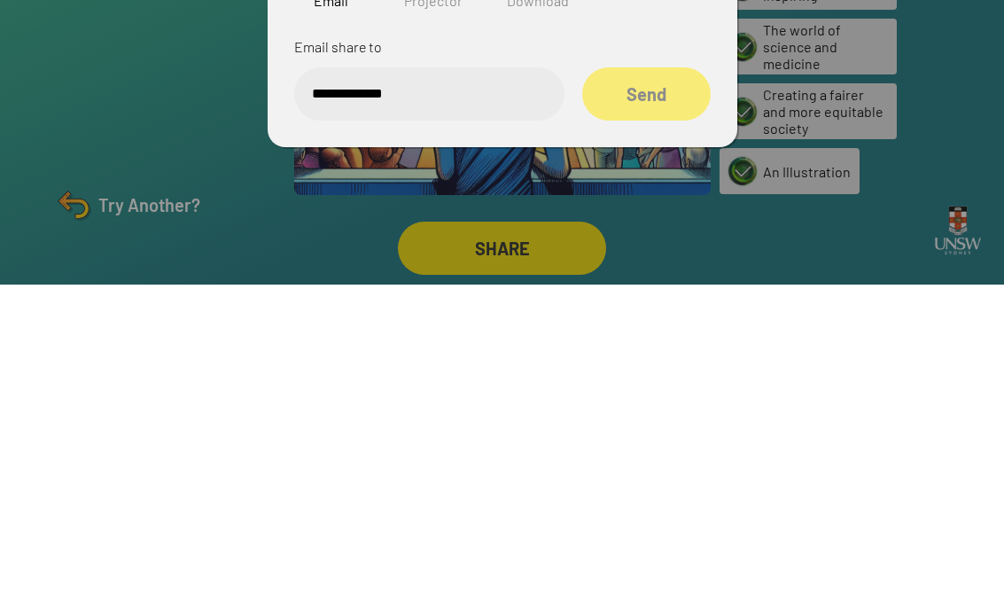
click at [326, 377] on input "**********" at bounding box center [429, 403] width 270 height 53
click at [452, 377] on input "**********" at bounding box center [429, 403] width 270 height 53
click at [494, 377] on input "**********" at bounding box center [429, 403] width 270 height 53
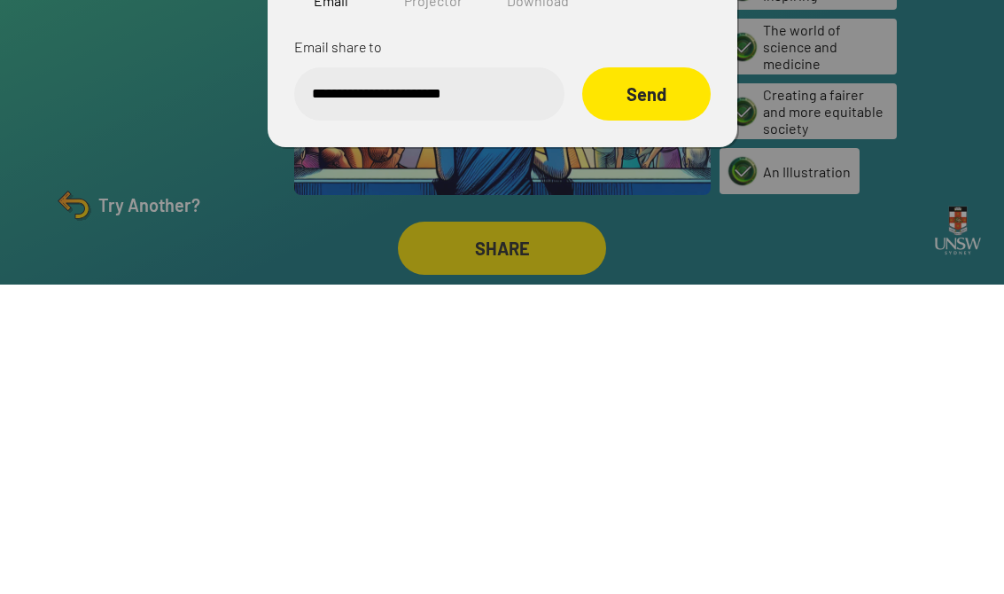
type input "**********"
click at [675, 377] on div "Send" at bounding box center [646, 403] width 129 height 53
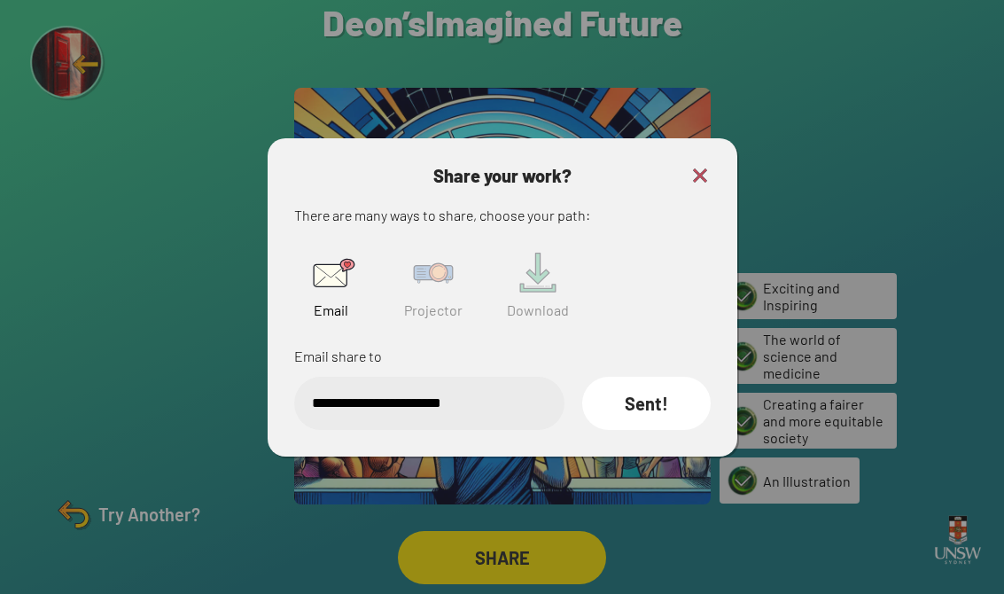
click at [693, 165] on img at bounding box center [700, 175] width 21 height 21
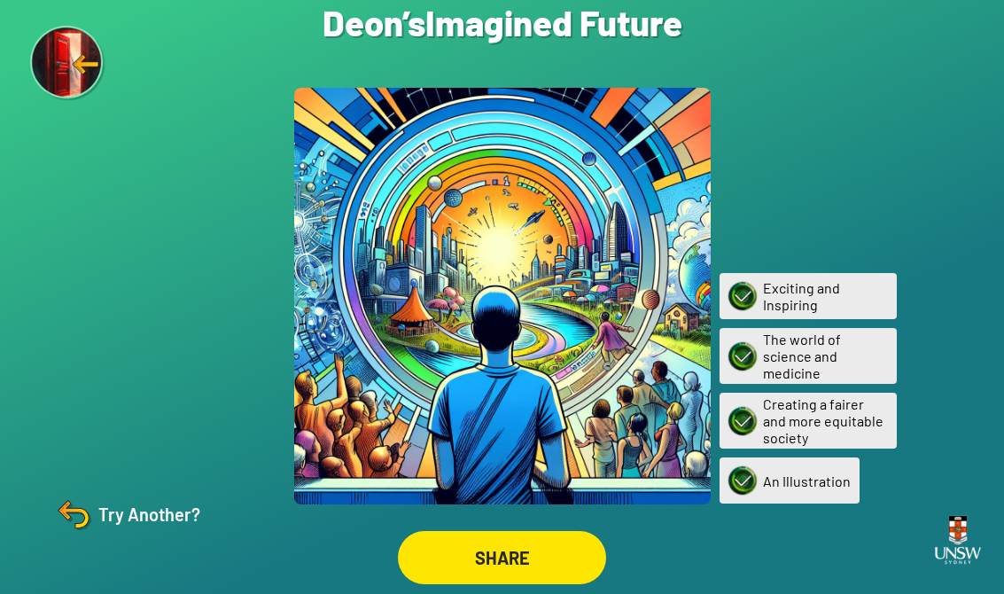
scroll to position [0, 0]
click at [61, 65] on img at bounding box center [67, 63] width 75 height 75
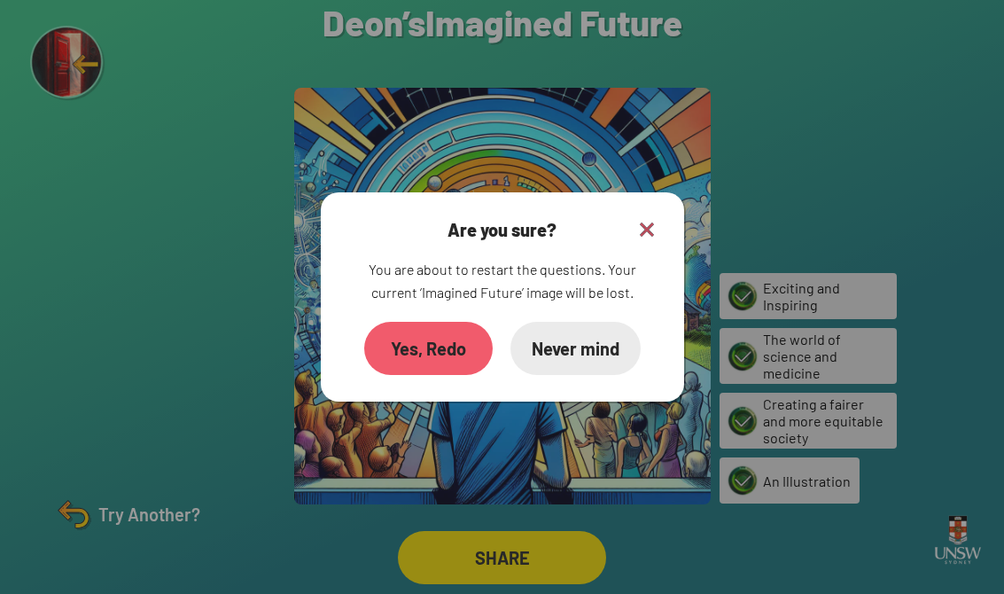
click at [104, 518] on div at bounding box center [502, 297] width 1004 height 594
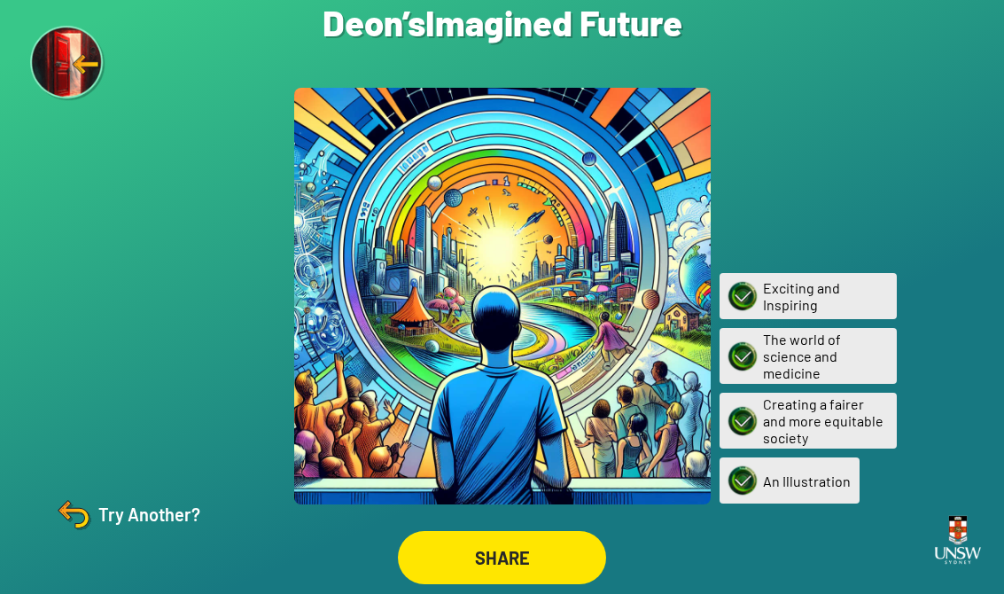
click at [92, 535] on img at bounding box center [73, 514] width 43 height 43
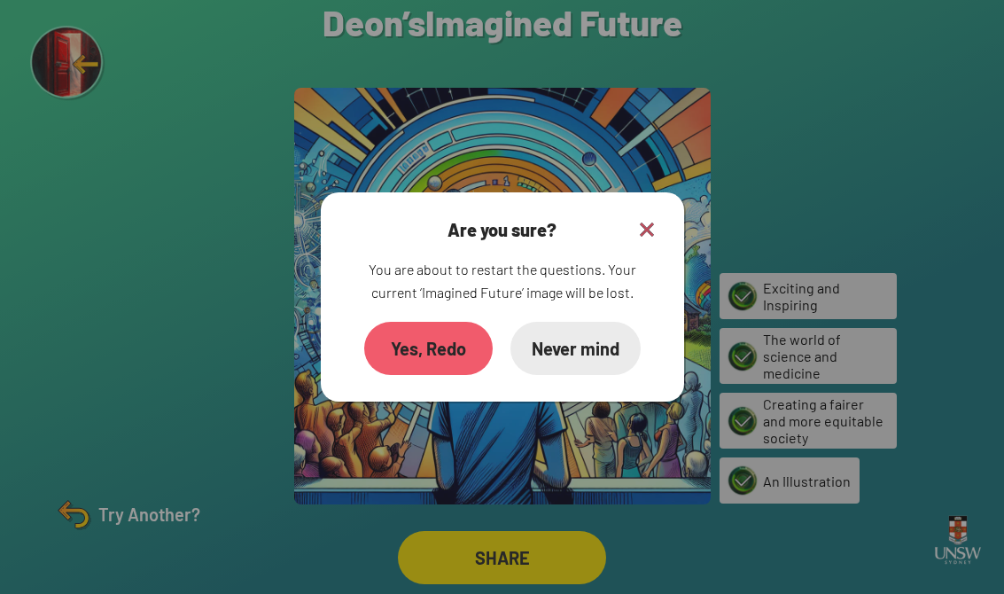
click at [423, 366] on div "Yes, Redo" at bounding box center [428, 348] width 129 height 53
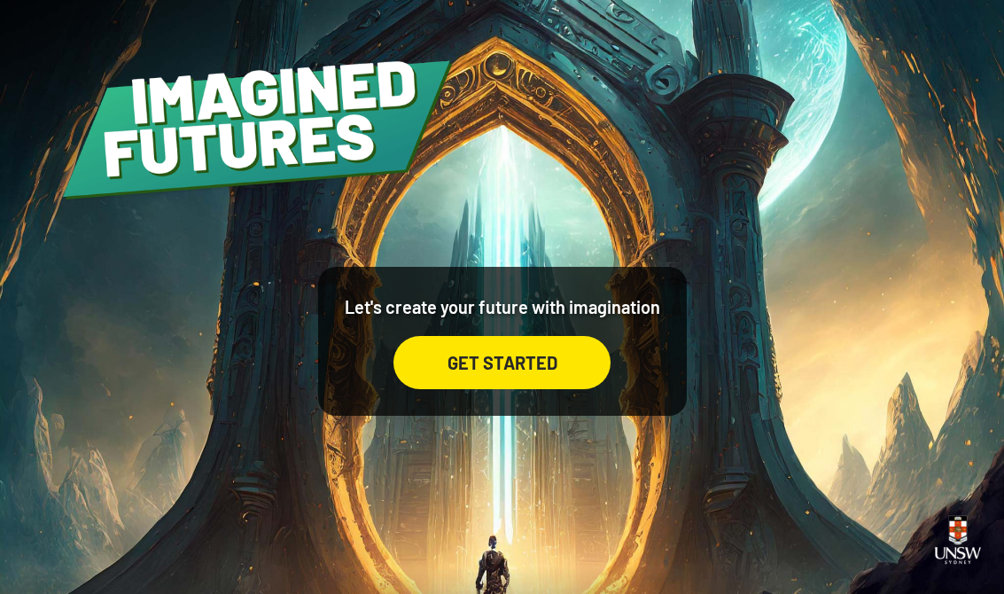
click at [545, 382] on div "GET STARTED" at bounding box center [502, 362] width 217 height 53
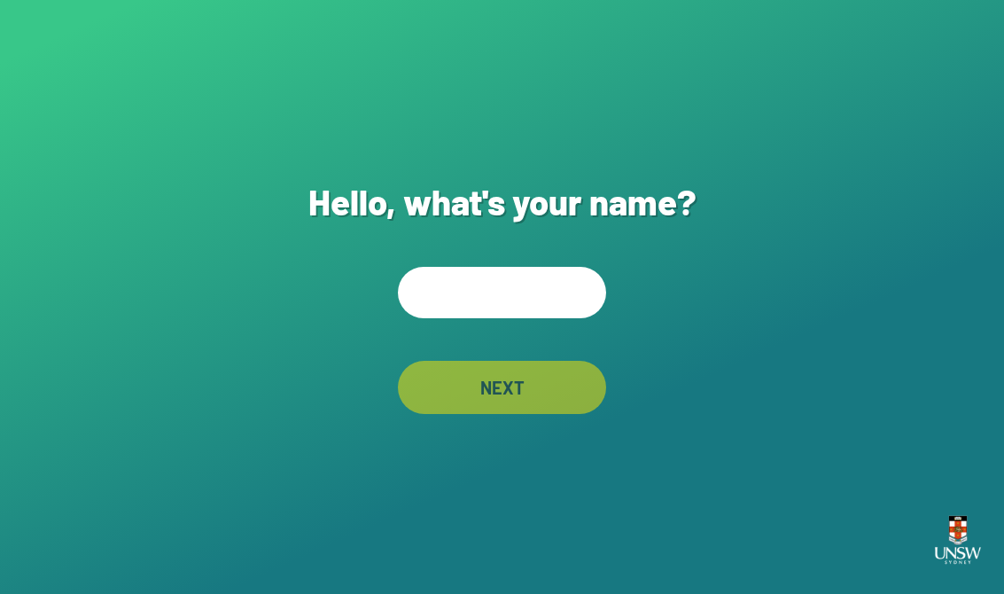
click at [491, 316] on input "text" at bounding box center [502, 292] width 208 height 51
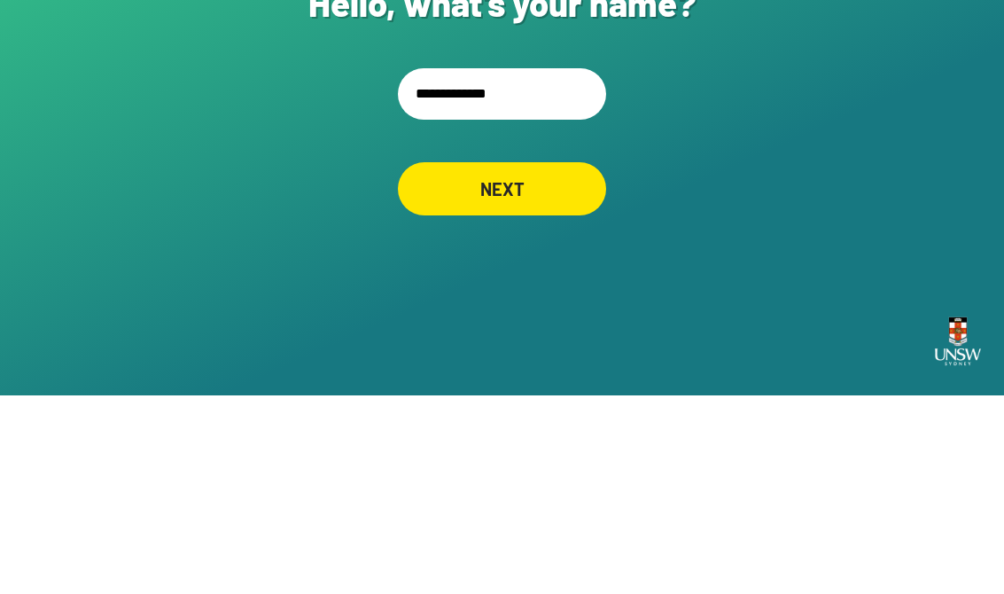
click at [486, 267] on input "**********" at bounding box center [502, 292] width 208 height 51
type input "**********"
click at [562, 361] on div "NEXT" at bounding box center [502, 387] width 208 height 53
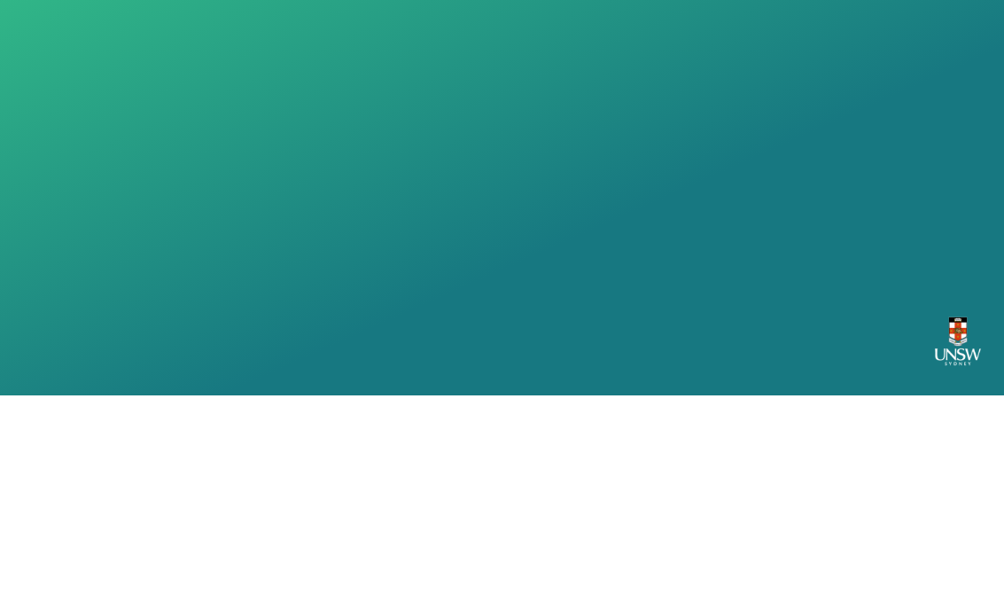
scroll to position [27, 0]
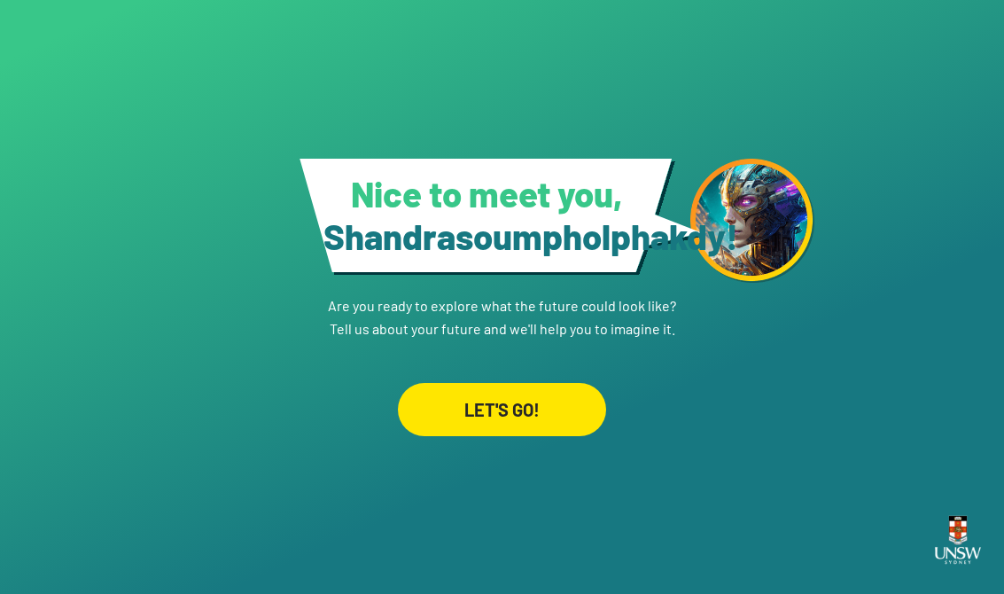
click at [462, 383] on div "LET'S GO!" at bounding box center [502, 409] width 208 height 53
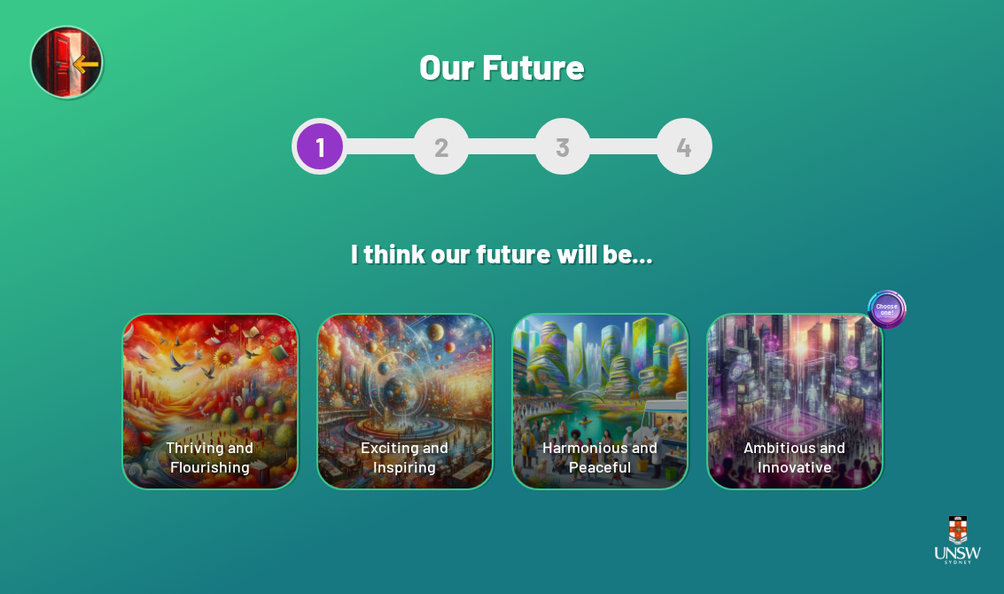
click at [522, 417] on div "Harmonious and Peaceful" at bounding box center [600, 402] width 174 height 174
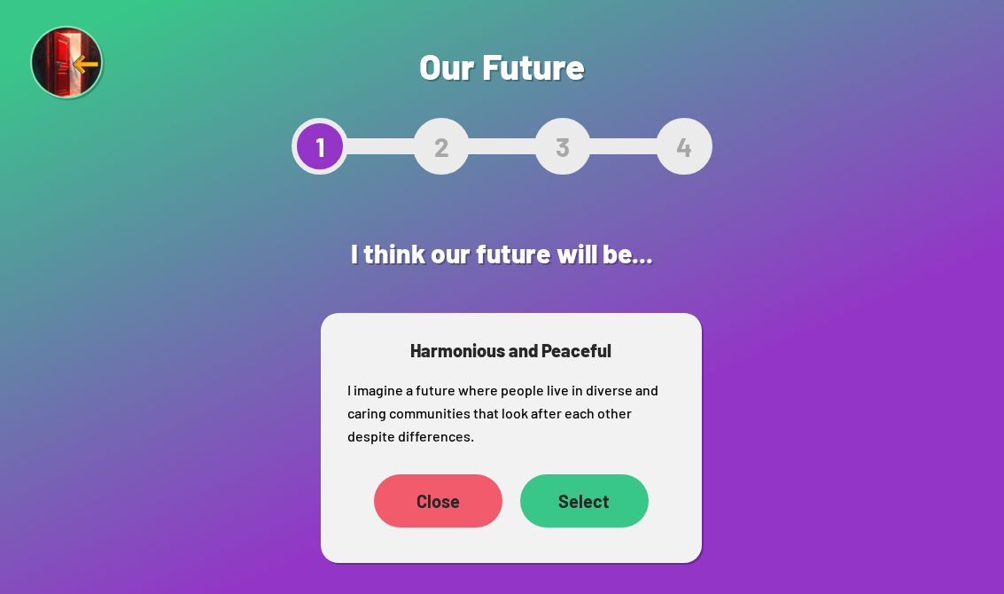
click at [583, 488] on div "Select" at bounding box center [584, 500] width 129 height 53
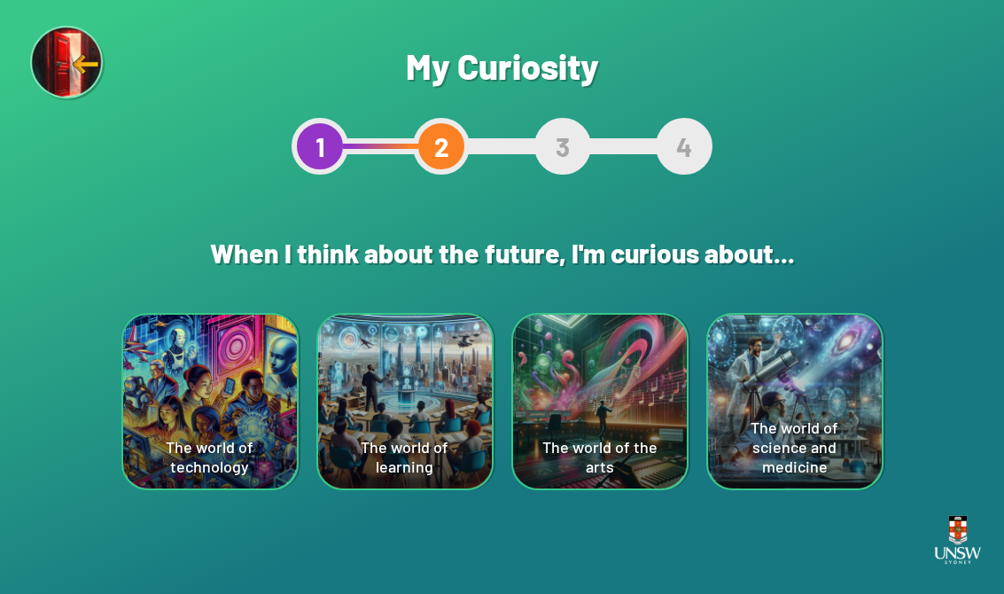
click at [809, 396] on div "The world of science and medicine" at bounding box center [795, 402] width 174 height 174
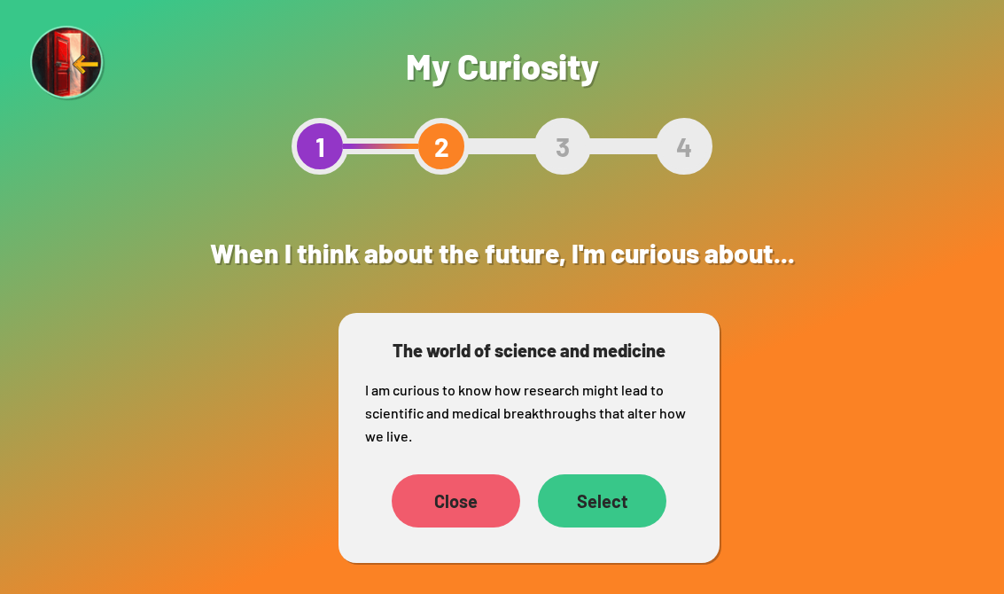
click at [650, 483] on div "Select" at bounding box center [602, 500] width 129 height 53
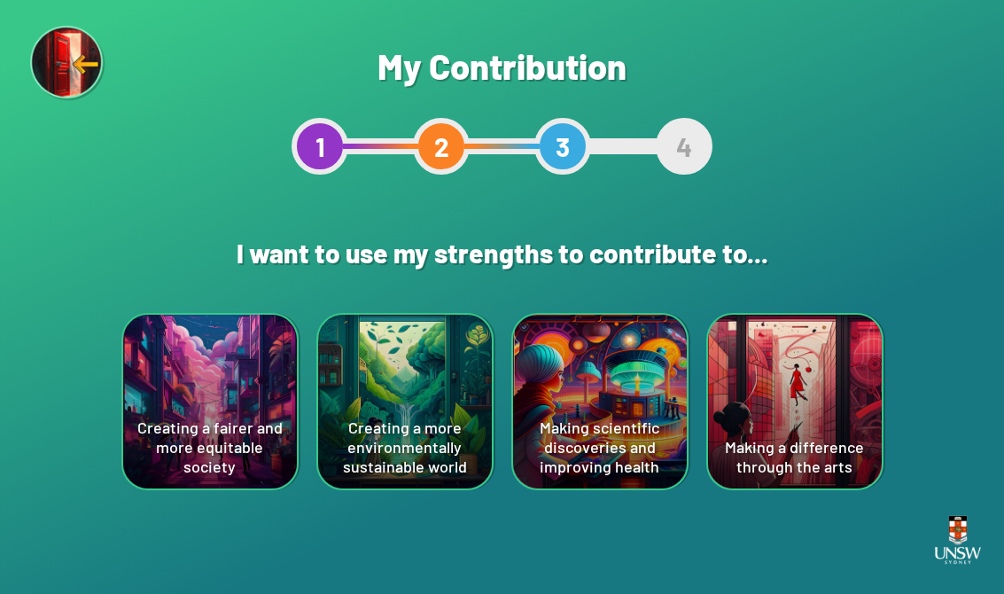
click at [845, 379] on div "Making a difference through the arts" at bounding box center [795, 402] width 174 height 174
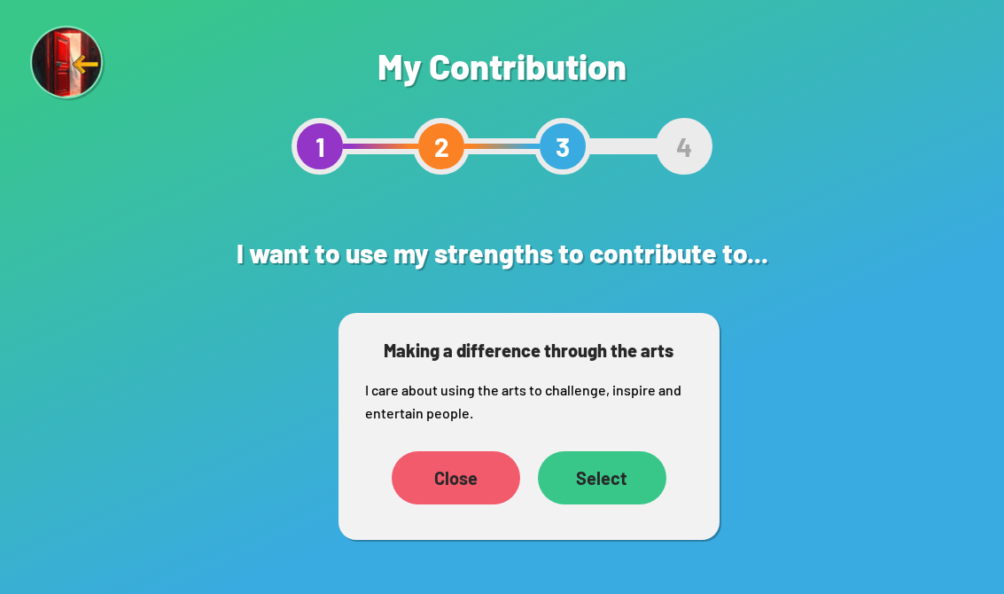
click at [607, 479] on div "Select" at bounding box center [602, 477] width 129 height 53
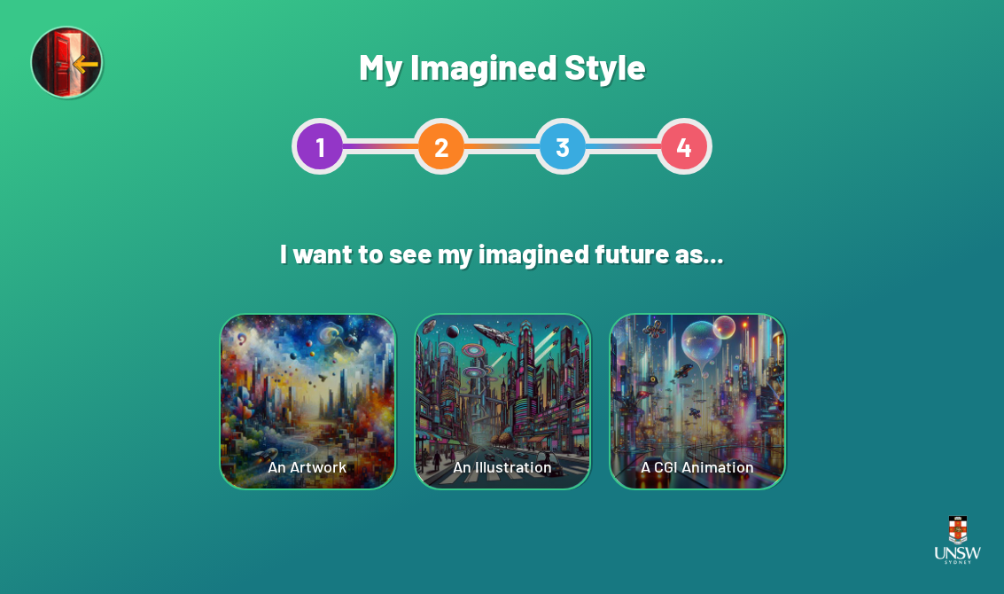
click at [442, 382] on div "An Illustration" at bounding box center [503, 402] width 174 height 174
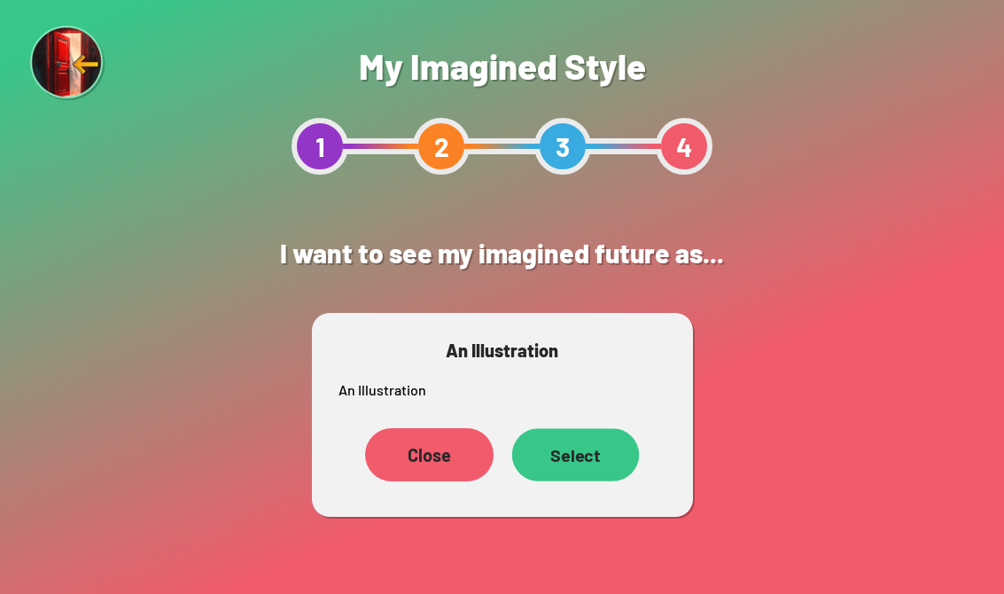
click at [572, 466] on div "Select" at bounding box center [576, 454] width 128 height 52
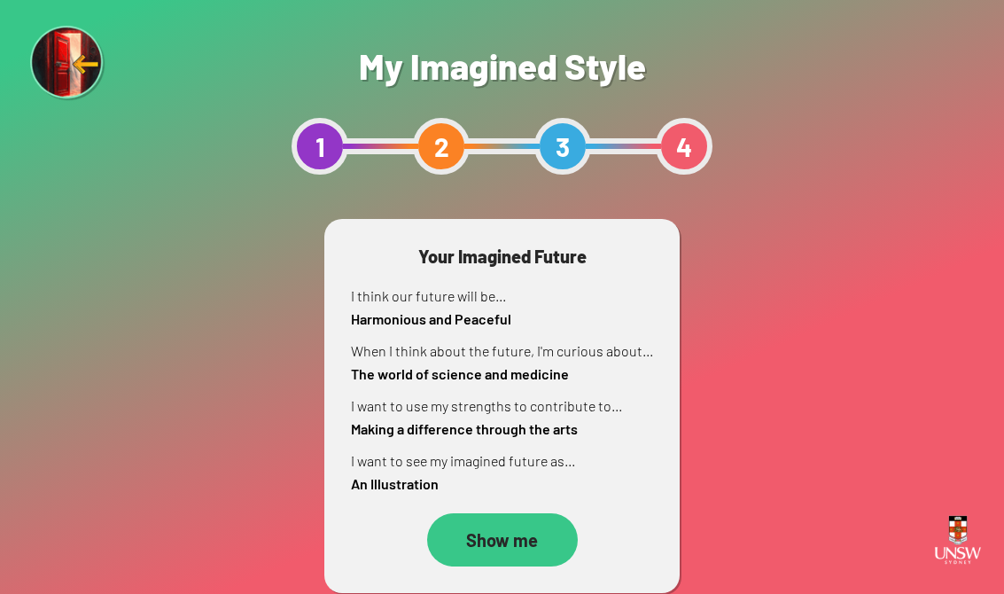
click at [548, 525] on div "Show me" at bounding box center [502, 539] width 151 height 53
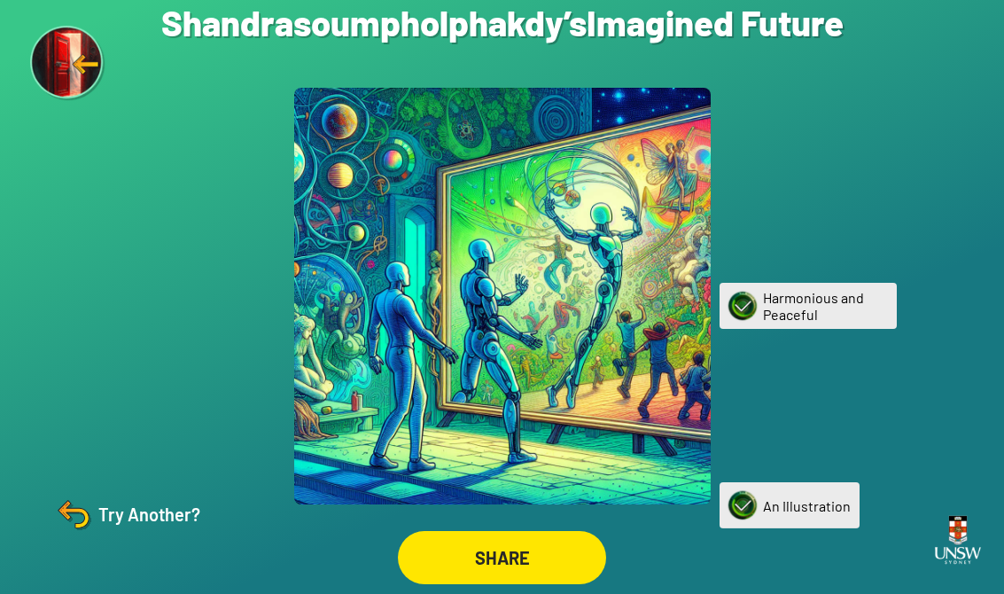
scroll to position [27, 0]
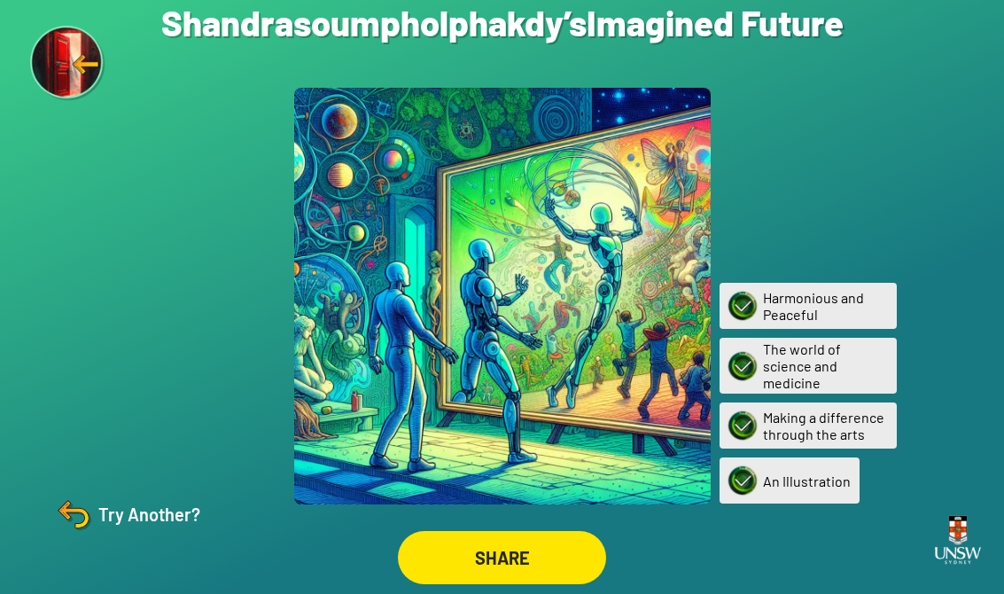
click at [574, 543] on div "SHARE" at bounding box center [502, 557] width 208 height 53
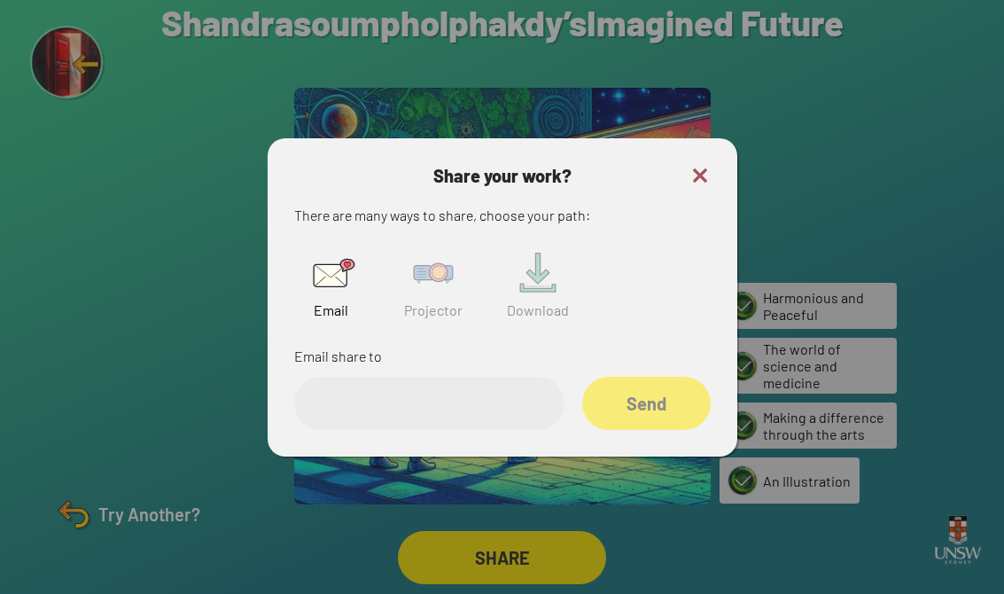
click at [430, 262] on img at bounding box center [433, 273] width 57 height 57
click at [472, 387] on input "text" at bounding box center [429, 403] width 270 height 53
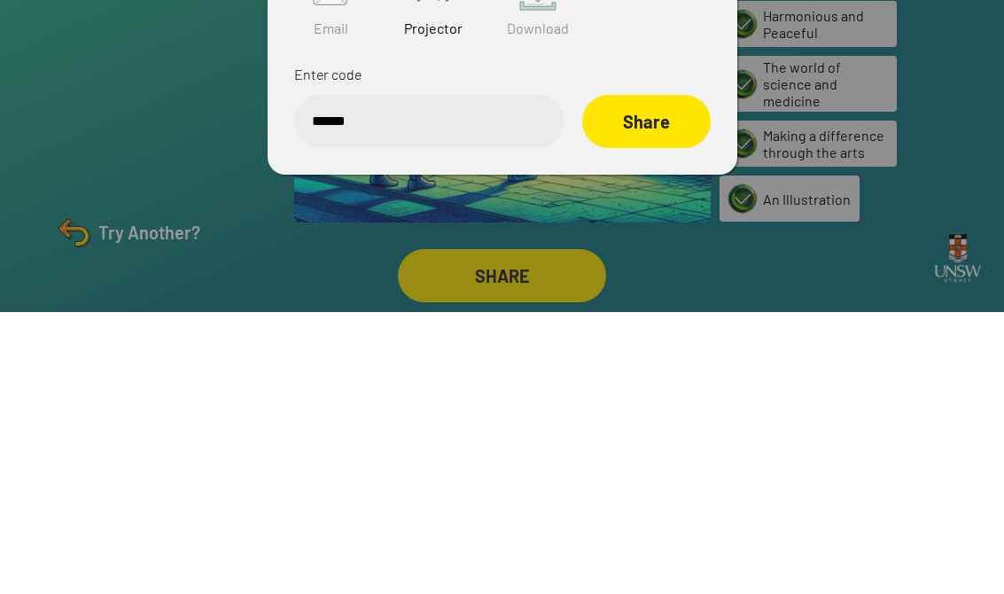
type input "******"
click at [662, 377] on div "Share" at bounding box center [646, 403] width 129 height 53
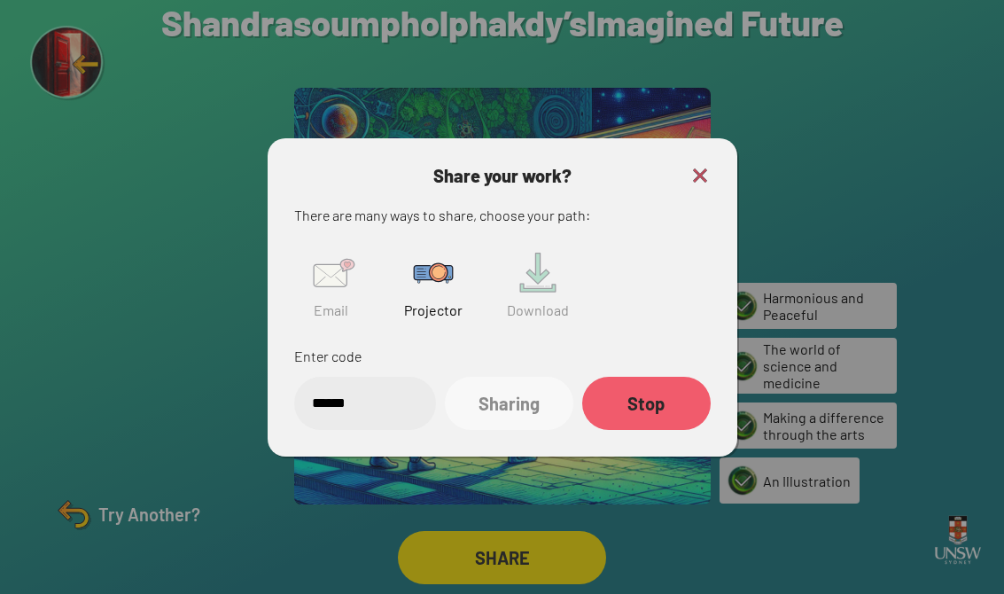
click at [695, 165] on img at bounding box center [700, 175] width 21 height 21
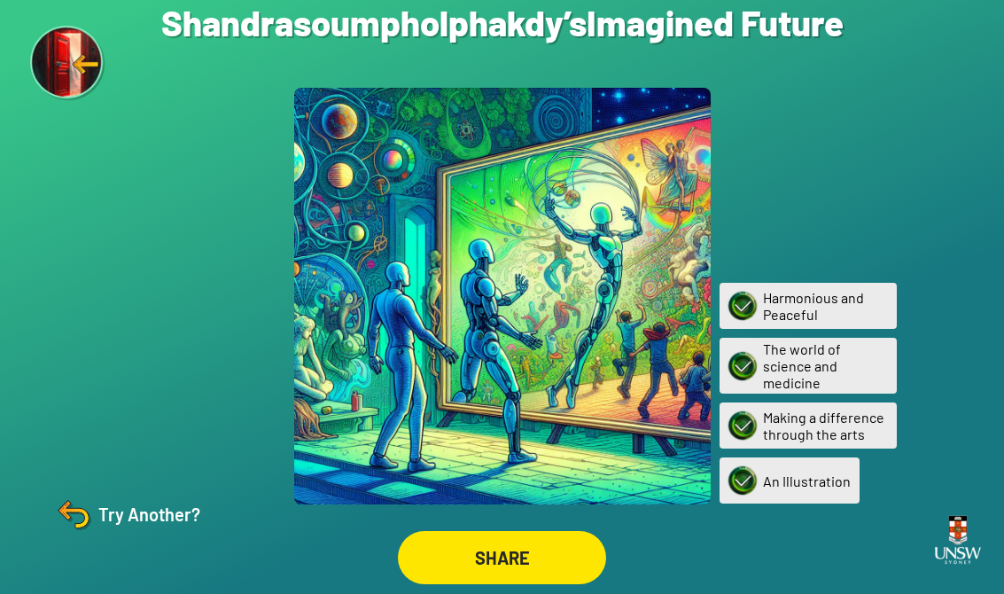
click at [94, 511] on img at bounding box center [73, 514] width 43 height 43
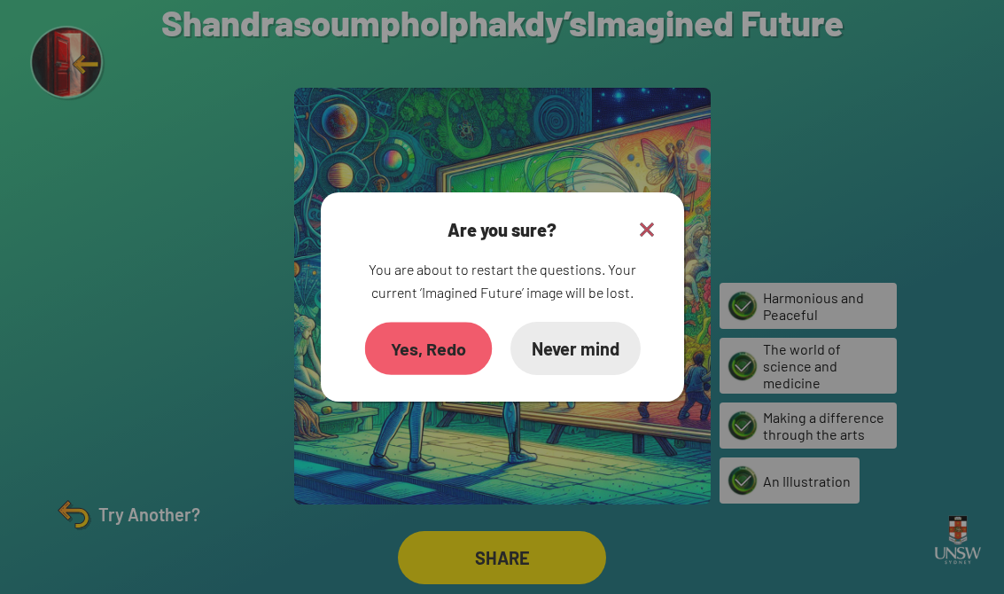
click at [409, 342] on div "Yes, Redo" at bounding box center [428, 348] width 128 height 52
